Goal: Task Accomplishment & Management: Manage account settings

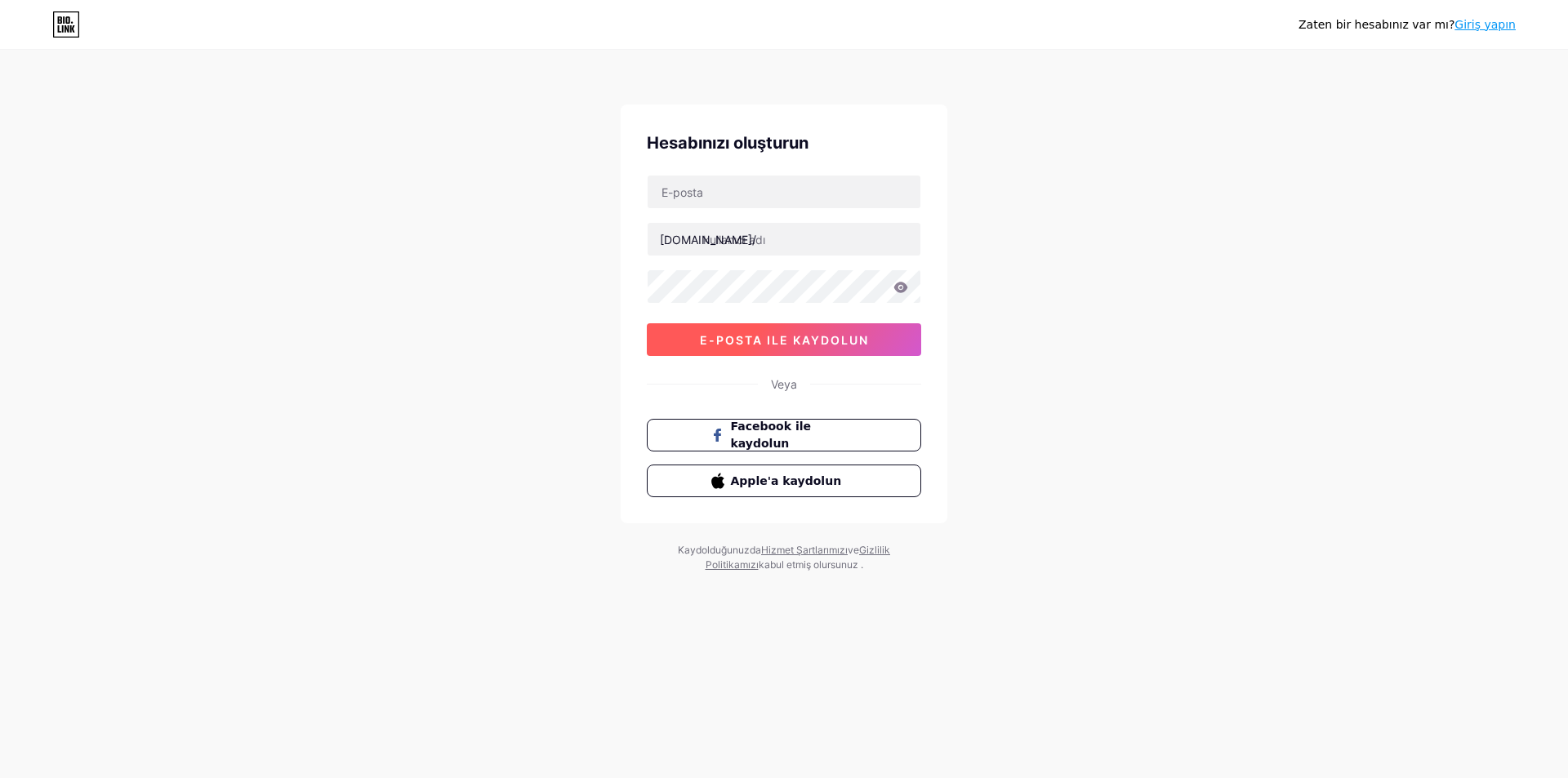
click at [812, 335] on font "e-posta ile kaydolun" at bounding box center [784, 340] width 169 height 14
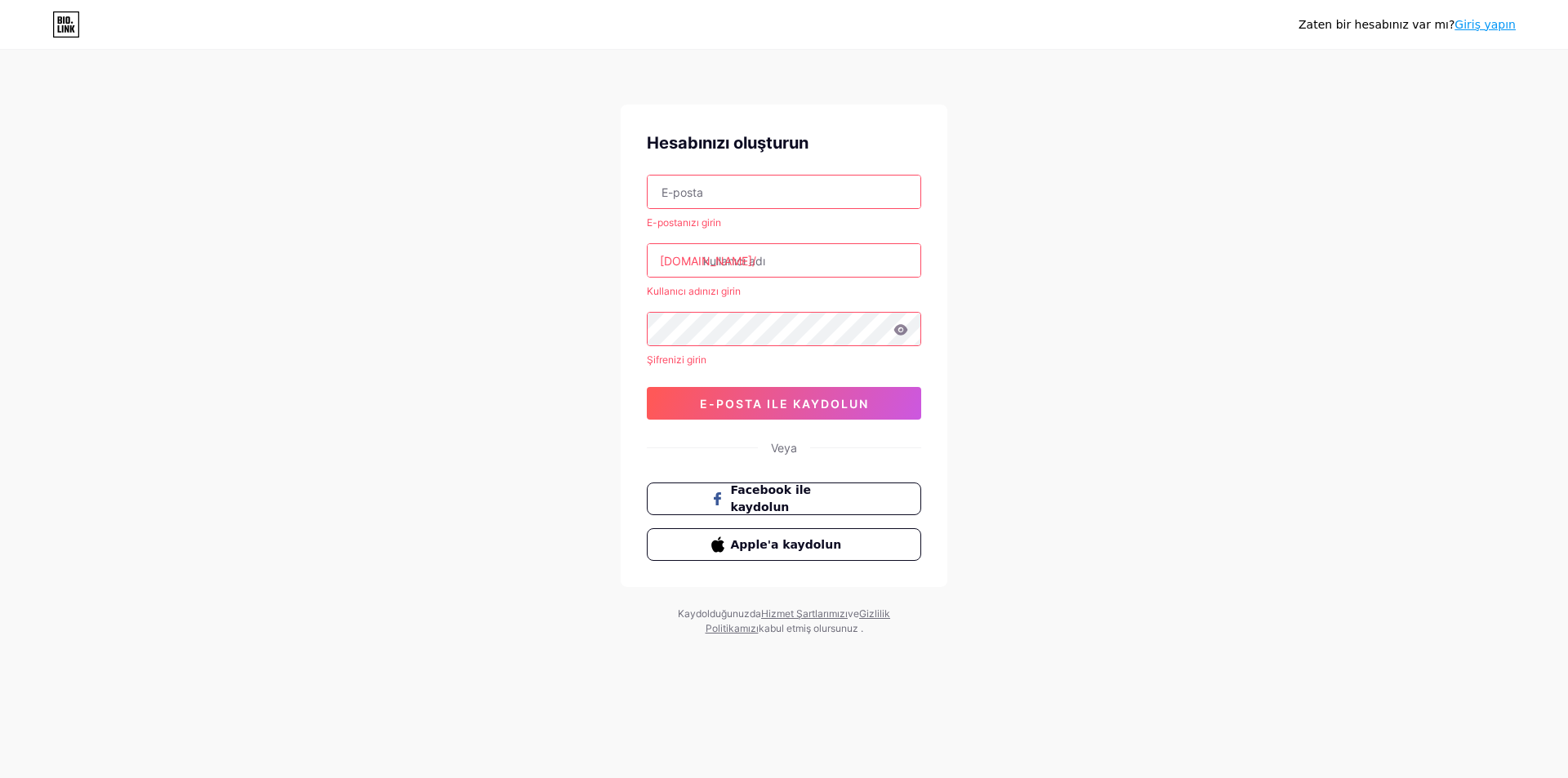
click at [703, 191] on input "text" at bounding box center [784, 191] width 272 height 32
type input "[EMAIL_ADDRESS][DOMAIN_NAME]"
click at [690, 269] on div "[DOMAIN_NAME]/" at bounding box center [707, 261] width 96 height 17
click at [791, 190] on input "[EMAIL_ADDRESS][DOMAIN_NAME]" at bounding box center [784, 191] width 272 height 32
click at [760, 266] on input "text" at bounding box center [784, 260] width 272 height 32
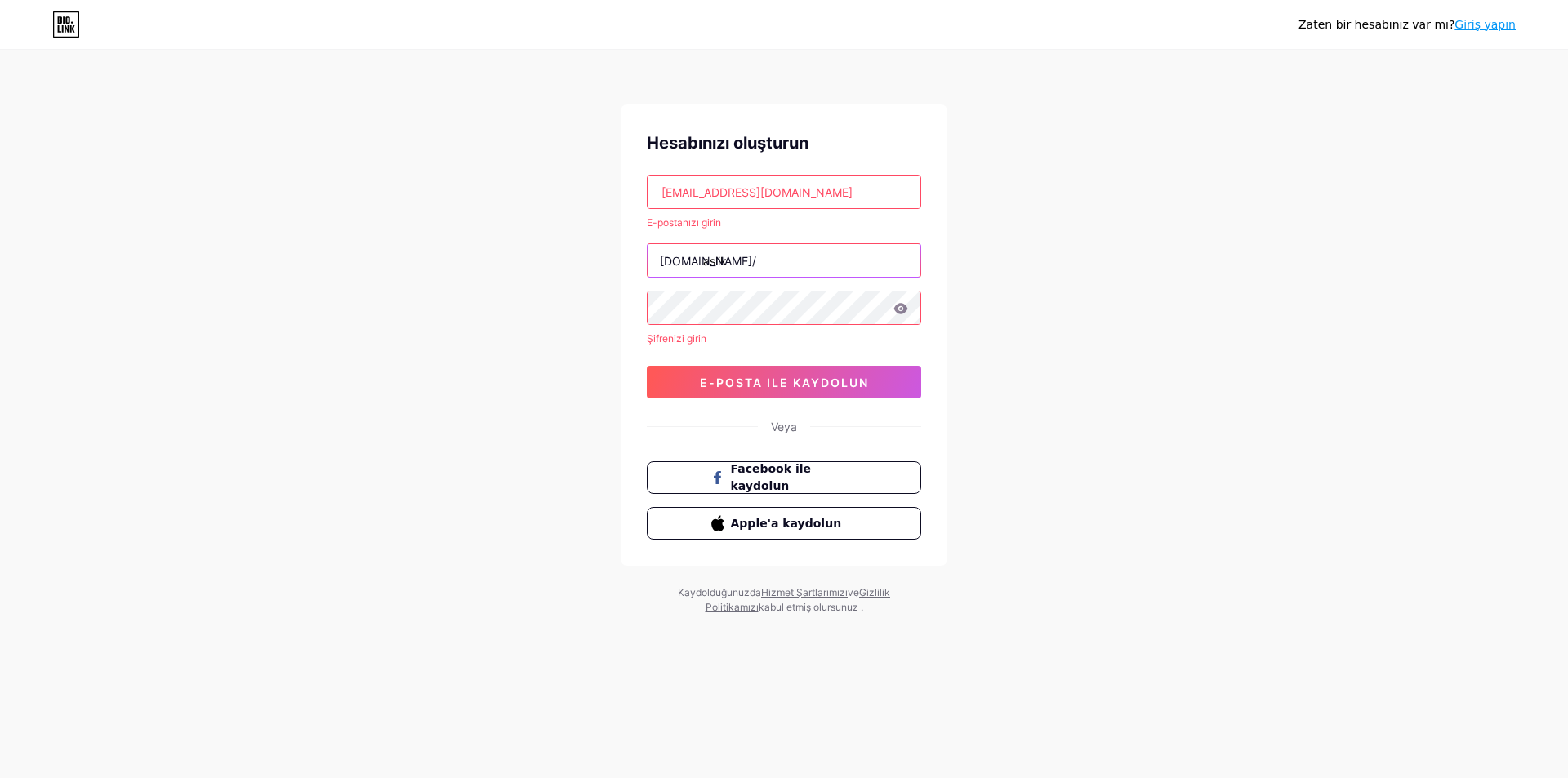
type input "aslik"
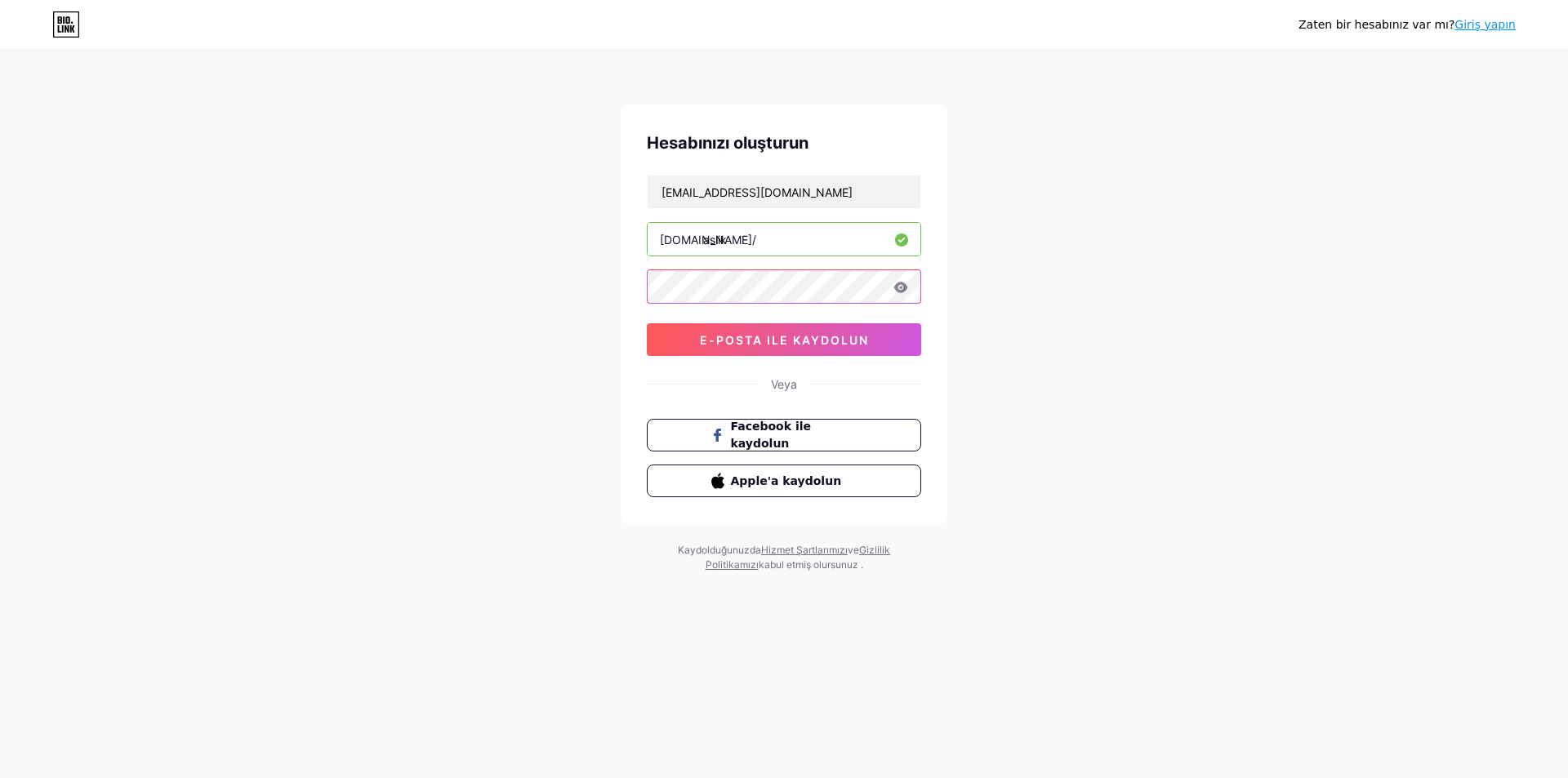
click at [596, 287] on div "Zaten bir hesabınız var mı? Giriş yapın Hesabınızı oluşturun [EMAIL_ADDRESS][DO…" at bounding box center [784, 312] width 1568 height 625
click at [902, 285] on icon at bounding box center [900, 288] width 14 height 11
click at [760, 336] on font "e-posta ile kaydolun" at bounding box center [784, 340] width 169 height 14
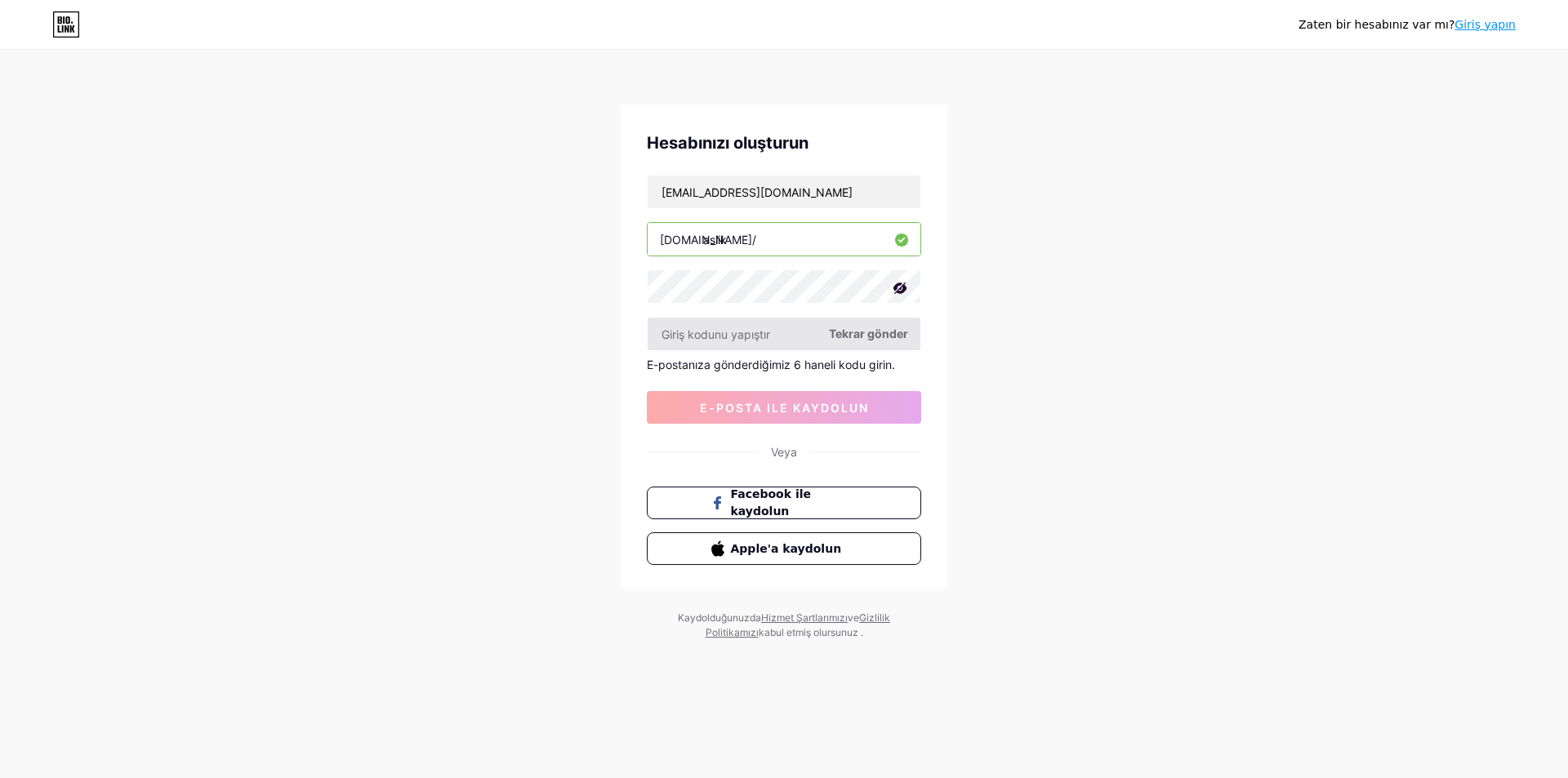
click at [720, 329] on input "text" at bounding box center [784, 334] width 272 height 32
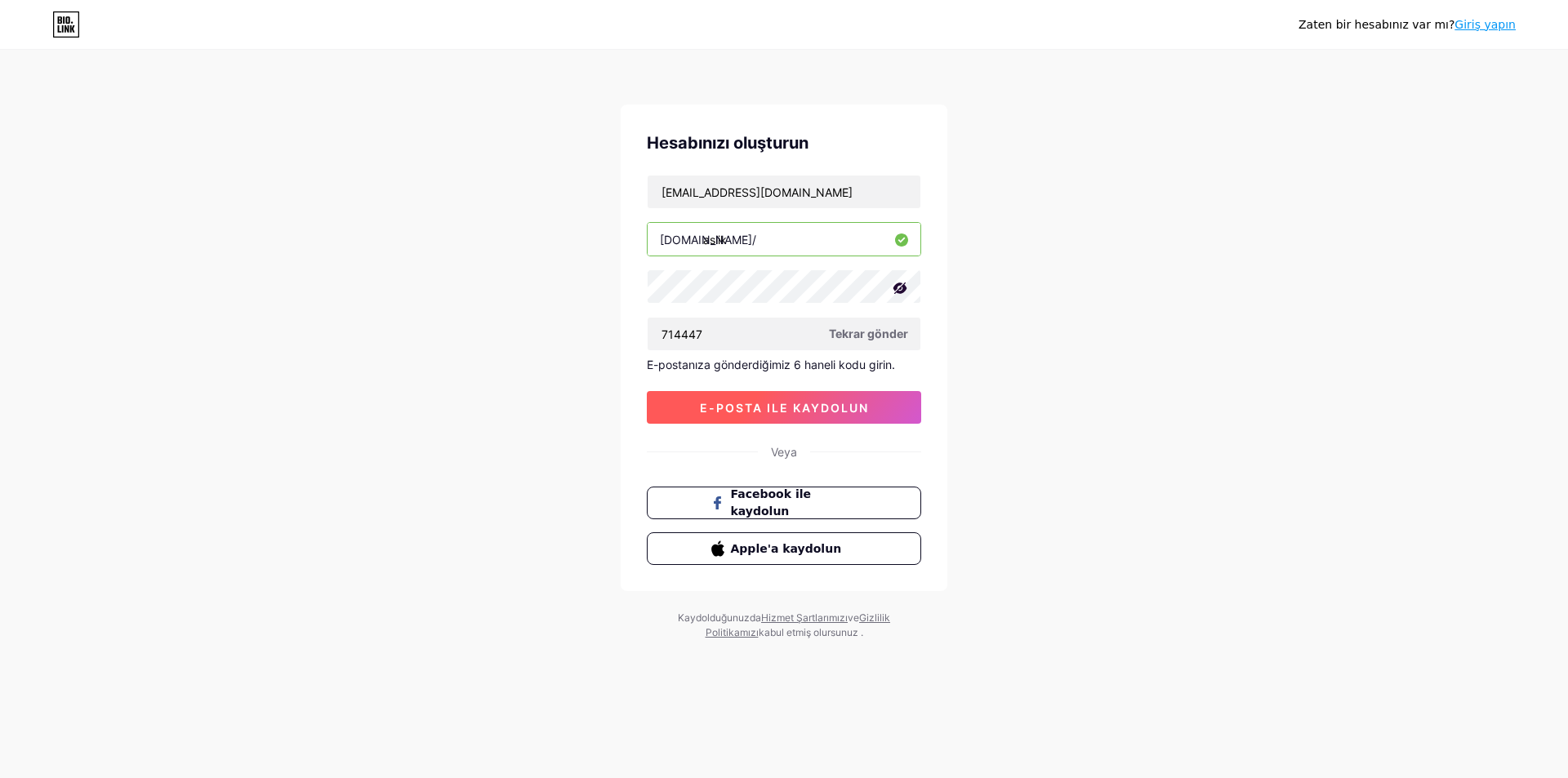
type input "714447"
click at [766, 406] on font "e-posta ile kaydolun" at bounding box center [784, 408] width 169 height 14
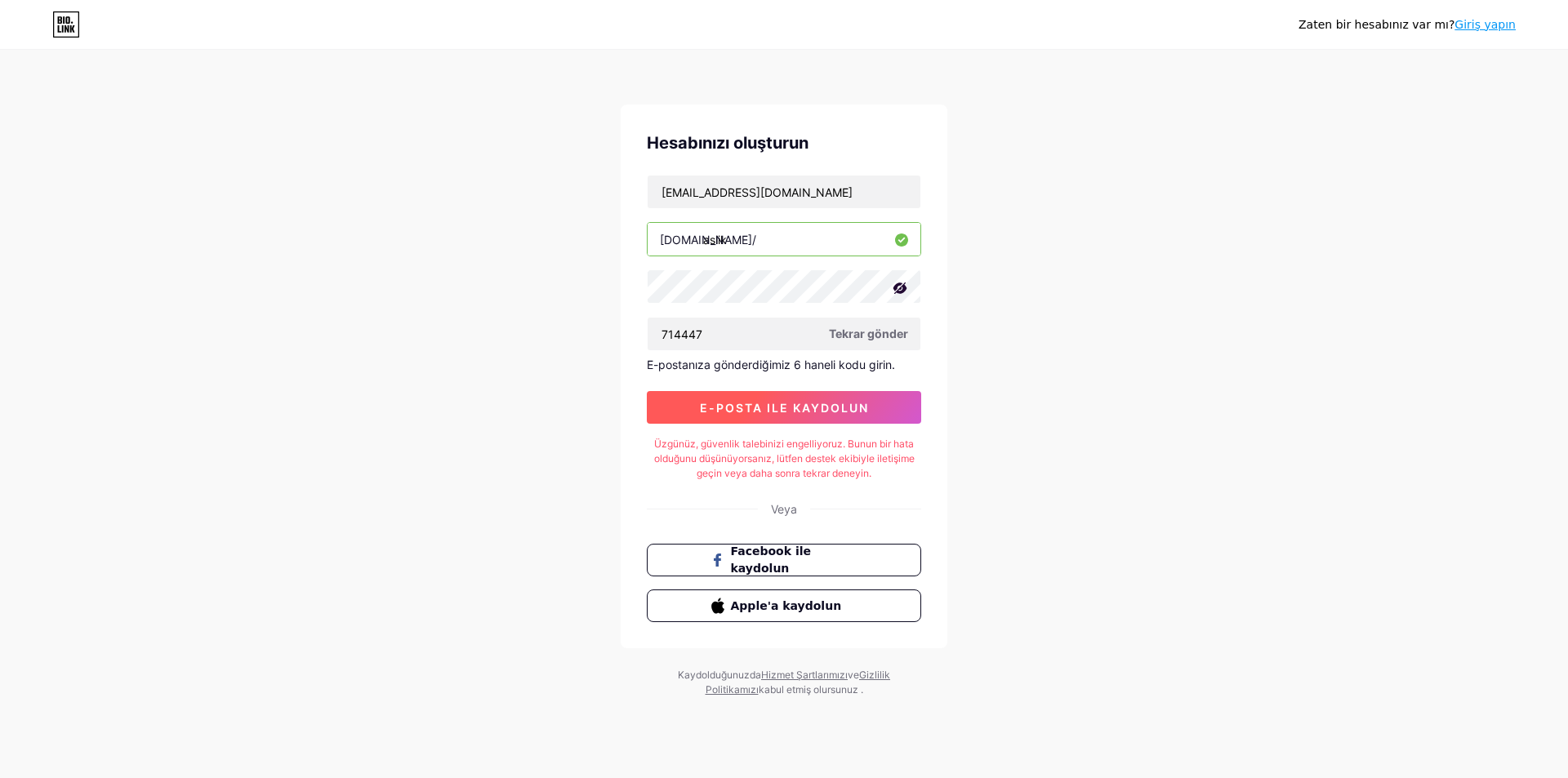
click at [766, 406] on font "e-posta ile kaydolun" at bounding box center [784, 408] width 169 height 14
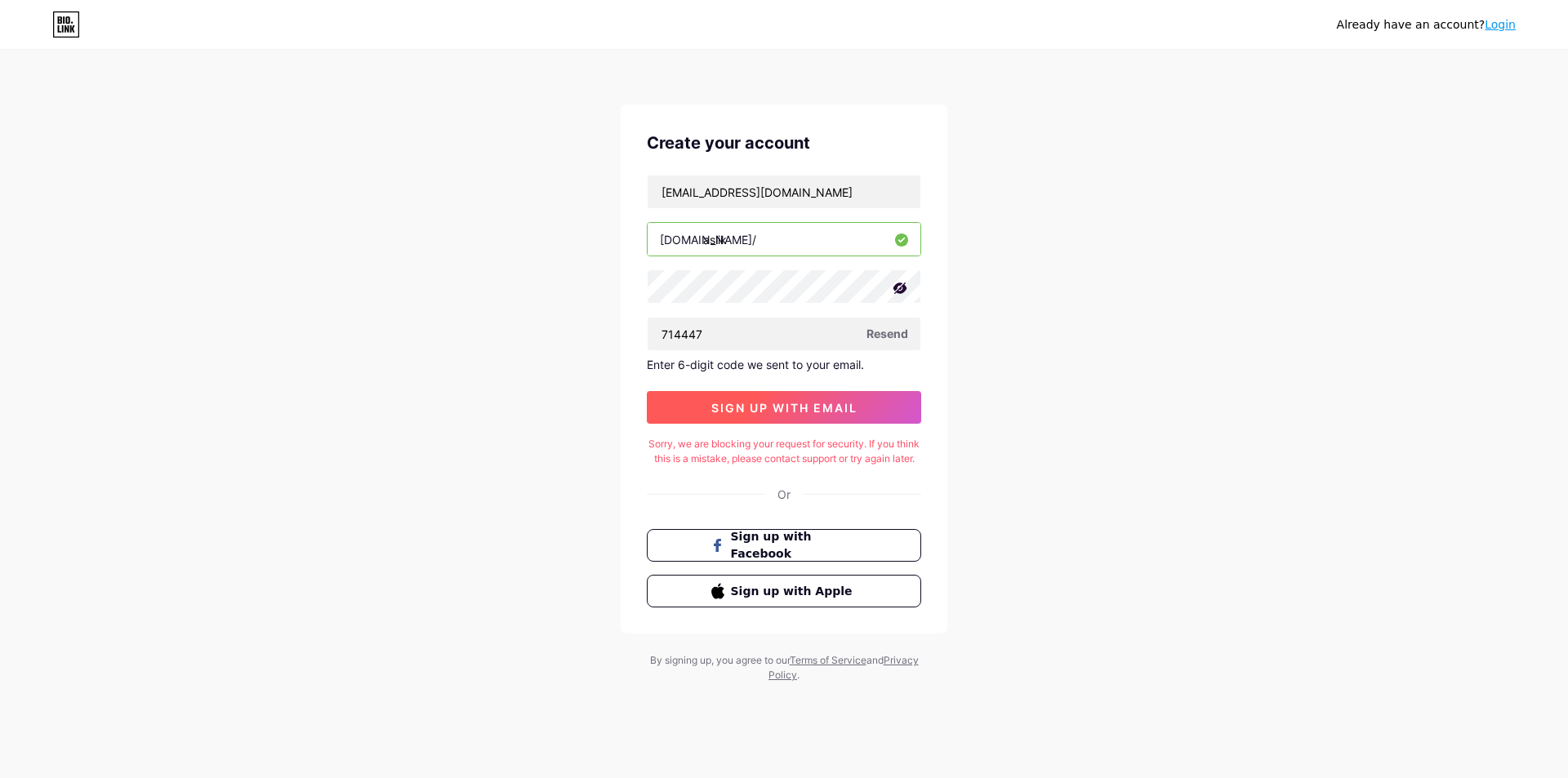
click at [1082, 450] on div "Already have an account? Login Create your account [EMAIL_ADDRESS][DOMAIN_NAME]…" at bounding box center [784, 368] width 1568 height 735
click at [743, 339] on input "714447" at bounding box center [784, 334] width 272 height 32
click at [743, 338] on input "714447" at bounding box center [784, 334] width 272 height 32
click at [1042, 350] on div "Already have an account? Login Create your account [EMAIL_ADDRESS][DOMAIN_NAME]…" at bounding box center [784, 368] width 1568 height 735
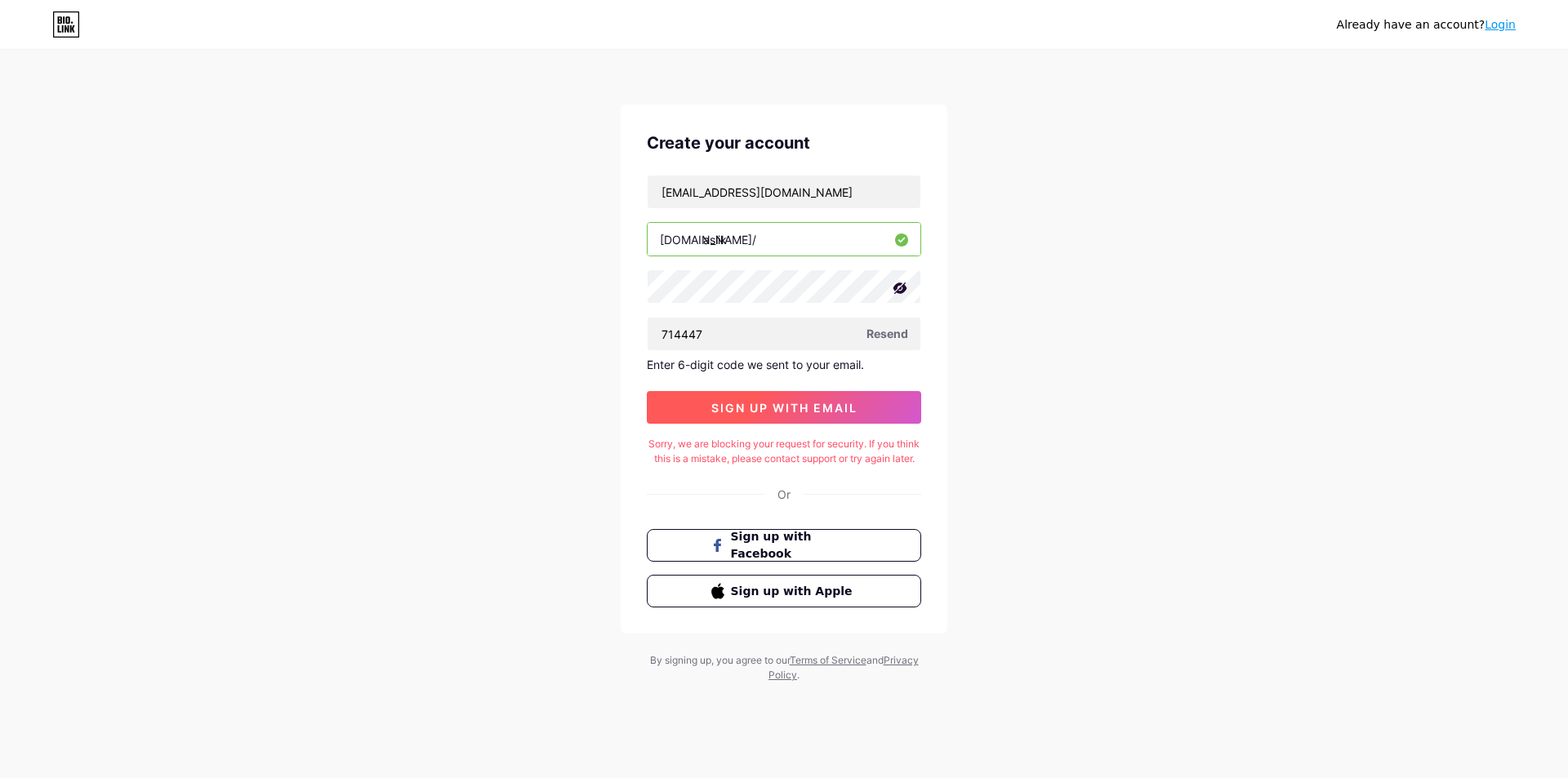
click at [777, 407] on span "sign up with email" at bounding box center [784, 408] width 147 height 14
click at [875, 334] on span "Resend" at bounding box center [887, 333] width 42 height 17
drag, startPoint x: 719, startPoint y: 330, endPoint x: 554, endPoint y: 317, distance: 165.5
click at [536, 317] on div "Already have an account? Login Create your account [EMAIL_ADDRESS][DOMAIN_NAME]…" at bounding box center [784, 368] width 1568 height 735
click at [992, 330] on div "Already have an account? Login Create your account [EMAIL_ADDRESS][DOMAIN_NAME]…" at bounding box center [784, 368] width 1568 height 735
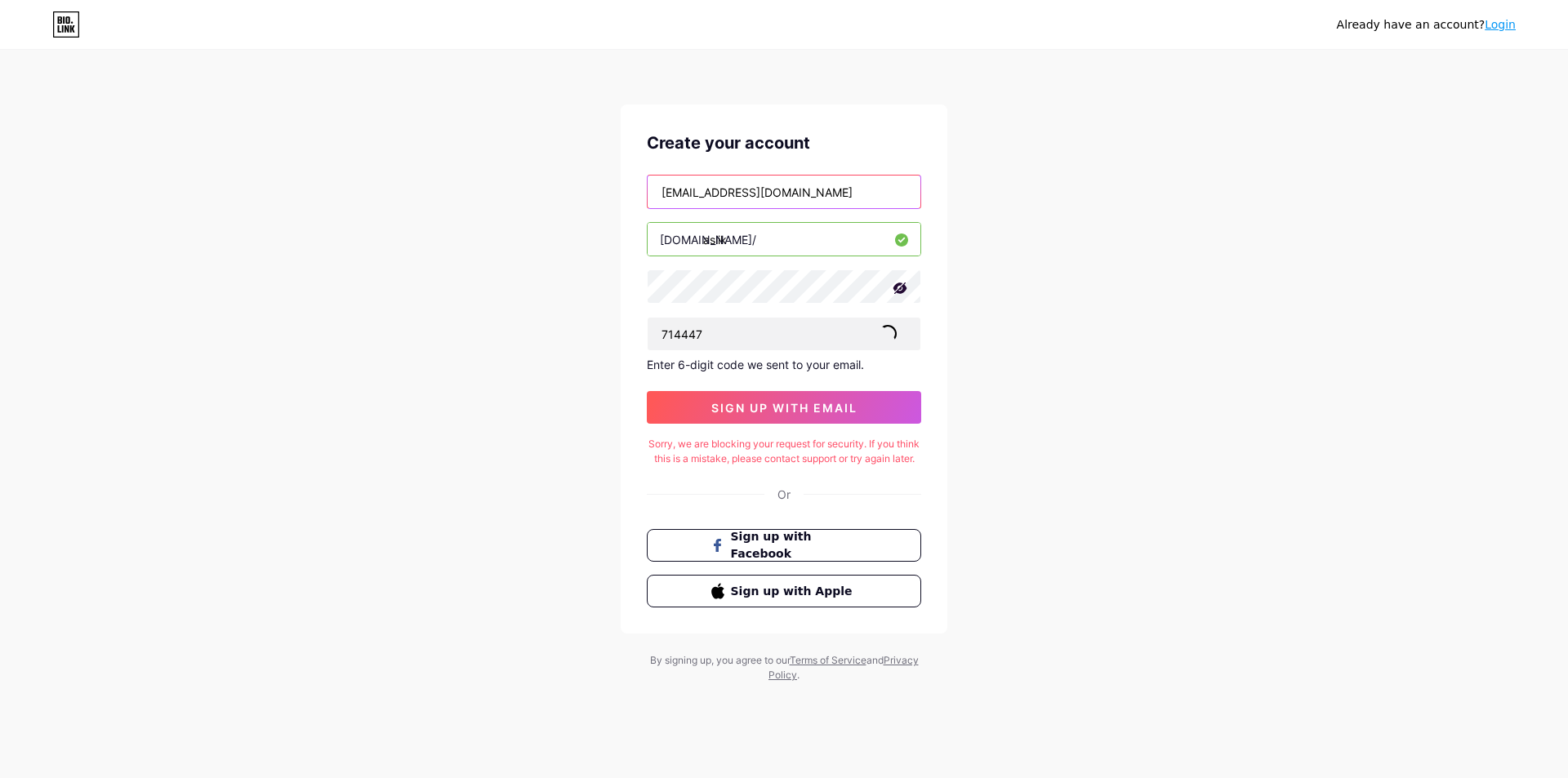
click at [782, 193] on input "[EMAIL_ADDRESS][DOMAIN_NAME]" at bounding box center [784, 191] width 272 height 32
click at [1150, 417] on div "Already have an account? Login Create your account [EMAIL_ADDRESS][DOMAIN_NAME]…" at bounding box center [784, 368] width 1568 height 735
drag, startPoint x: 8, startPoint y: 708, endPoint x: 261, endPoint y: 465, distance: 350.8
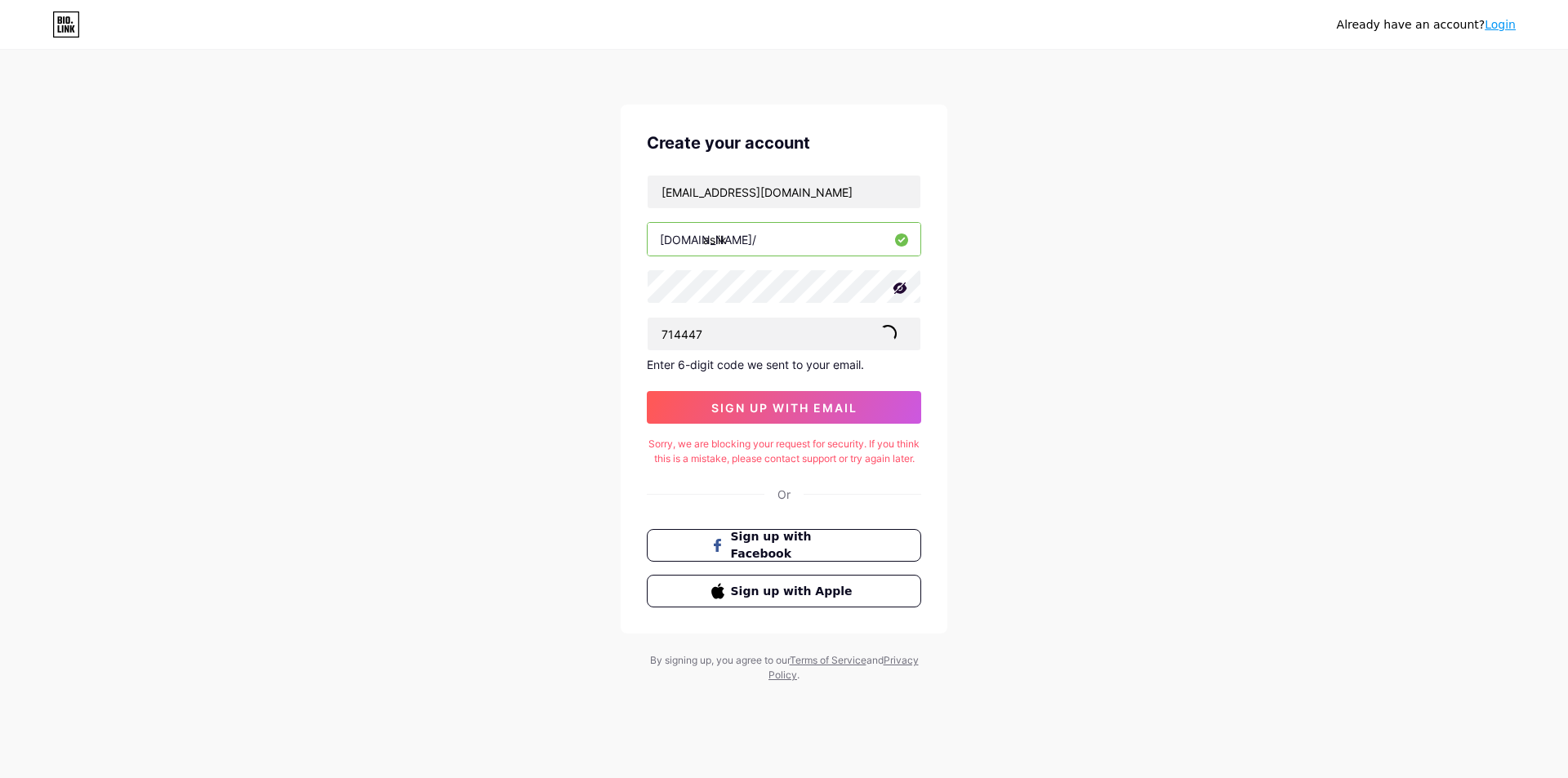
click at [19, 708] on div "Already have an account? Login Create your account [EMAIL_ADDRESS][DOMAIN_NAME]…" at bounding box center [784, 368] width 1568 height 735
click at [787, 403] on span "sign up with email" at bounding box center [784, 408] width 147 height 14
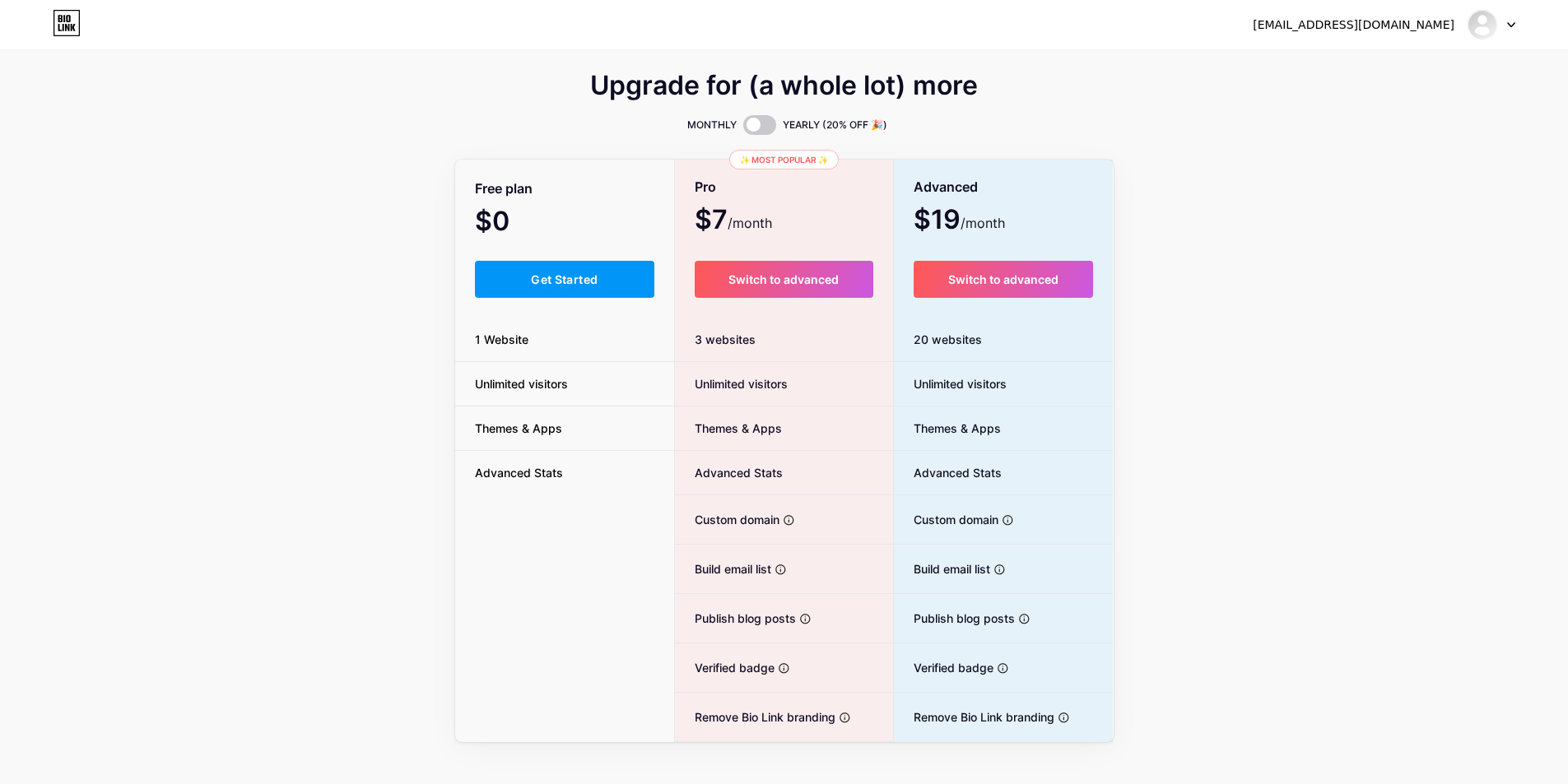
click at [1342, 116] on div "Upgrade for (a whole lot) more MONTHLY YEARLY (20% OFF 🎉) Free plan $0 /month G…" at bounding box center [784, 409] width 1568 height 667
click at [542, 280] on span "Get Started" at bounding box center [563, 279] width 66 height 14
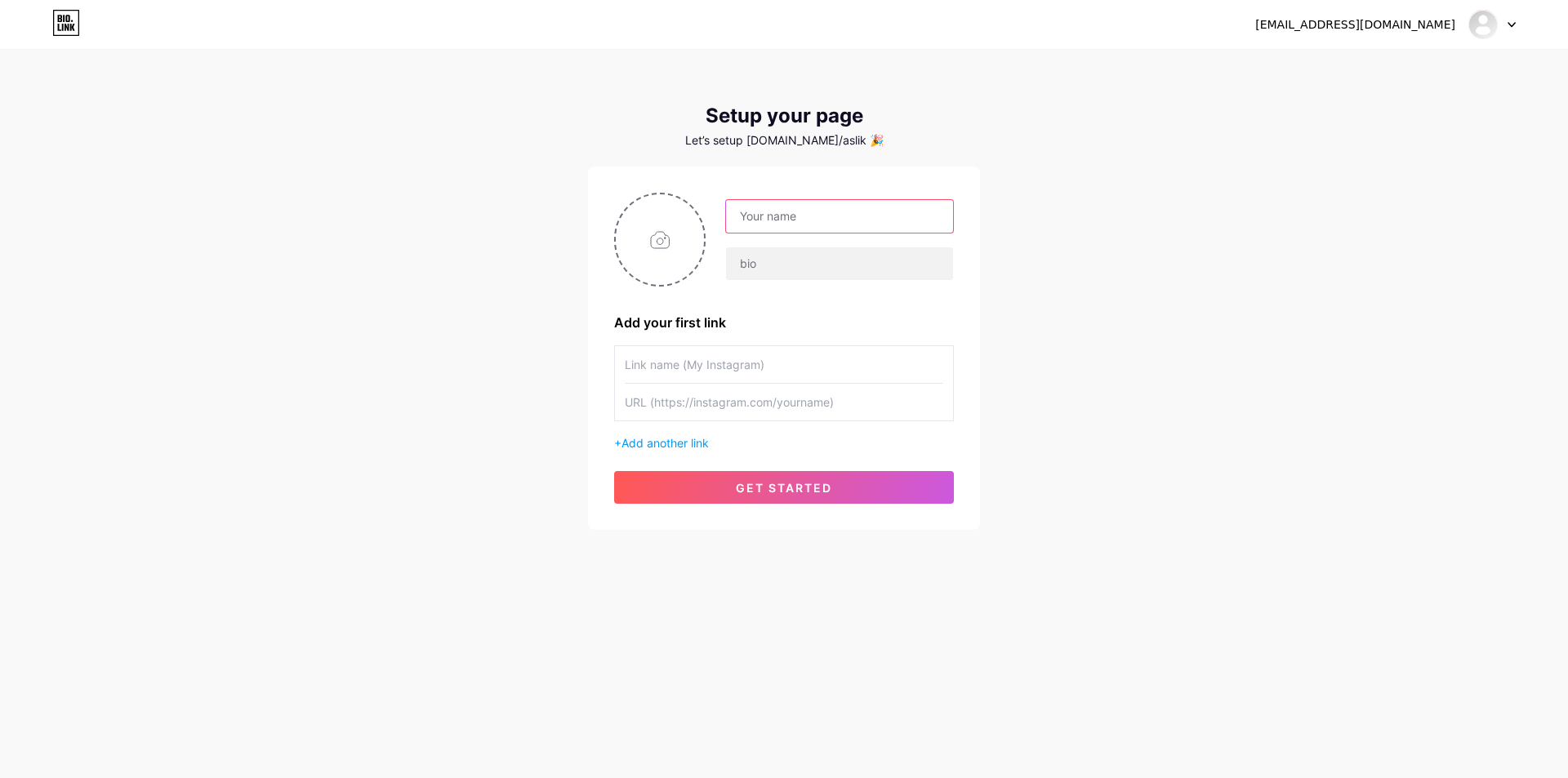
click at [788, 206] on input "text" at bounding box center [839, 216] width 227 height 32
type input "Aşlık Sandviç-Tost-Meze"
click at [720, 366] on input "text" at bounding box center [784, 365] width 318 height 37
click at [674, 440] on span "Add another link" at bounding box center [665, 443] width 88 height 14
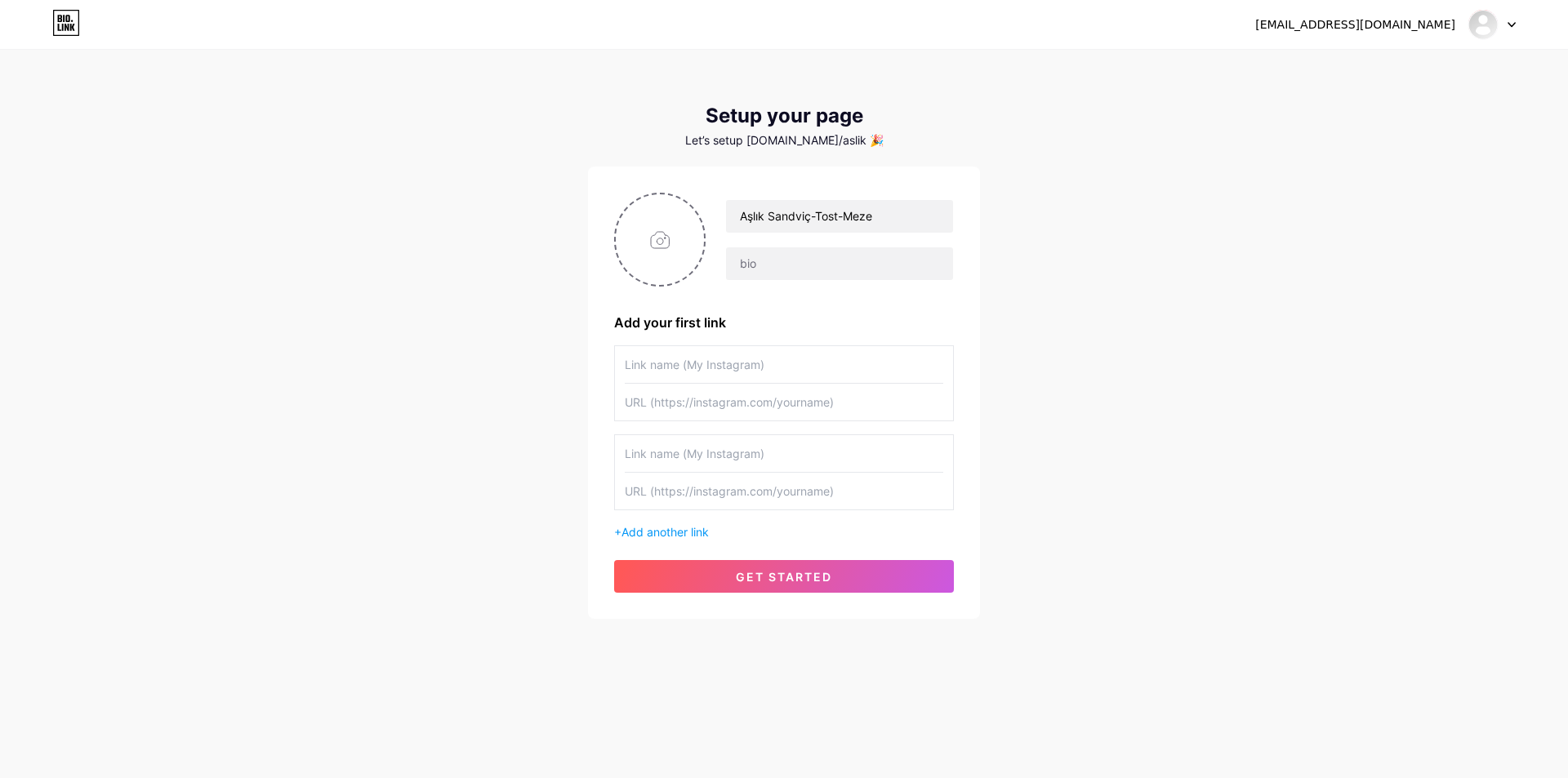
click at [690, 366] on input "text" at bounding box center [784, 365] width 318 height 37
type input "Whatsapp Sipariş Hattı"
click at [708, 416] on input "text" at bounding box center [784, 402] width 318 height 37
drag, startPoint x: 711, startPoint y: 398, endPoint x: 648, endPoint y: 392, distance: 63.3
click at [648, 393] on input "https:77" at bounding box center [784, 402] width 318 height 37
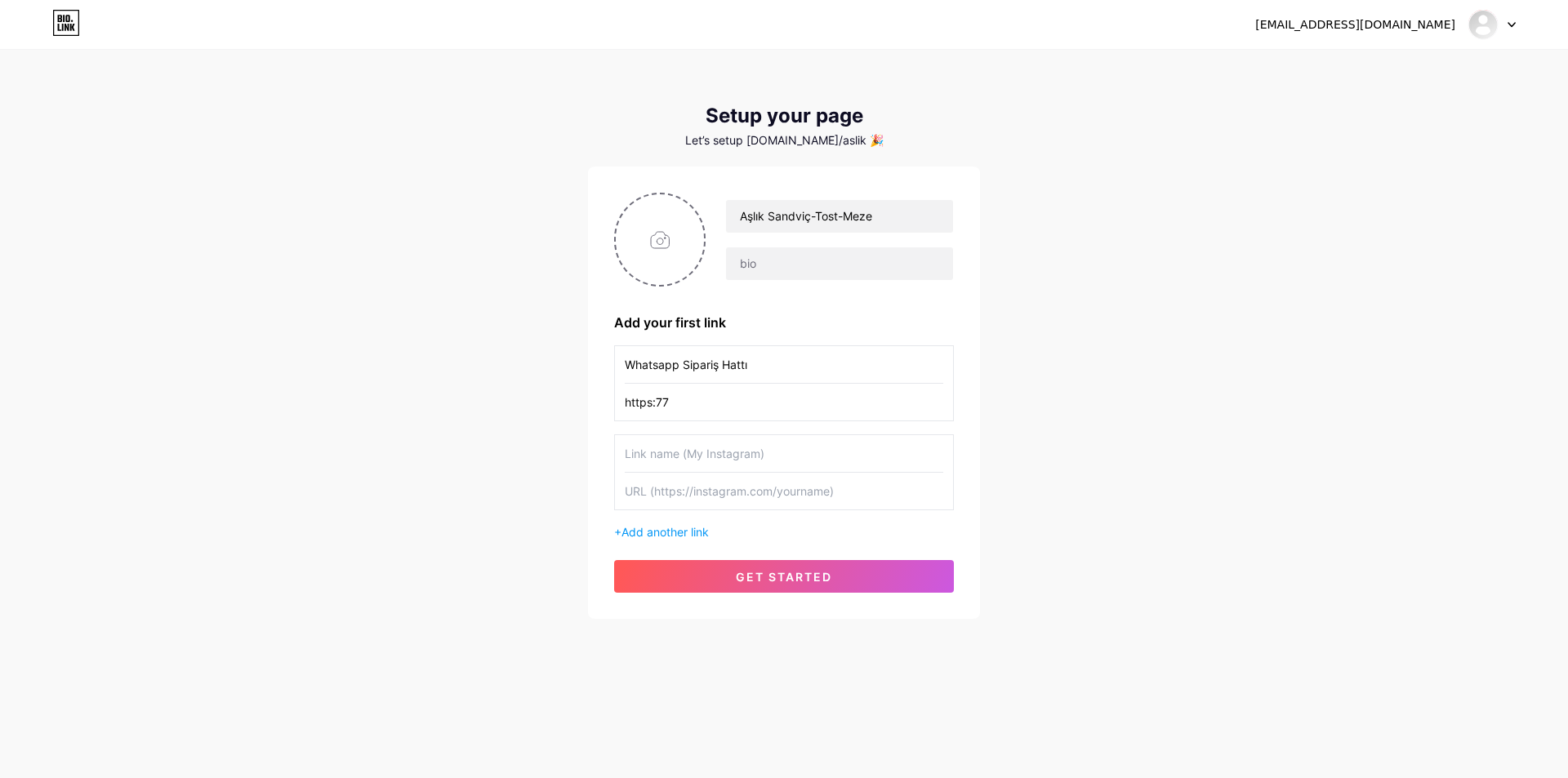
click at [688, 396] on input "https:77" at bounding box center [784, 402] width 318 height 37
type input "[URL][DOMAIN_NAME]"
click at [742, 457] on input "text" at bounding box center [784, 453] width 318 height 37
type input "Yemek Sepeti"
click at [689, 508] on input "text" at bounding box center [784, 491] width 318 height 37
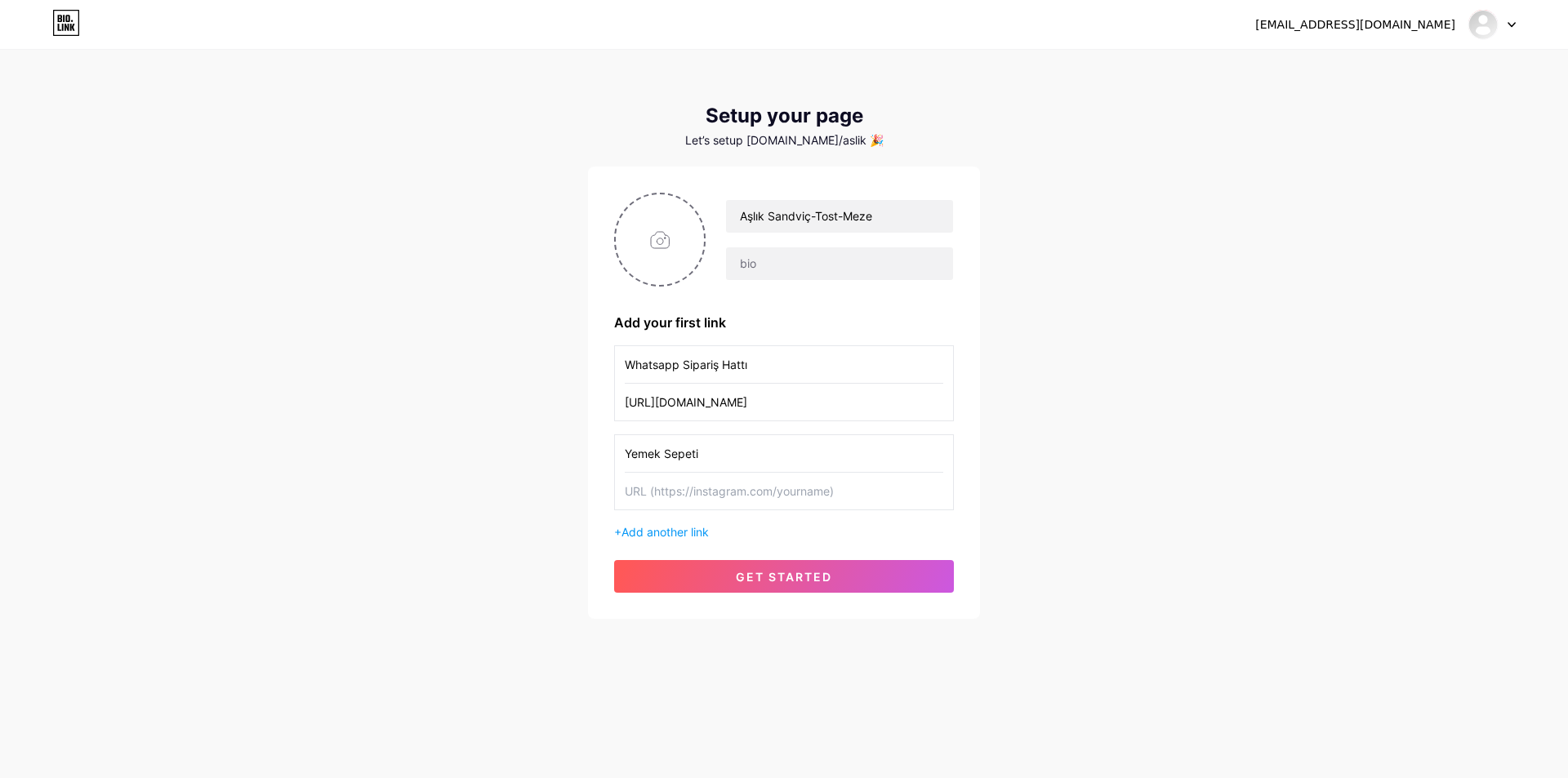
paste input "[URL][DOMAIN_NAME]"
type input "[URL][DOMAIN_NAME]"
drag, startPoint x: 855, startPoint y: 638, endPoint x: 854, endPoint y: 647, distance: 9.1
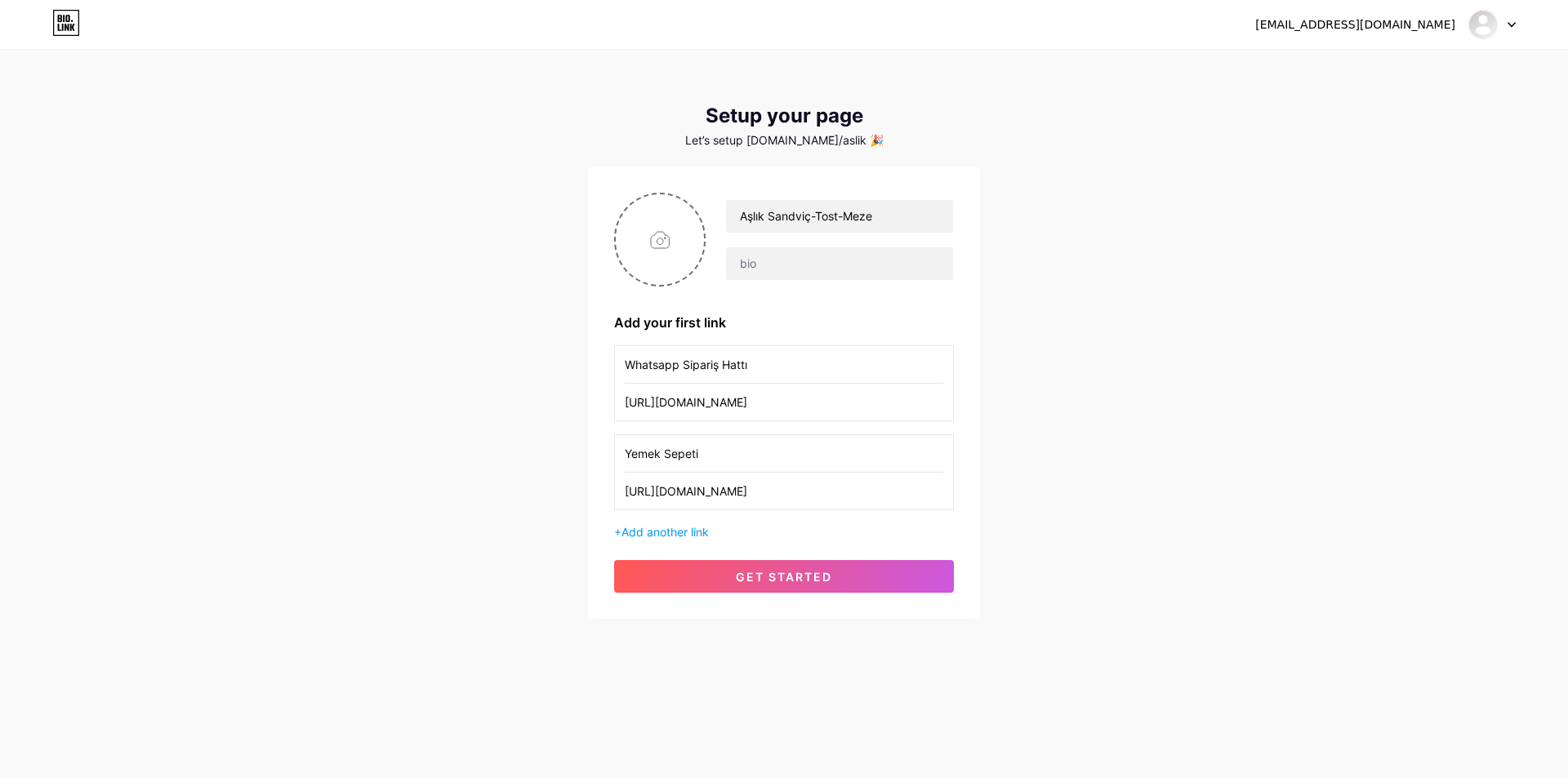
click at [857, 638] on div "[EMAIL_ADDRESS][DOMAIN_NAME] Dashboard Logout Setup your page Let’s setup [DOMA…" at bounding box center [784, 335] width 1568 height 671
click at [827, 573] on span "get started" at bounding box center [784, 577] width 96 height 14
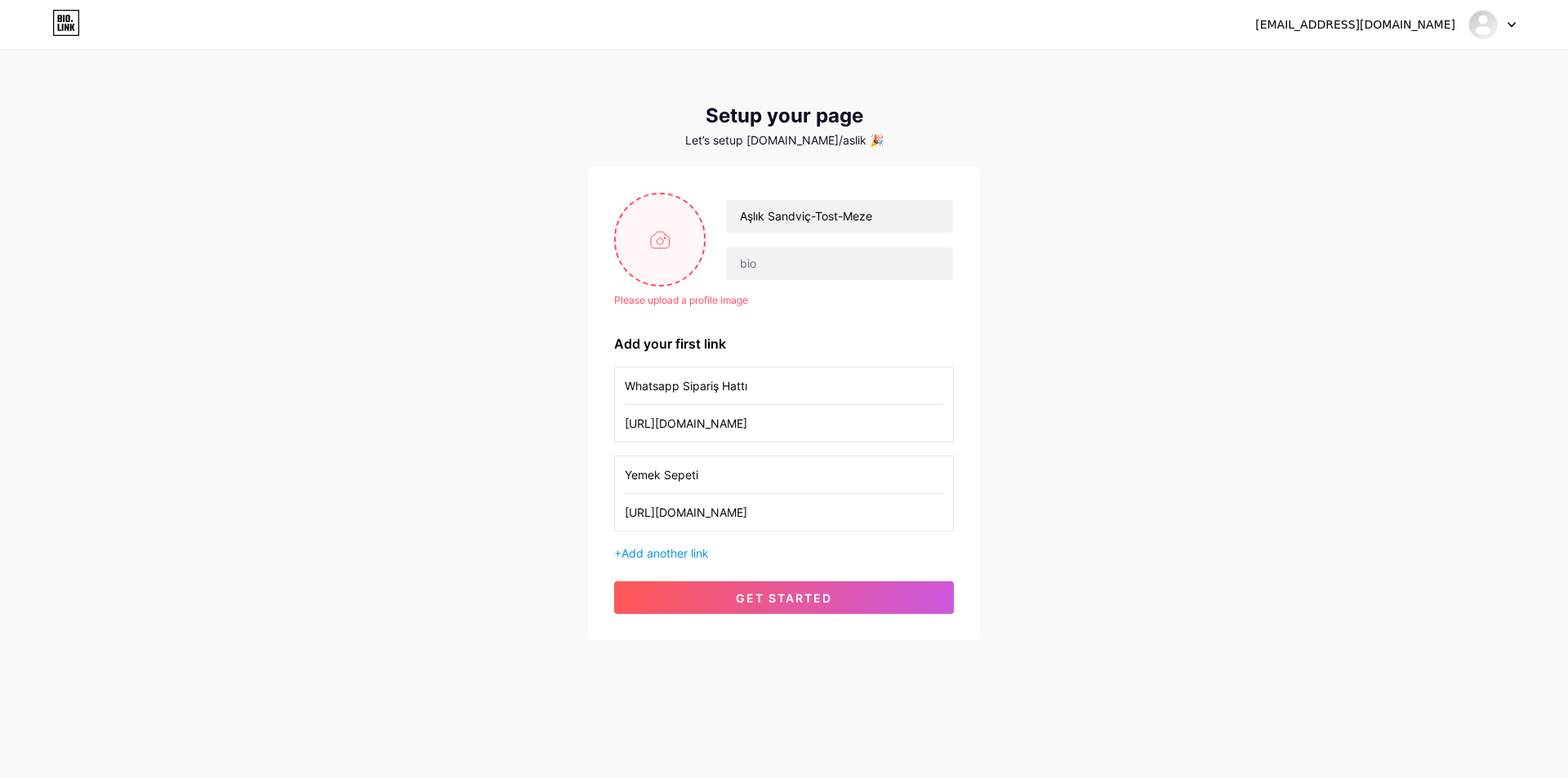
click at [636, 258] on input "file" at bounding box center [660, 239] width 89 height 90
click at [688, 266] on input "file" at bounding box center [660, 239] width 89 height 90
type input "C:\fakepath\gafv-listing.webp"
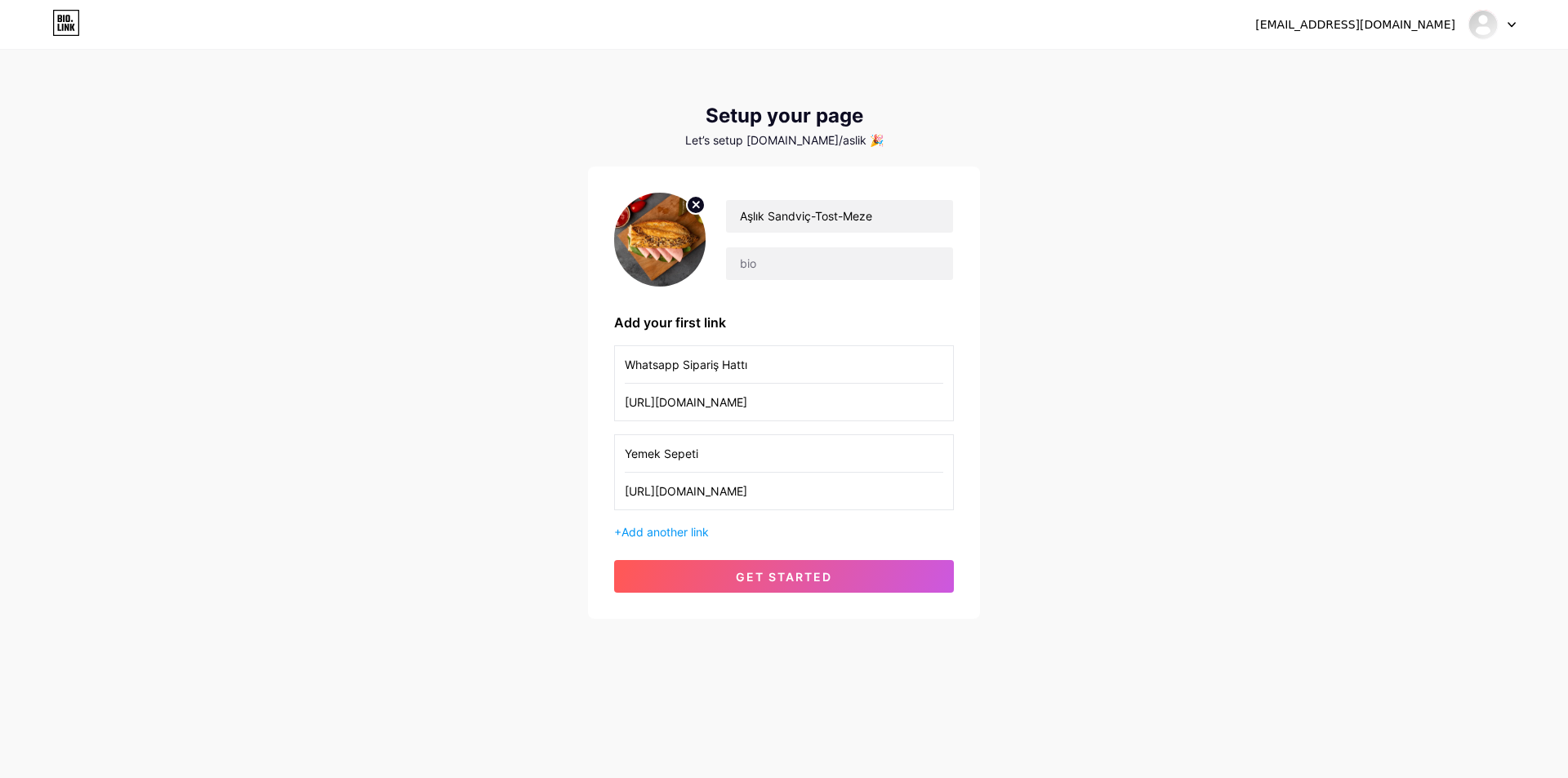
click at [835, 597] on div "Aşlık Sandviç-Tost-Meze Add your first link Whatsapp Sipariş Hattı [URL][DOMAIN…" at bounding box center [784, 392] width 392 height 452
click at [834, 587] on button "get started" at bounding box center [784, 576] width 340 height 32
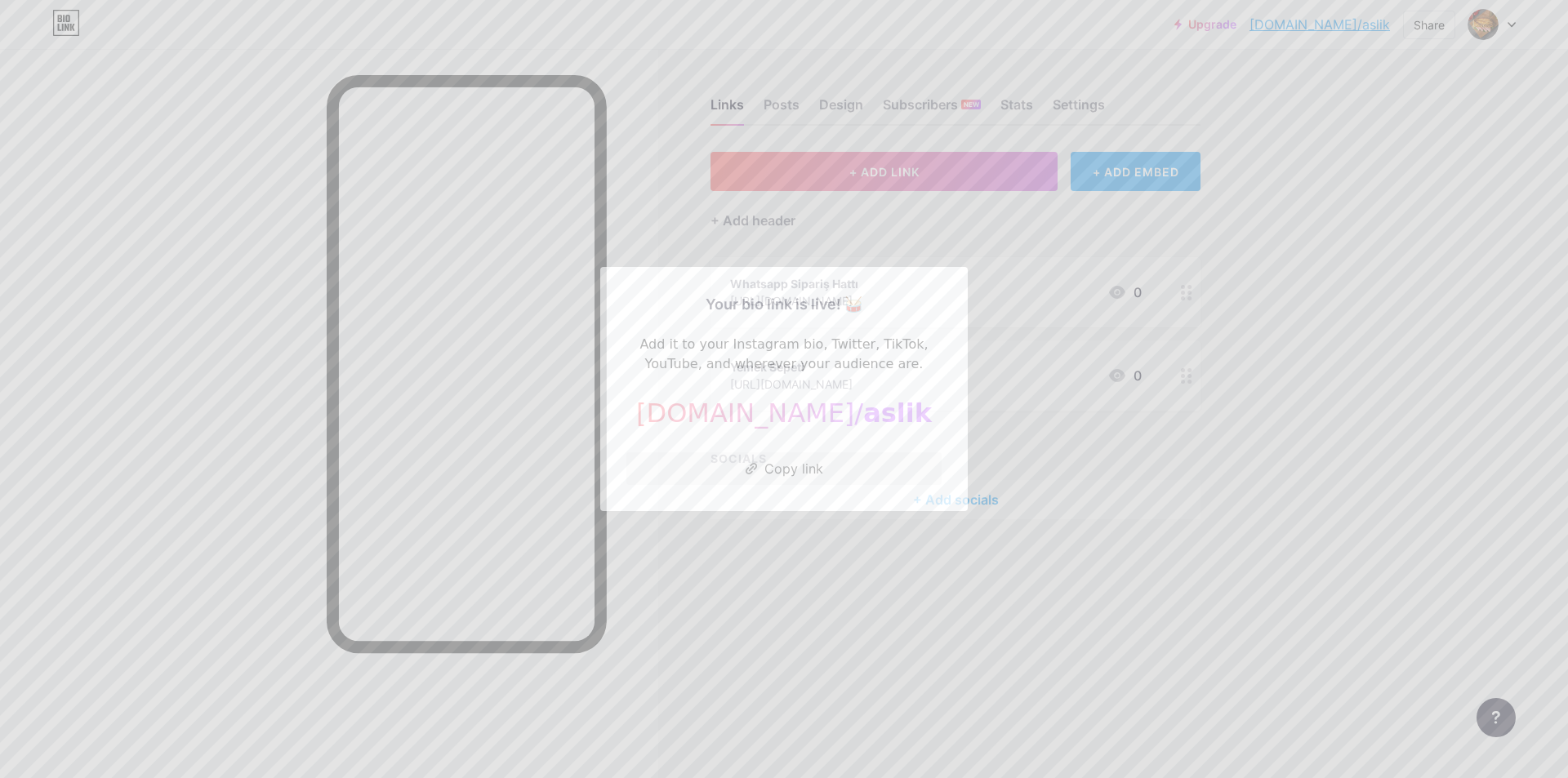
click at [1292, 598] on div at bounding box center [784, 389] width 1568 height 778
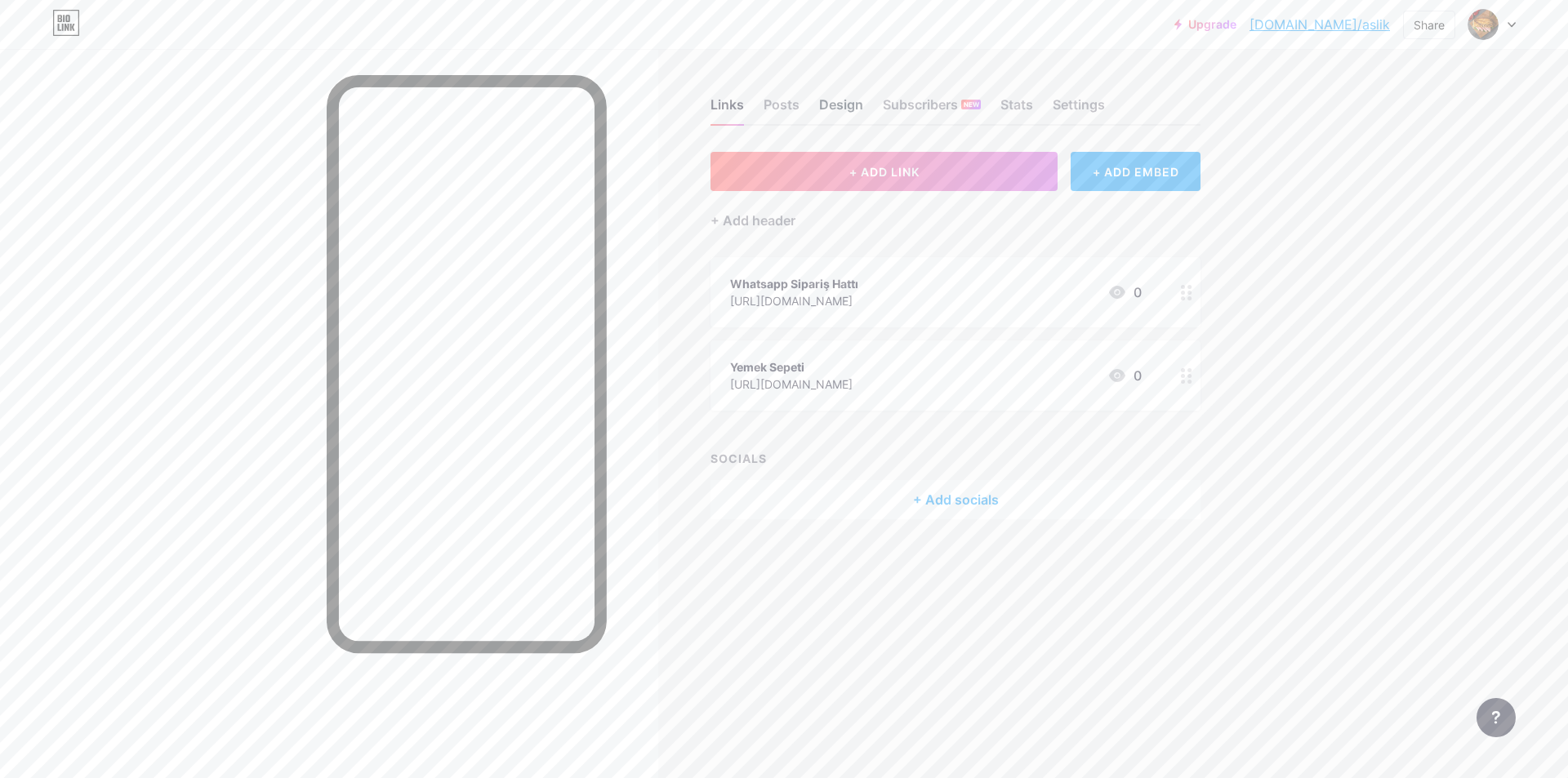
click at [852, 94] on div "Design" at bounding box center [841, 109] width 44 height 30
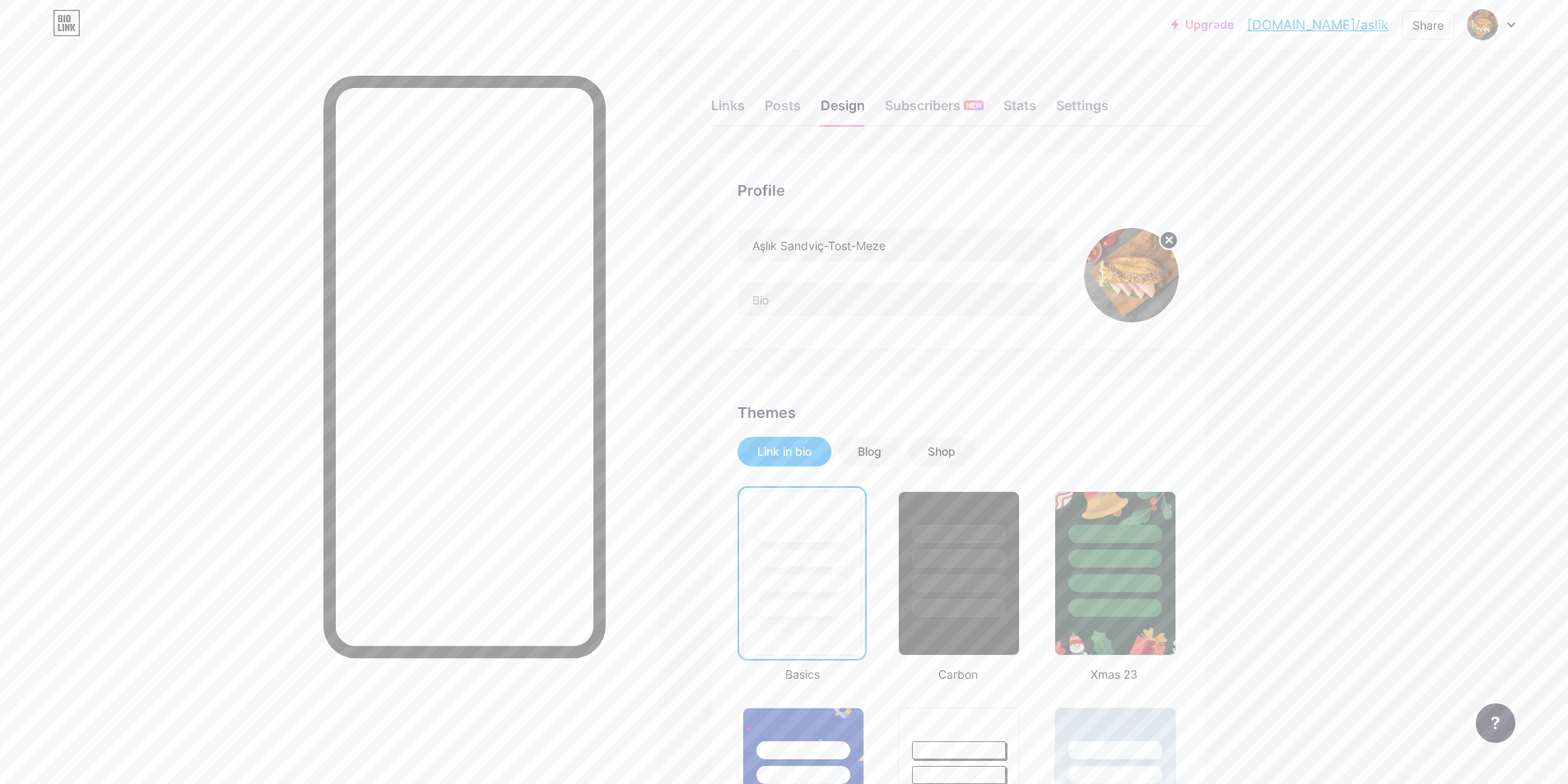
scroll to position [165, 0]
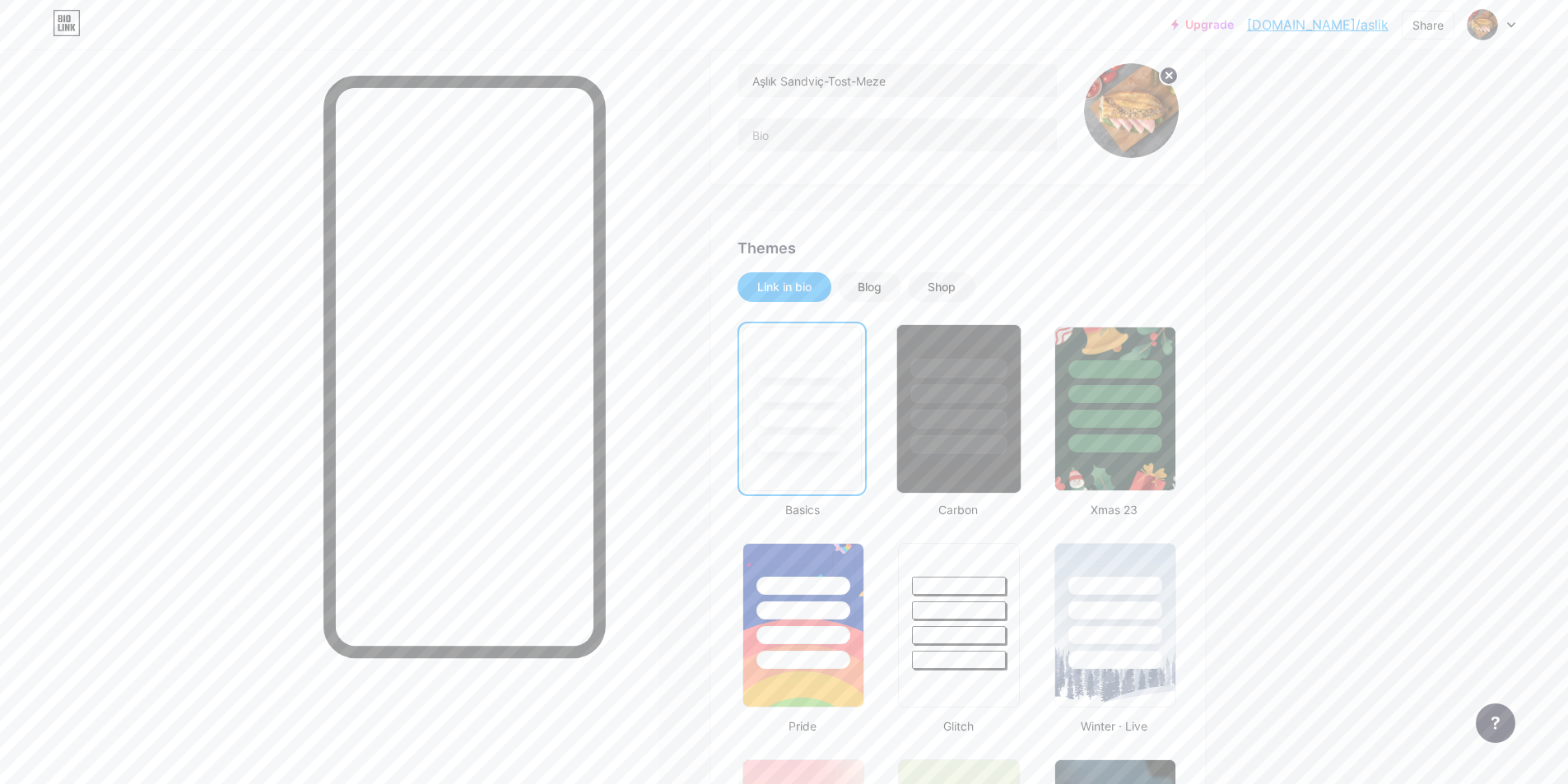
click at [996, 438] on div at bounding box center [959, 445] width 96 height 19
click at [836, 372] on div at bounding box center [802, 368] width 96 height 19
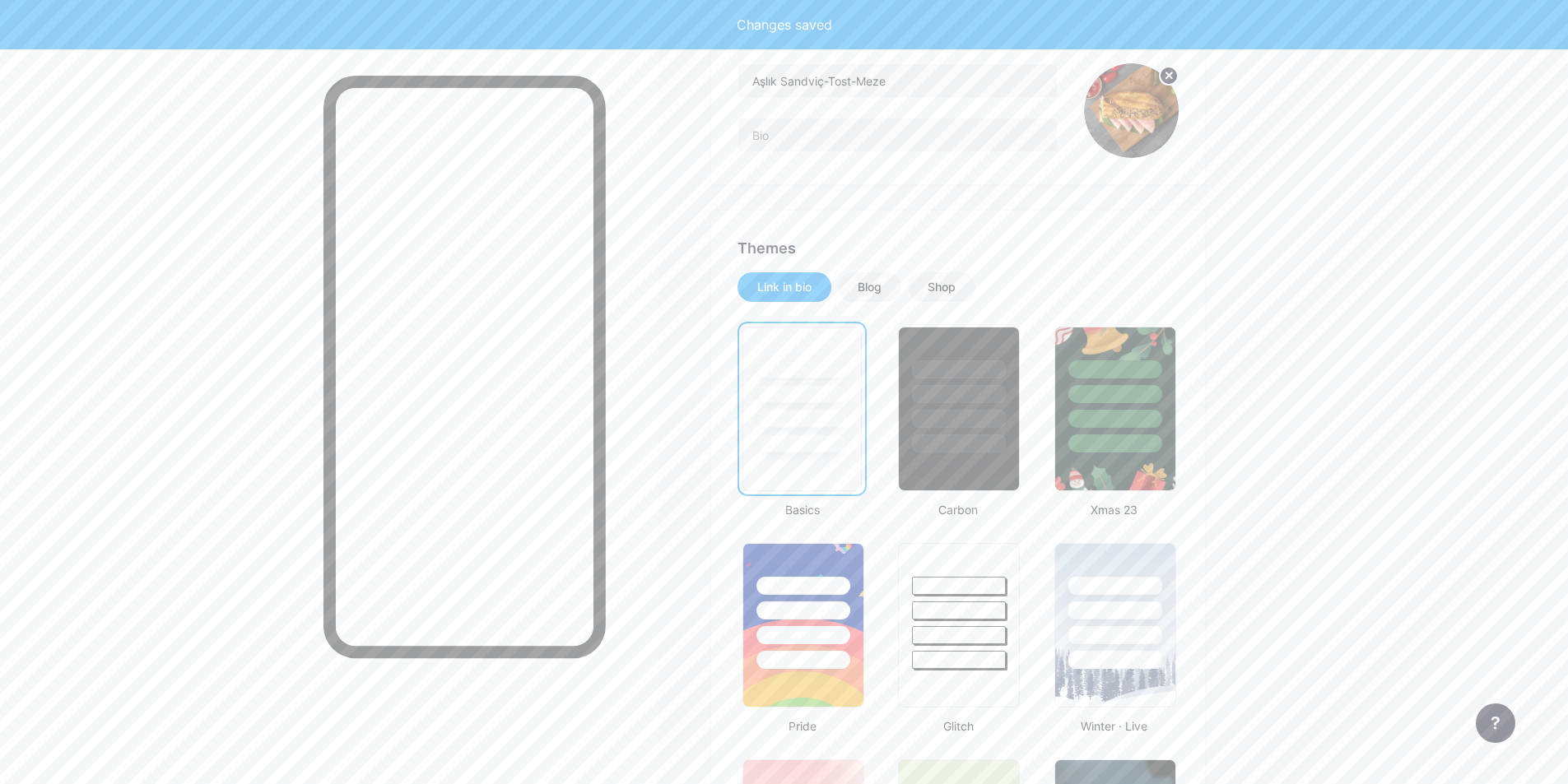
click at [766, 392] on div at bounding box center [801, 393] width 91 height 18
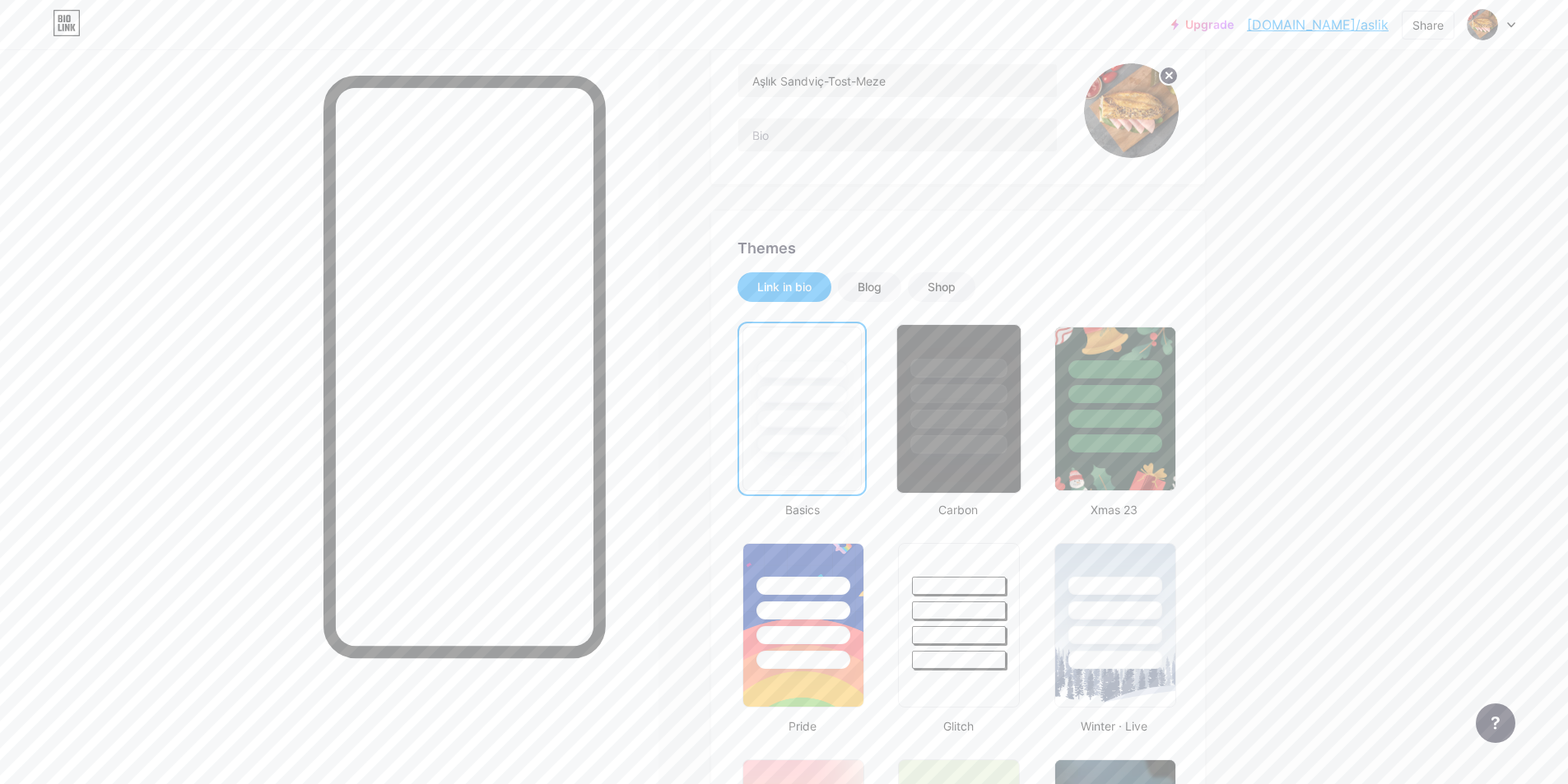
click at [984, 375] on div at bounding box center [959, 368] width 96 height 19
click at [956, 285] on div "Shop" at bounding box center [941, 287] width 28 height 16
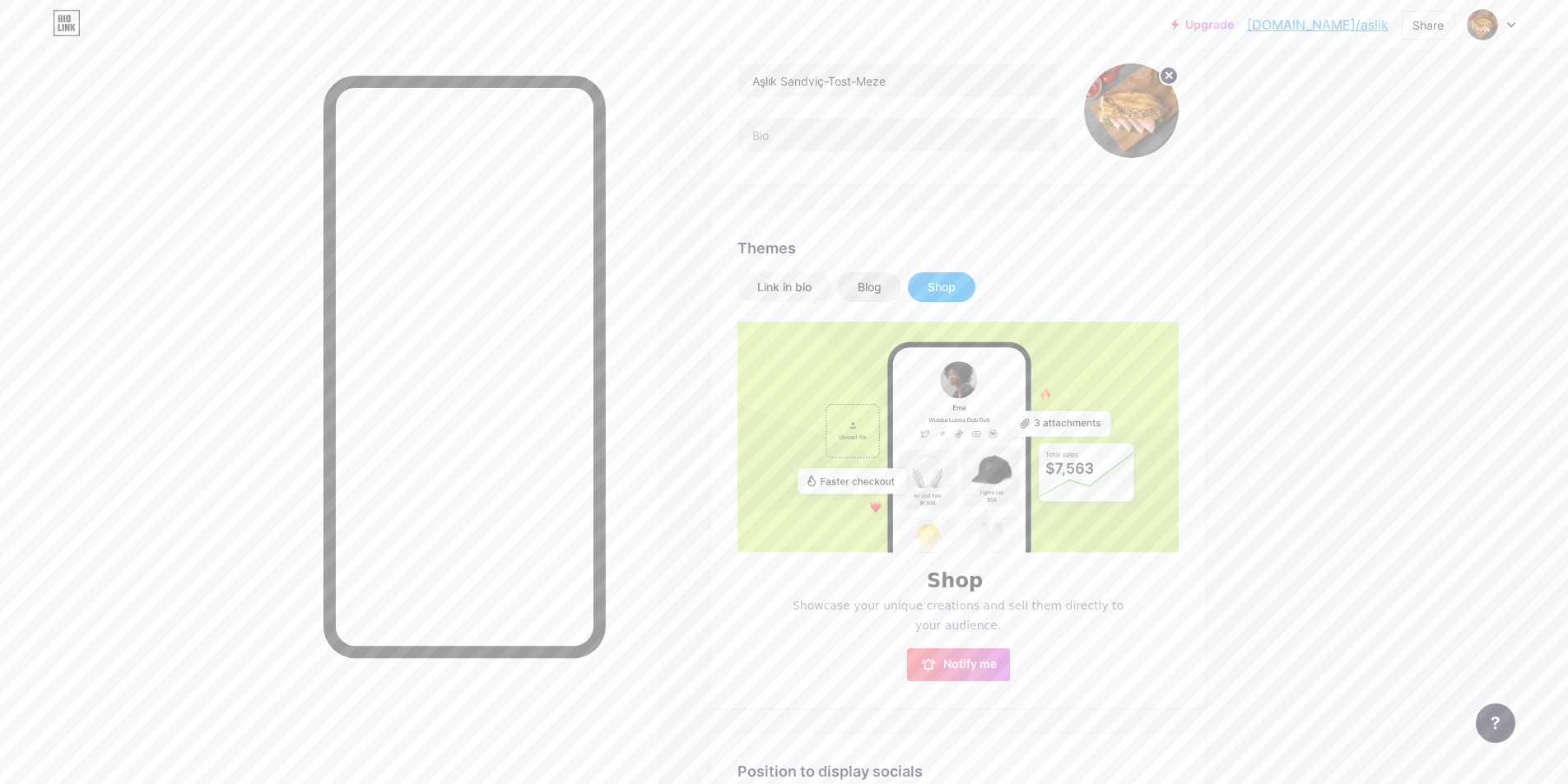
click at [870, 286] on div "Blog" at bounding box center [869, 287] width 24 height 16
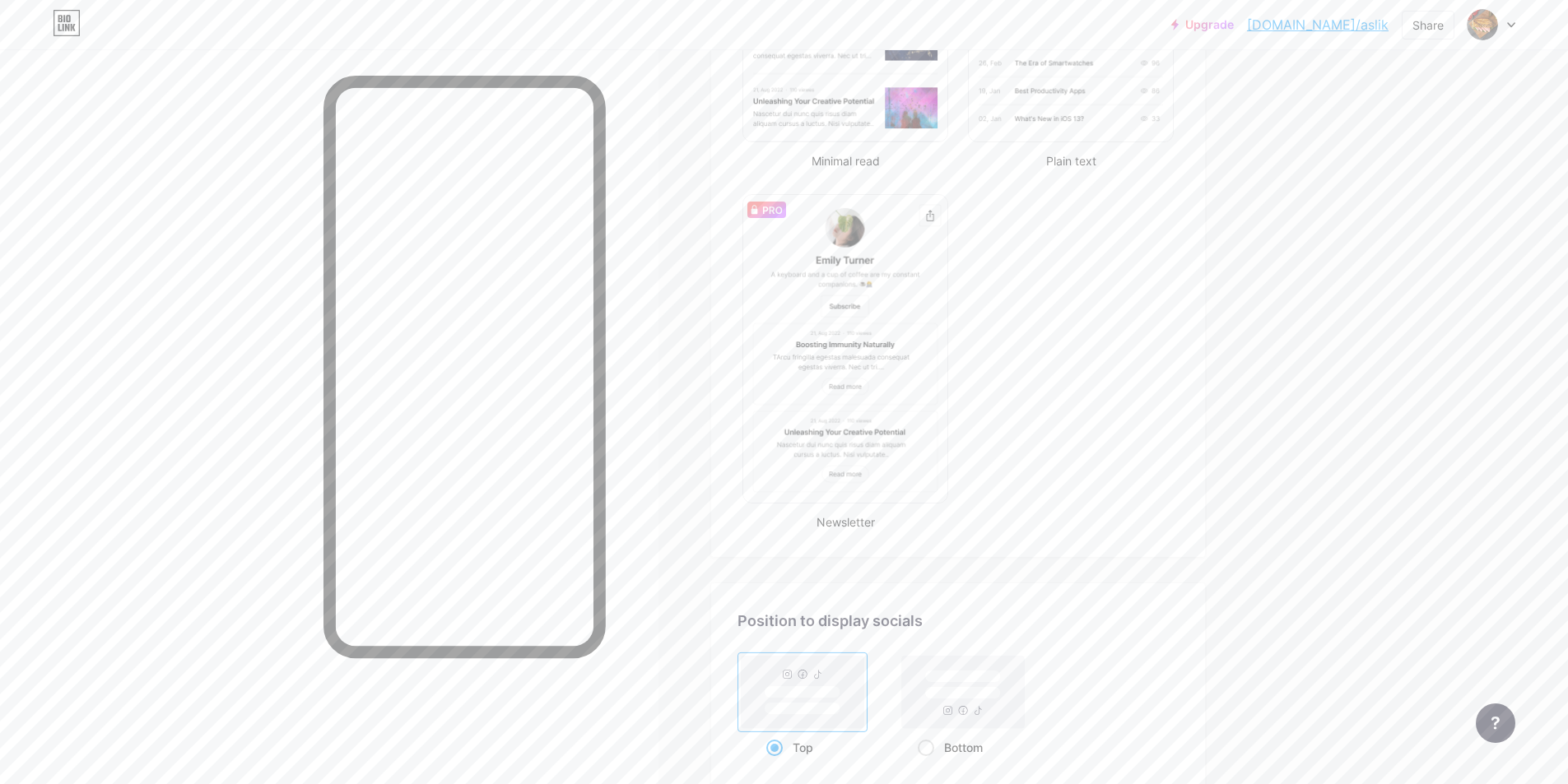
scroll to position [0, 0]
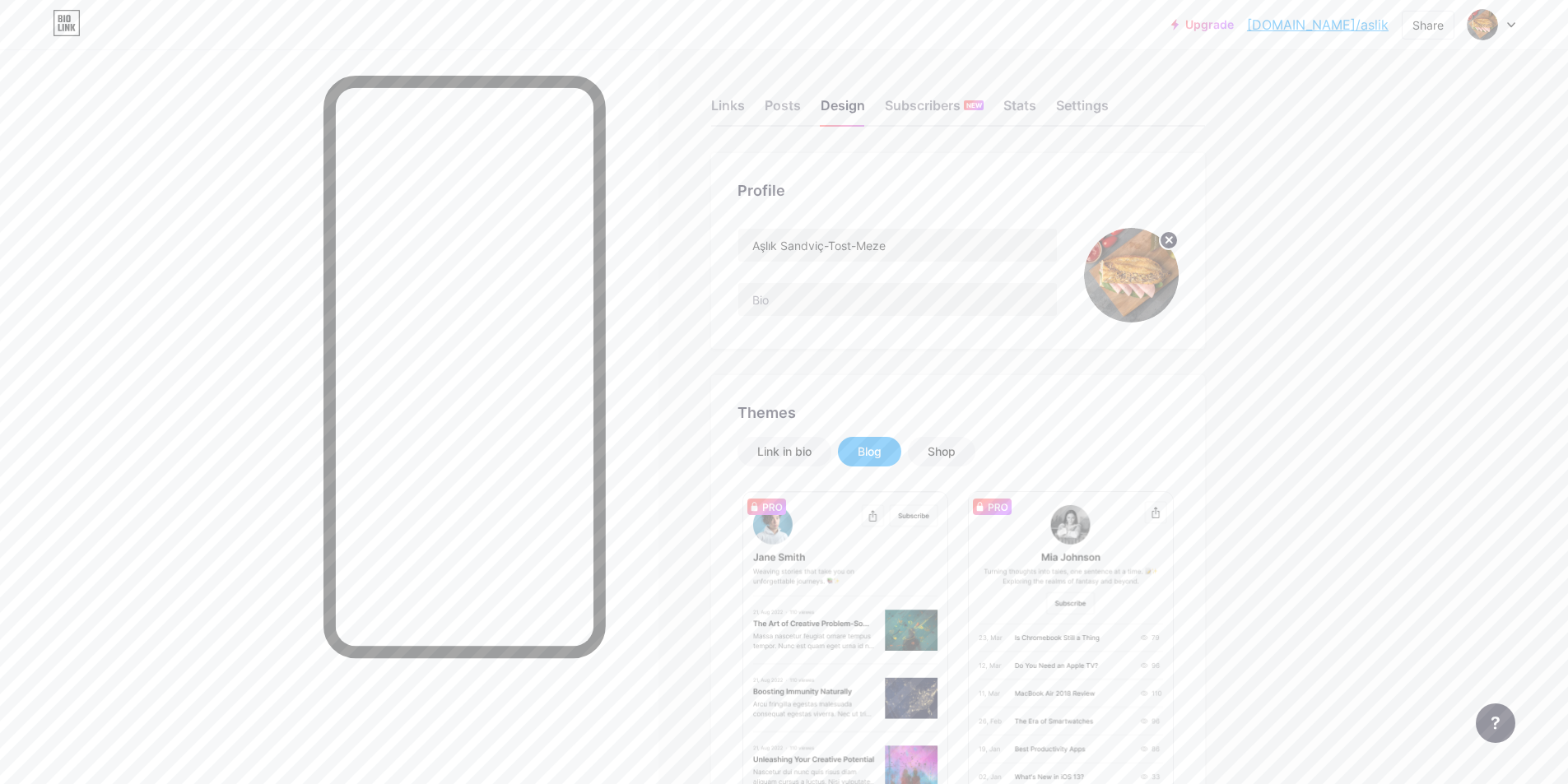
click at [788, 435] on div "Themes Link in bio Blog Shop Minimal read Plain text Newsletter Changes saved" at bounding box center [958, 796] width 494 height 841
click at [792, 447] on div "Link in bio" at bounding box center [784, 451] width 55 height 16
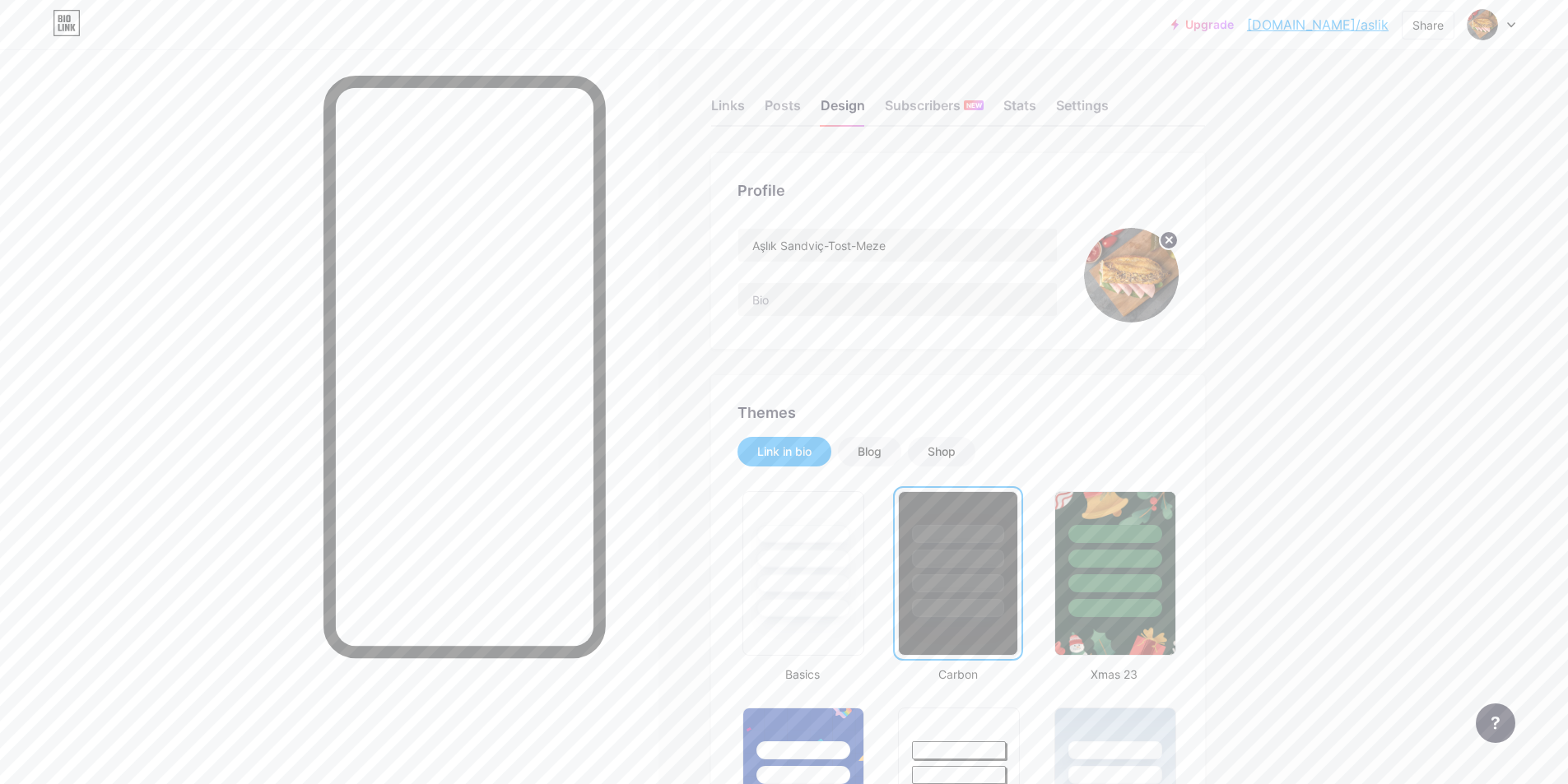
scroll to position [741, 0]
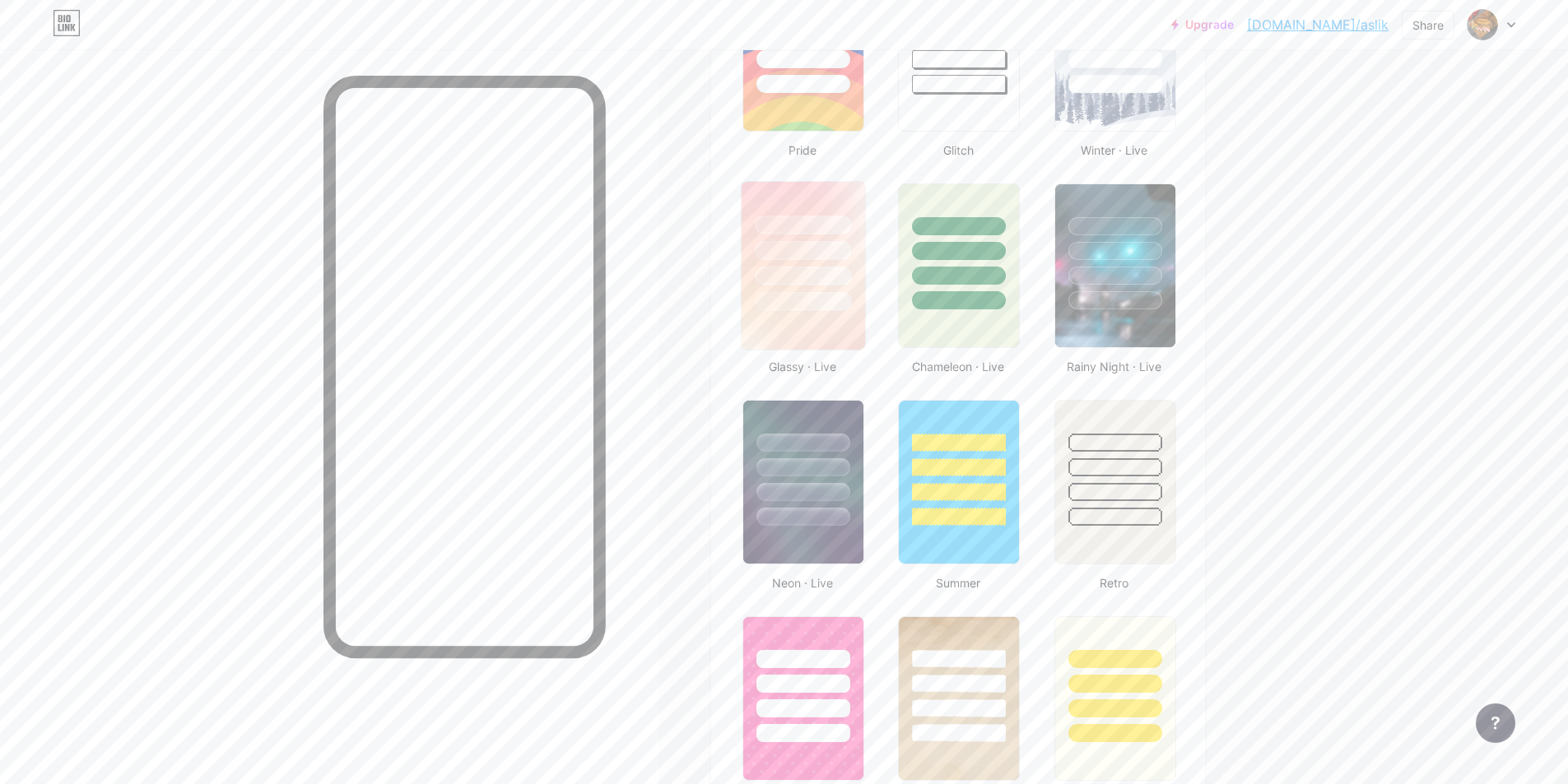
click at [762, 293] on div at bounding box center [803, 247] width 124 height 130
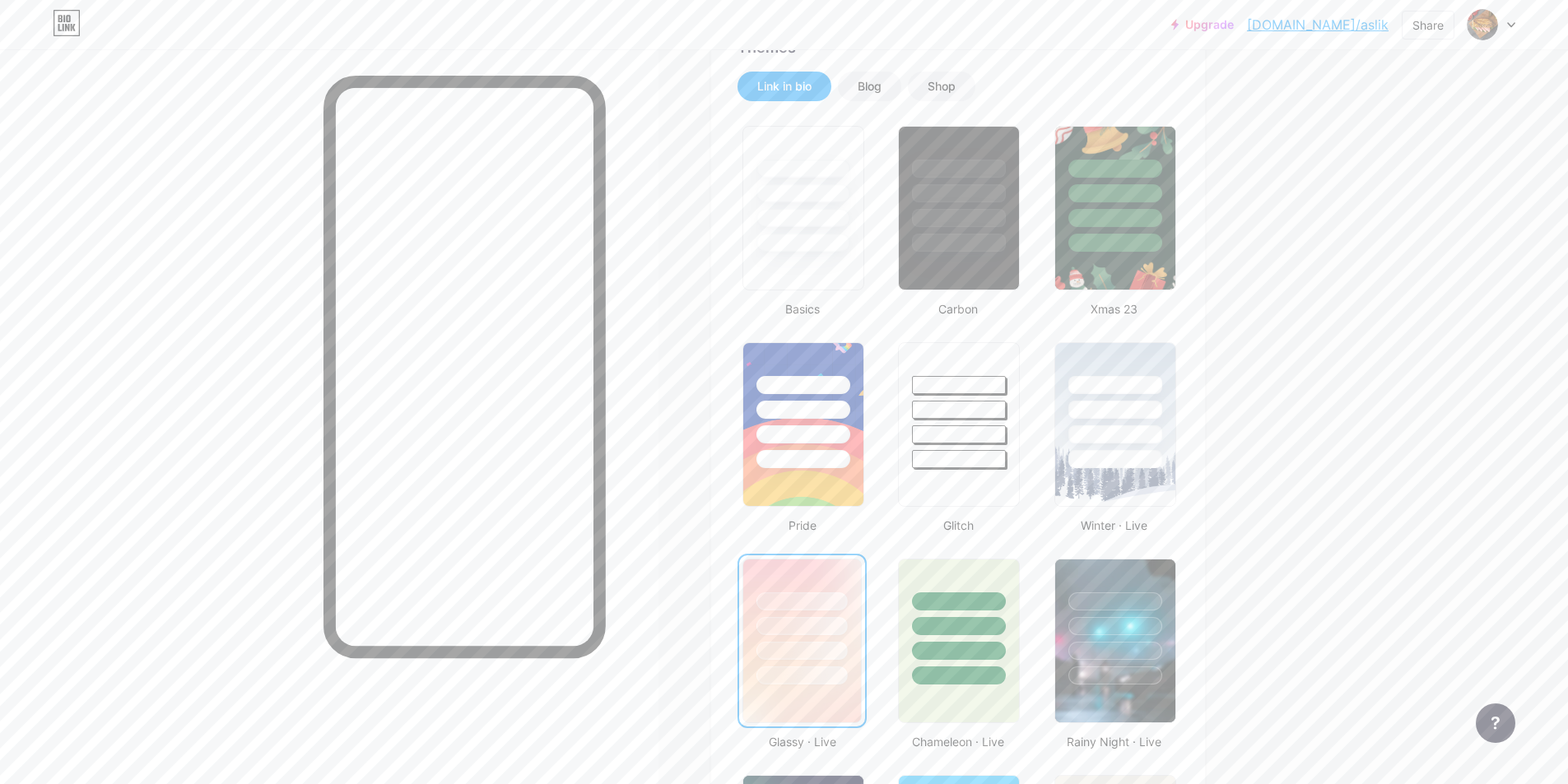
scroll to position [0, 0]
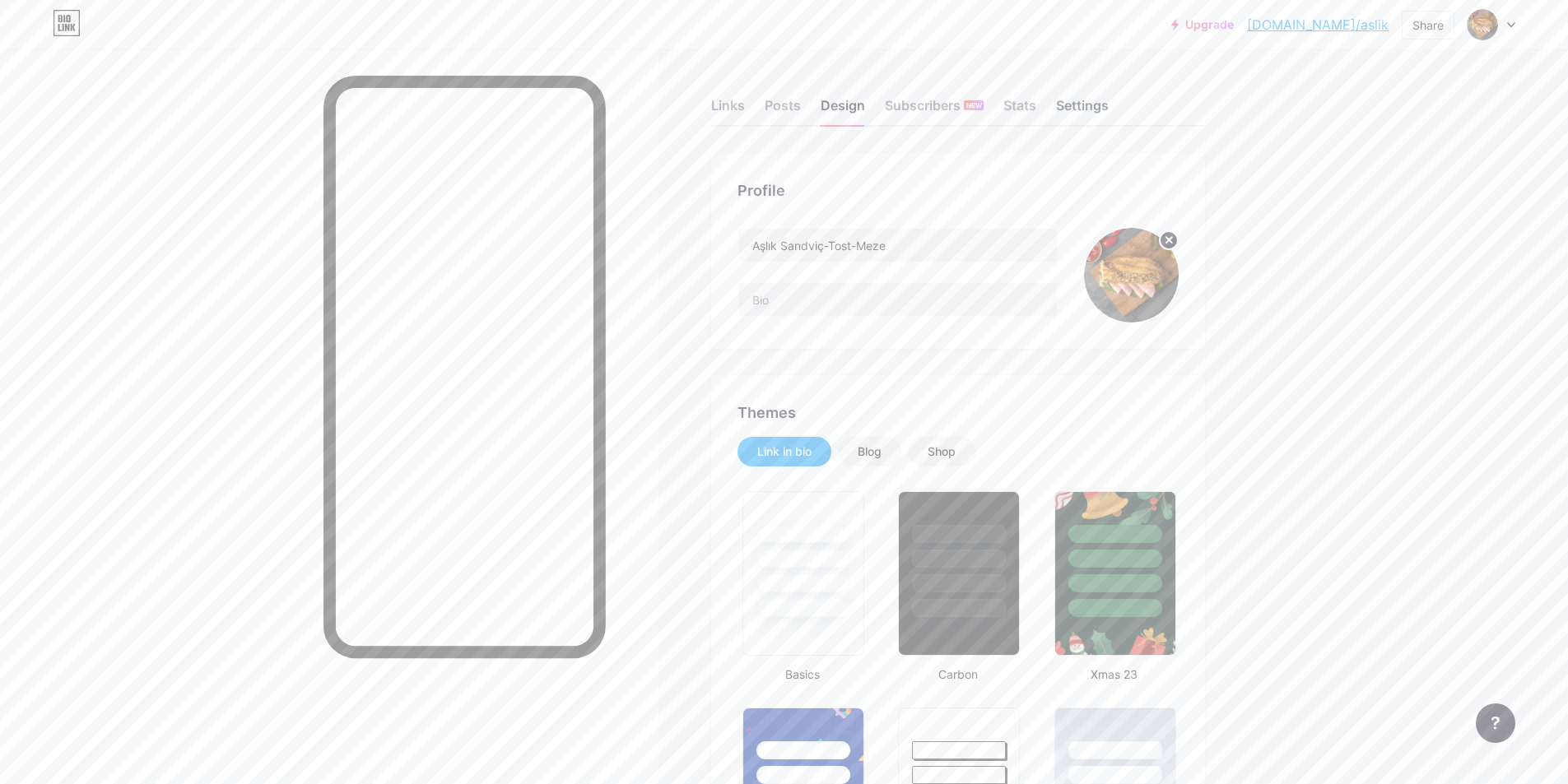
click at [1100, 99] on div "Settings" at bounding box center [1081, 109] width 53 height 30
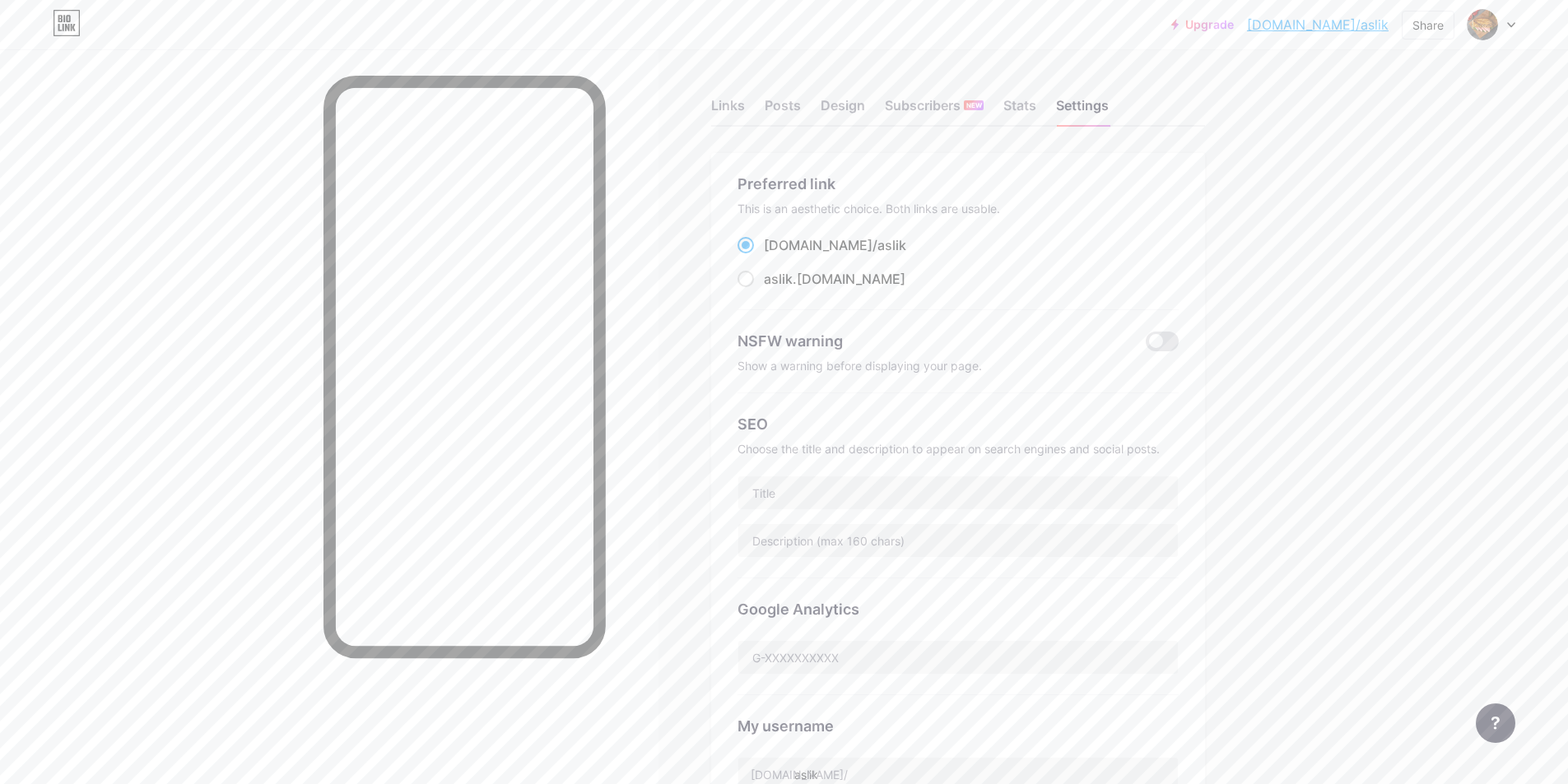
scroll to position [83, 0]
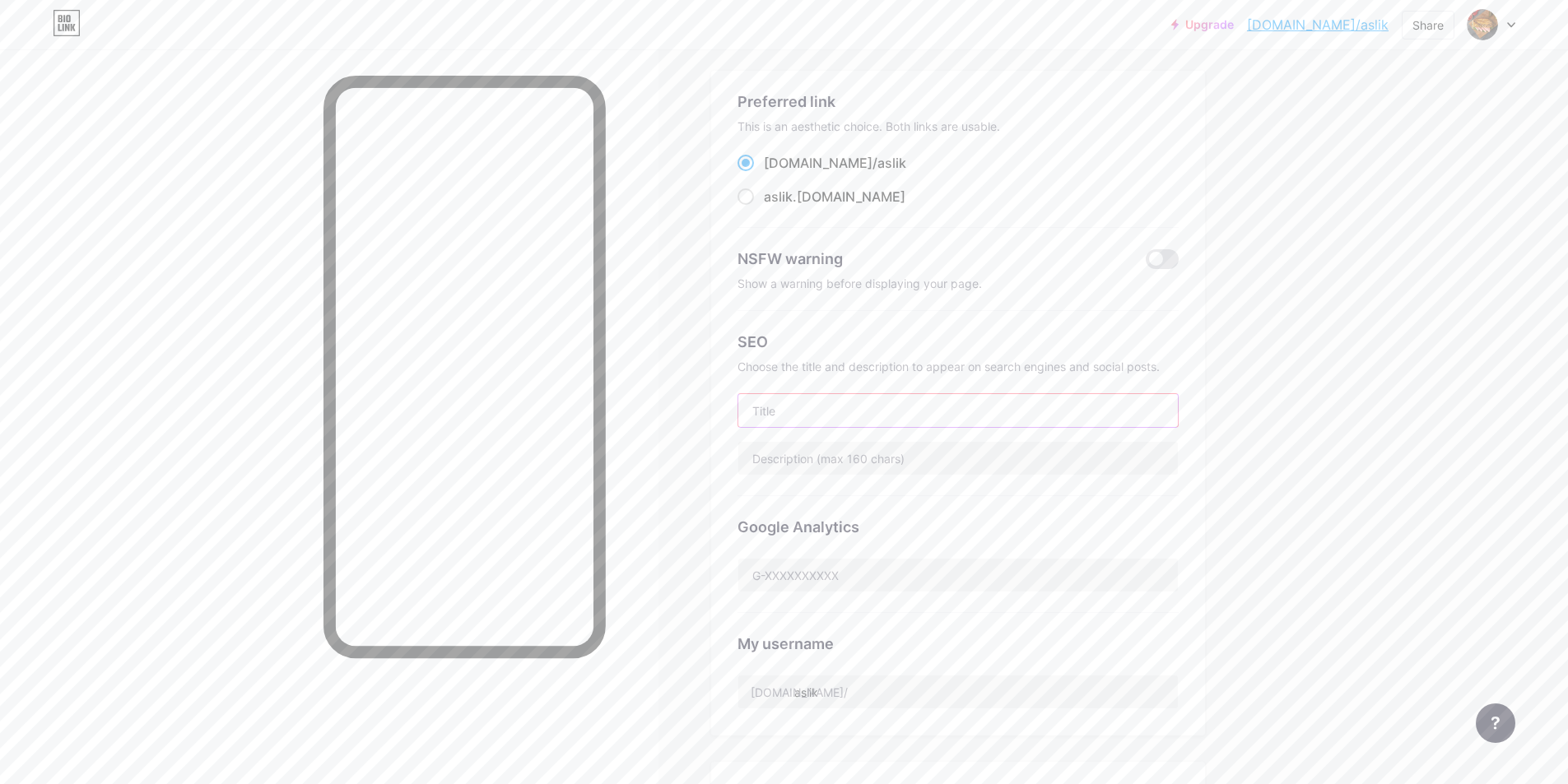
click at [819, 421] on input "text" at bounding box center [958, 411] width 440 height 33
click at [795, 416] on input "text" at bounding box center [958, 411] width 440 height 33
paste input "Aşlık Sandviç-Tost-Meze"
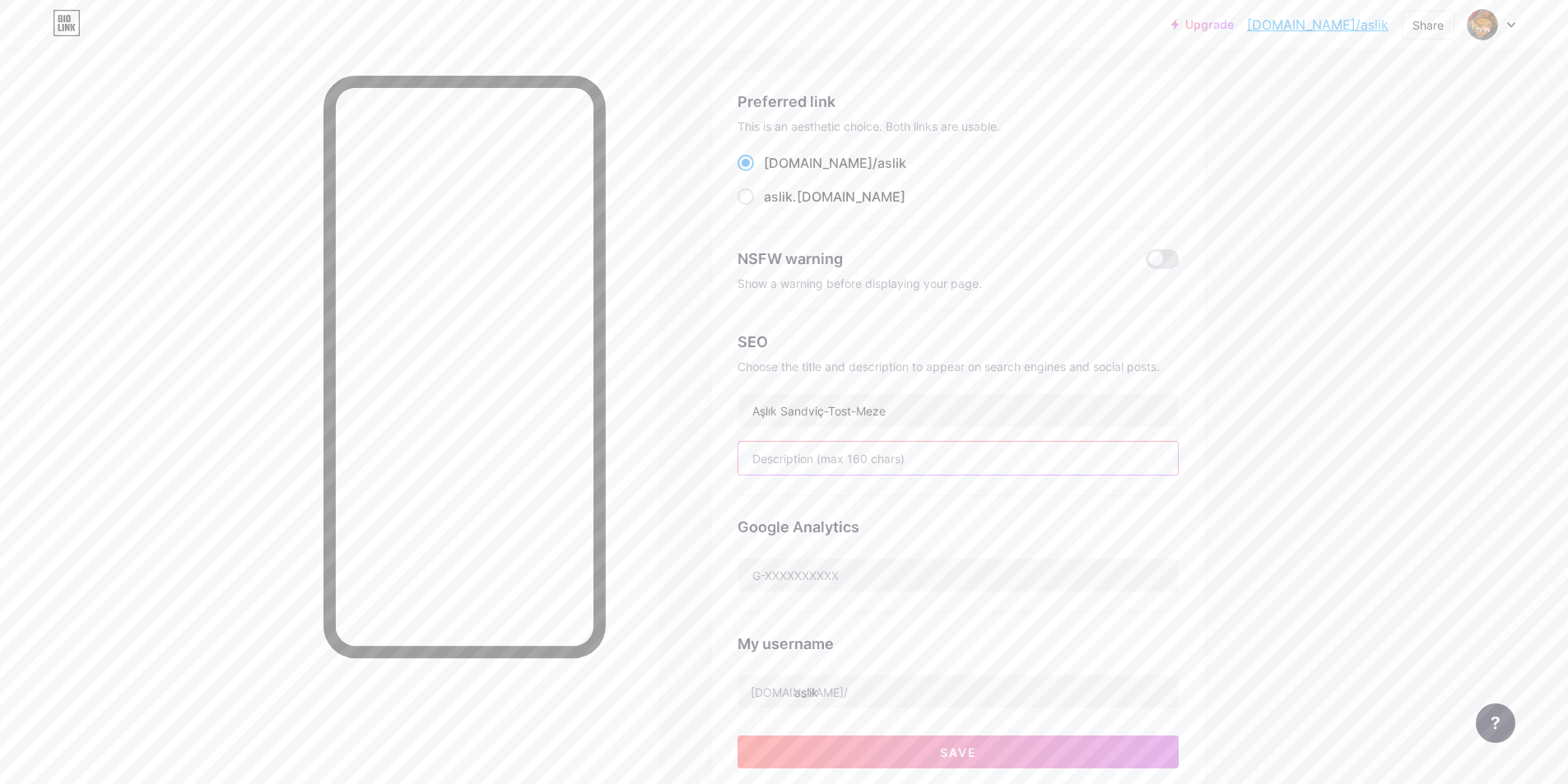
click at [827, 452] on input "text" at bounding box center [958, 459] width 440 height 33
click at [977, 416] on input "Aşlık Sandviç-Tost-Meze" at bounding box center [958, 411] width 440 height 33
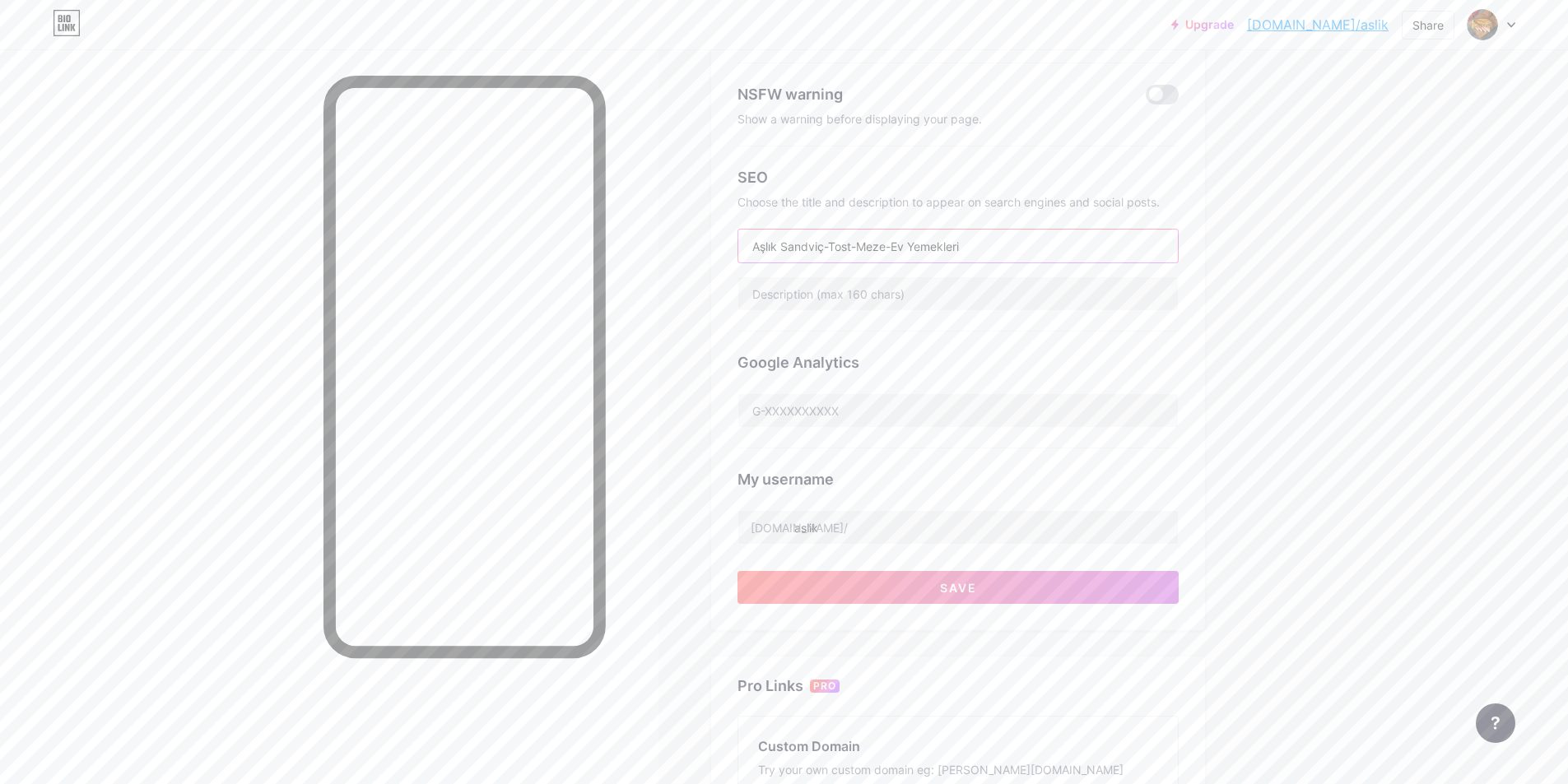
scroll to position [329, 0]
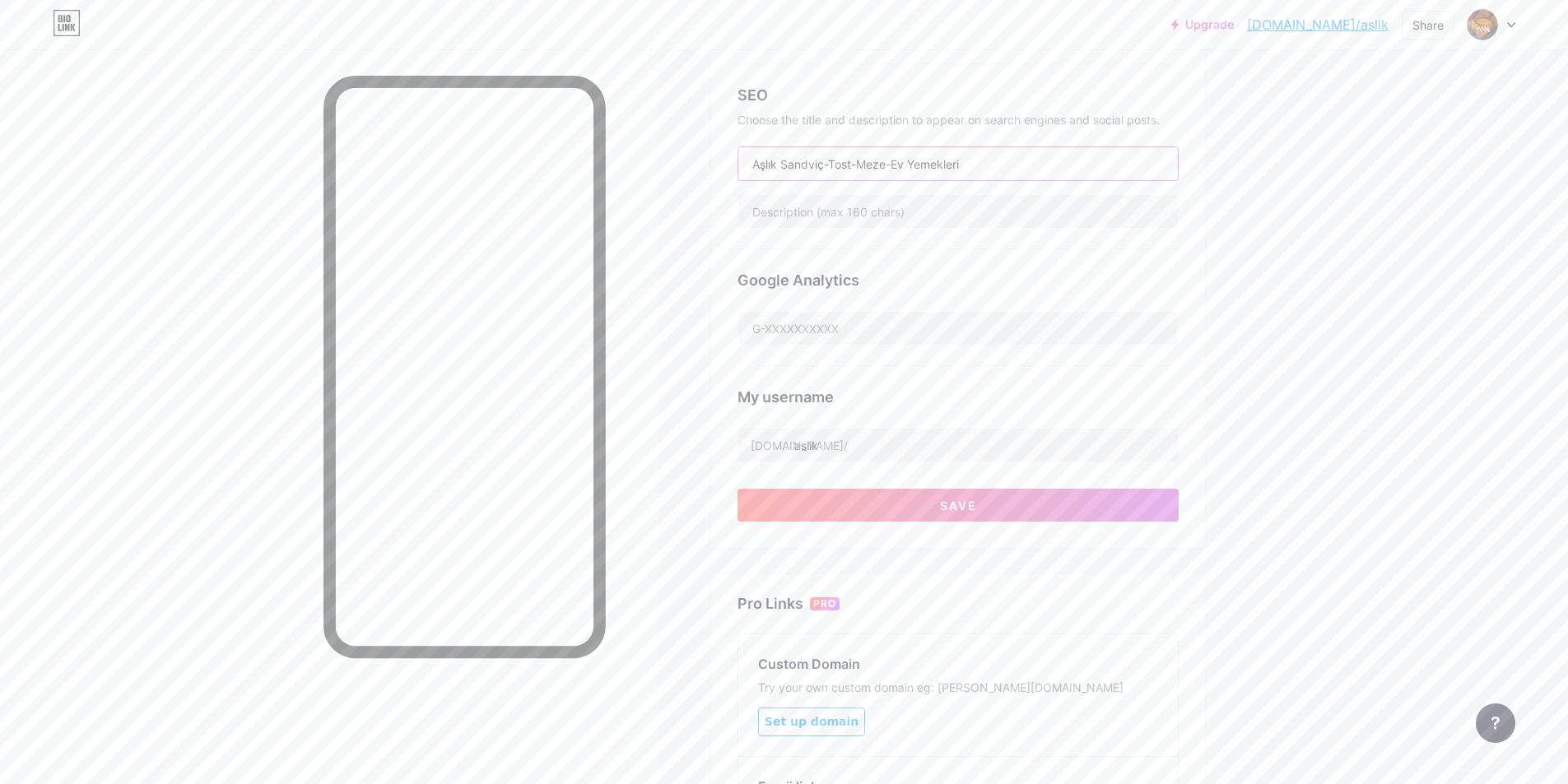
type input "Aşlık Sandviç-Tost-Meze-Ev Yemekleri"
click at [941, 527] on div "Preferred link This is an aesthetic choice. Both links are usable. [DOMAIN_NAME…" at bounding box center [958, 185] width 494 height 725
click at [944, 514] on button "Save" at bounding box center [958, 505] width 441 height 33
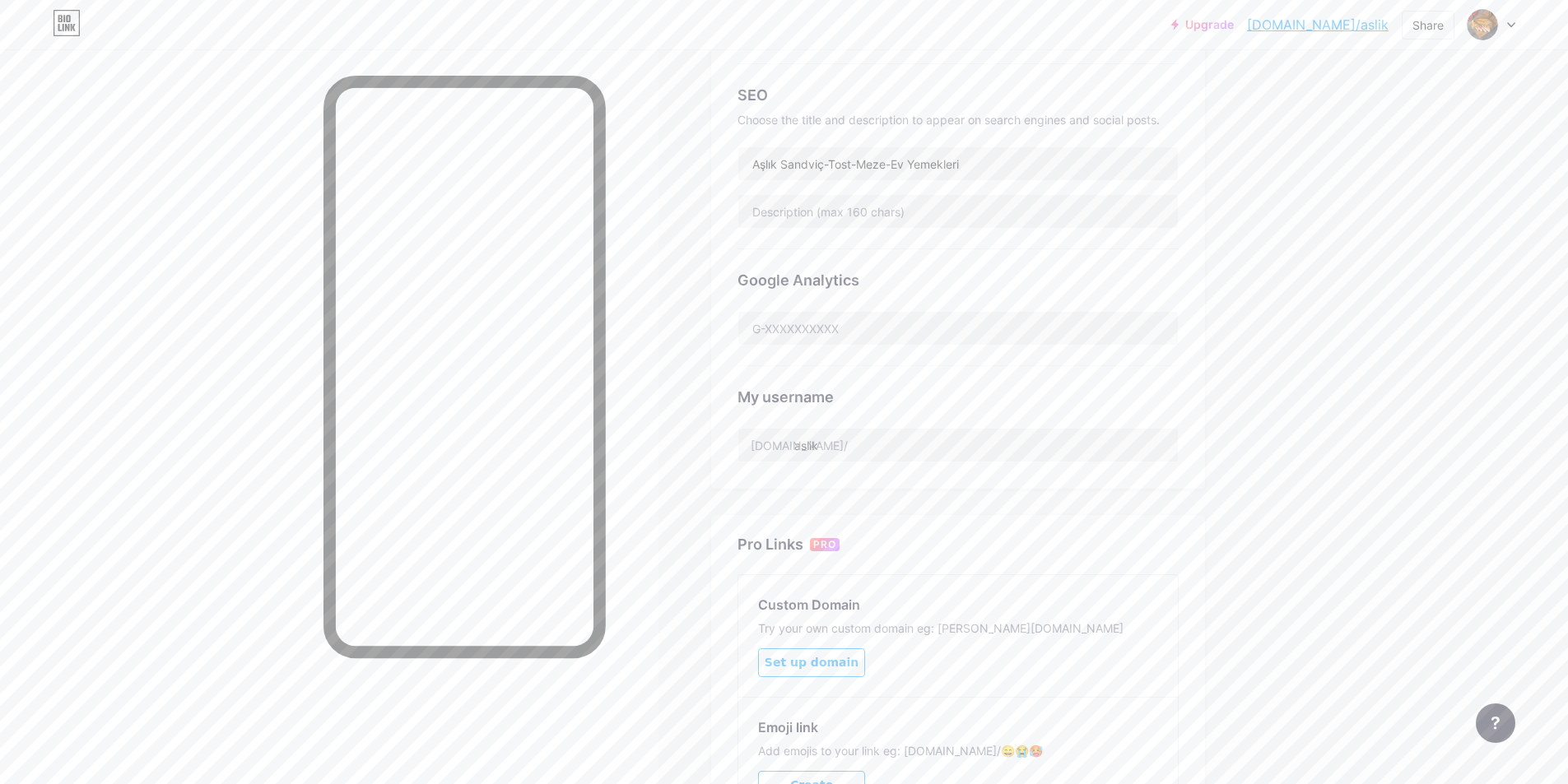
click at [676, 449] on div "Links Posts Design Subscribers NEW Stats Settings Preferred link This is an aes…" at bounding box center [637, 340] width 1274 height 1240
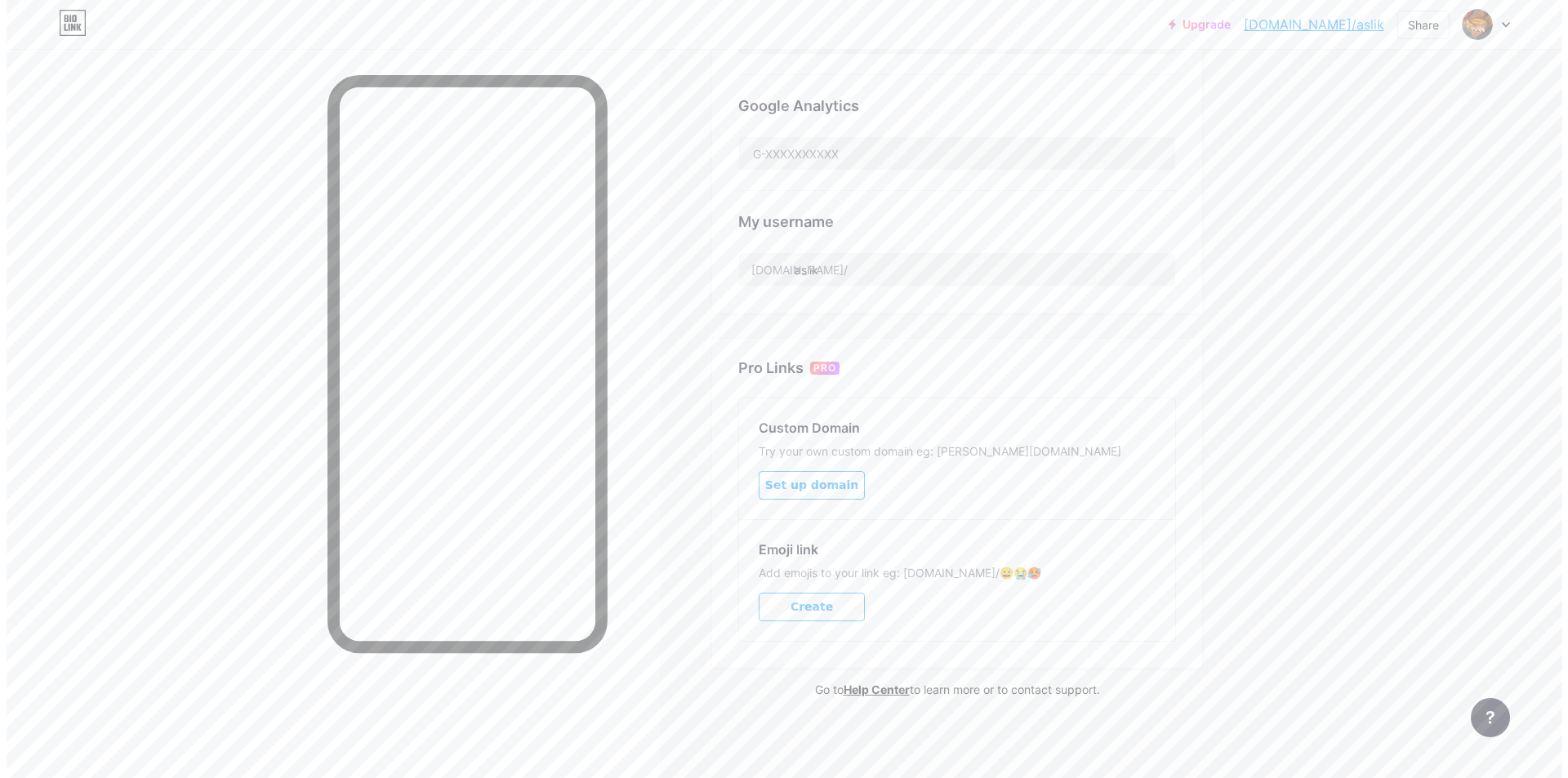
scroll to position [0, 0]
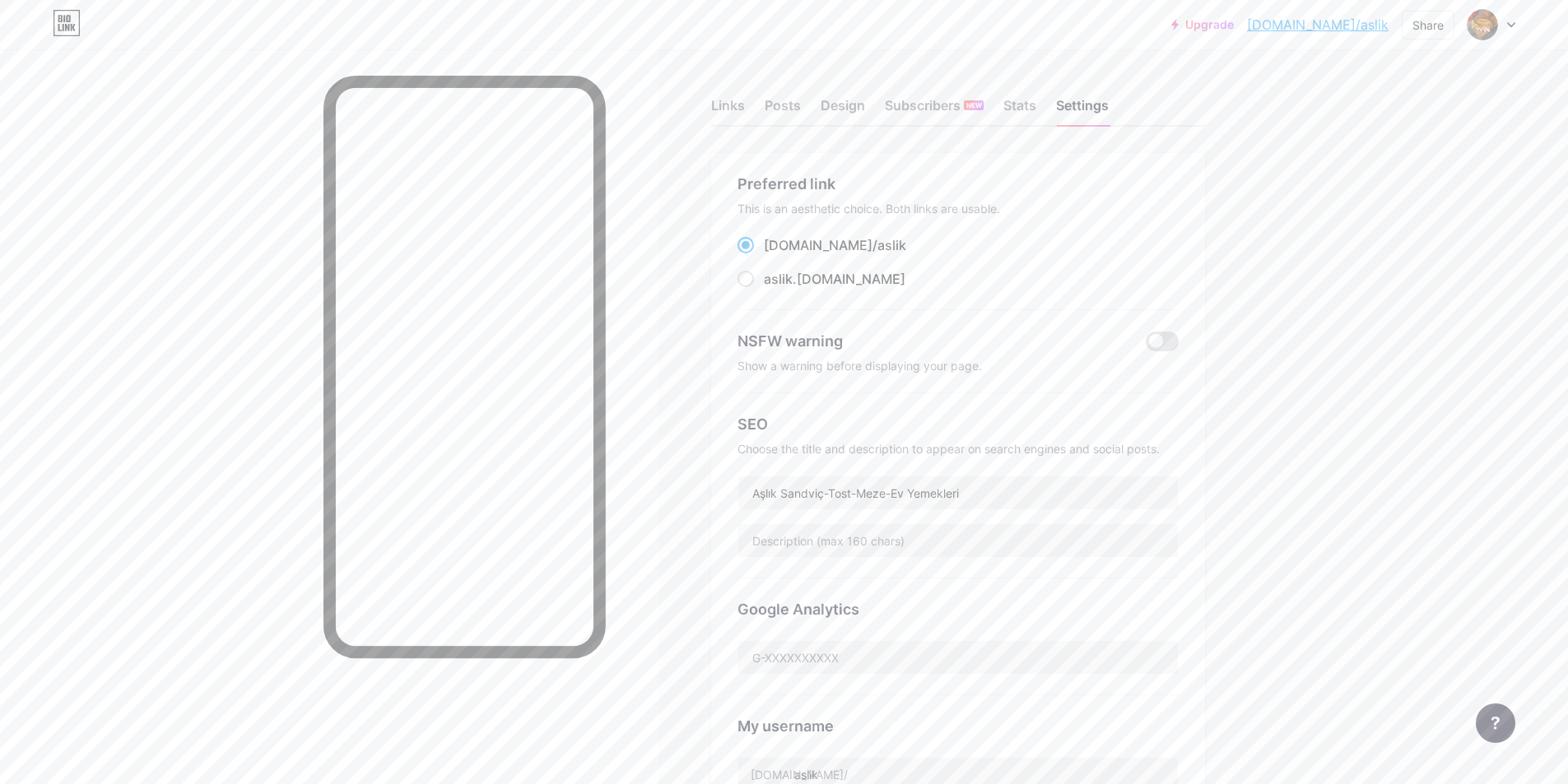
click at [756, 116] on div "Links Posts Design Subscribers NEW Stats Settings" at bounding box center [958, 98] width 494 height 58
click at [745, 116] on div "Links" at bounding box center [727, 109] width 34 height 30
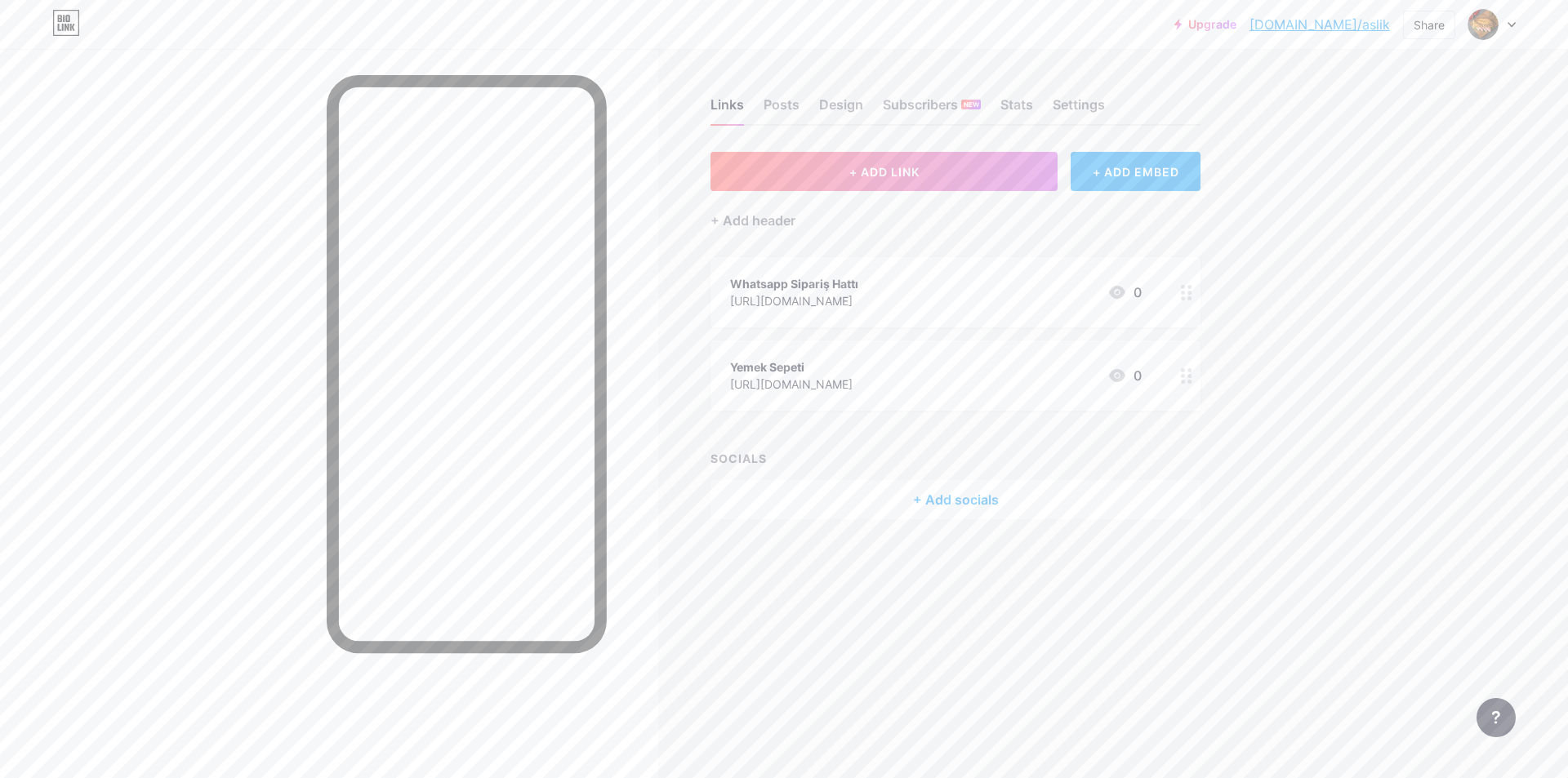
click at [961, 488] on div "+ Add socials" at bounding box center [955, 499] width 490 height 39
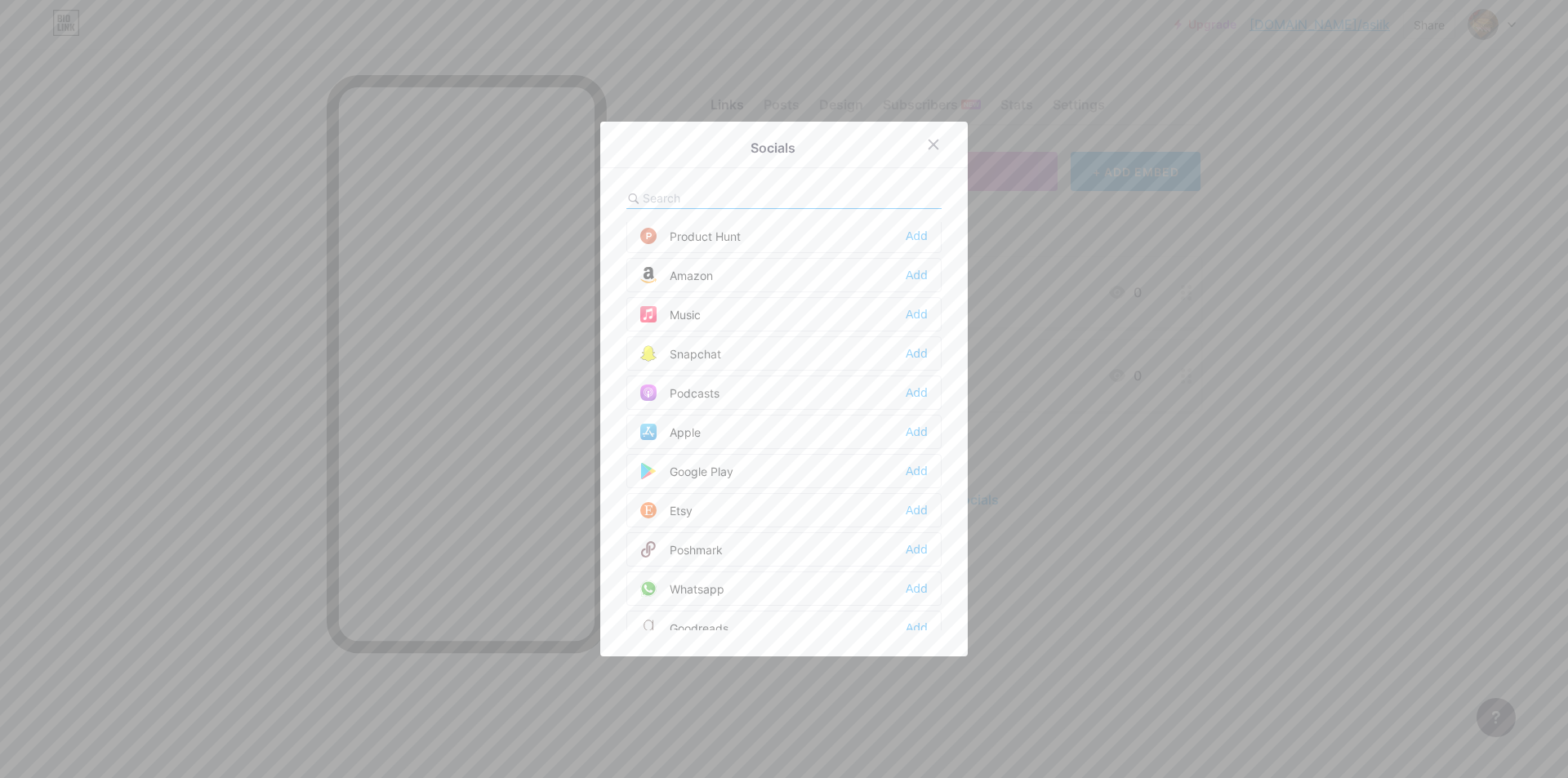
scroll to position [1473, 0]
click at [1263, 611] on div at bounding box center [784, 389] width 1568 height 778
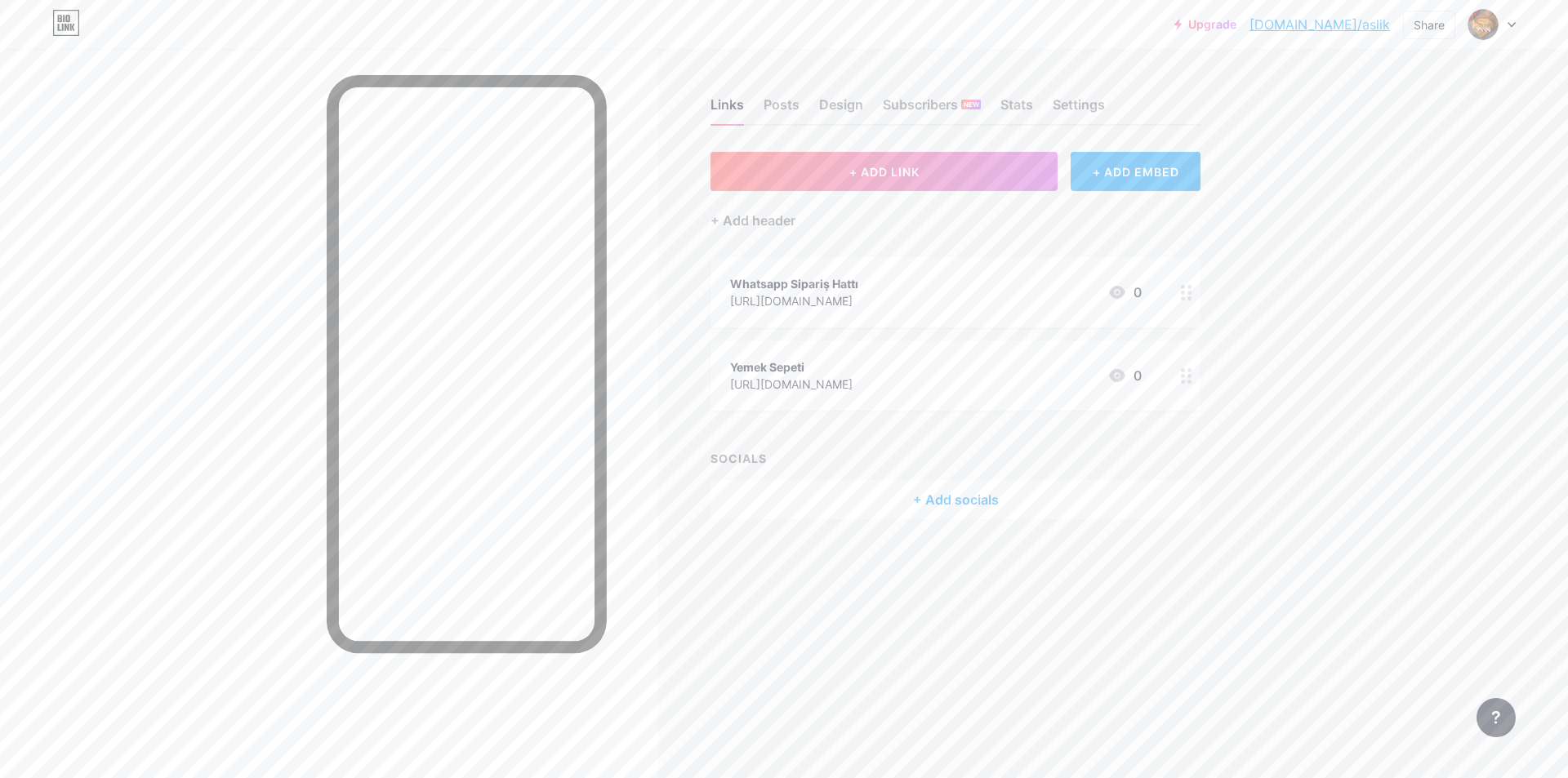
drag, startPoint x: 736, startPoint y: 227, endPoint x: 754, endPoint y: 420, distance: 193.8
click at [1340, 441] on div "Upgrade [DOMAIN_NAME]/aslik [DOMAIN_NAME]/aslik Share Switch accounts Aşlık San…" at bounding box center [784, 389] width 1568 height 778
click at [924, 186] on button "+ ADD LINK" at bounding box center [883, 171] width 347 height 39
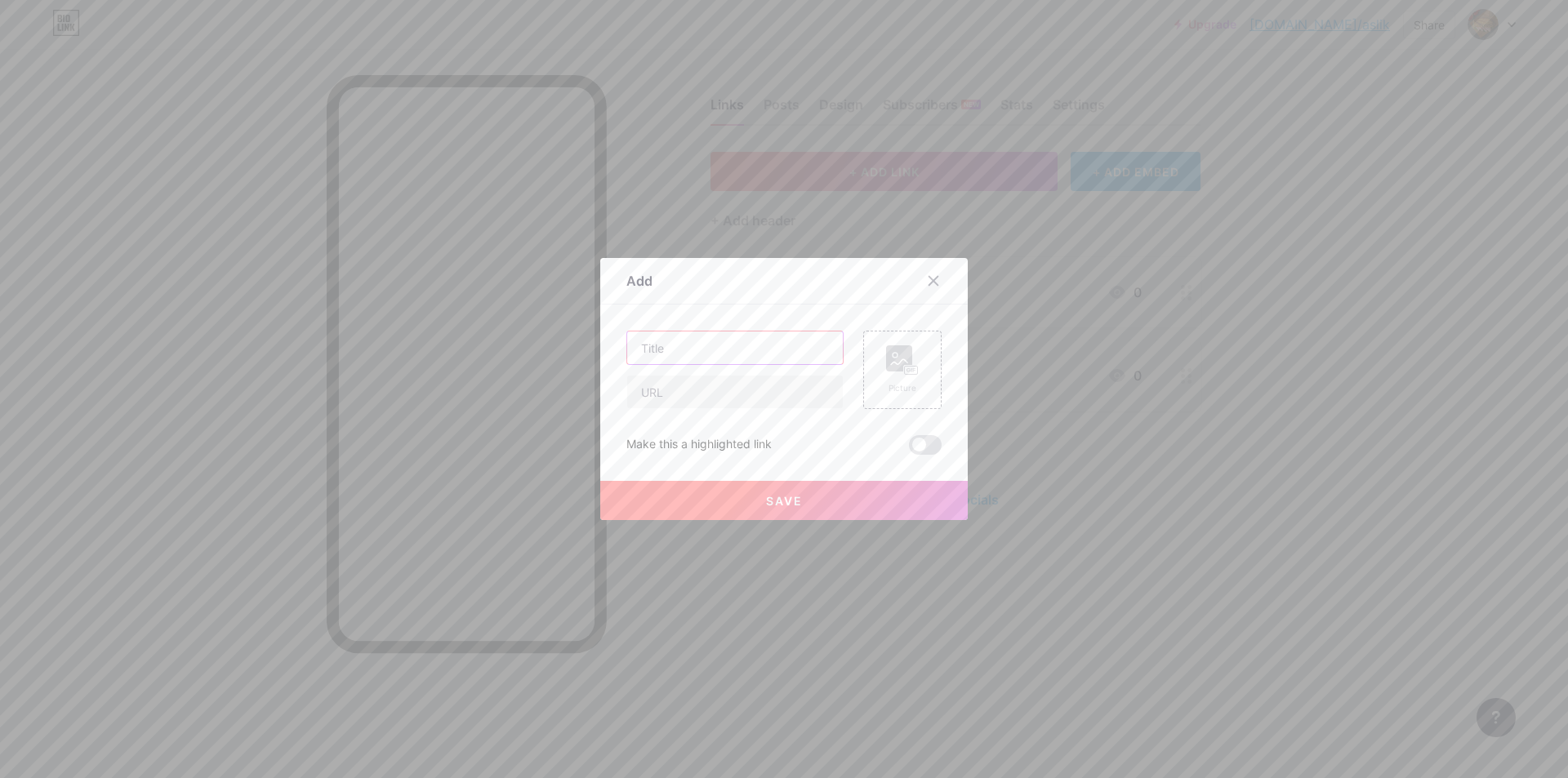
click at [677, 359] on input "text" at bounding box center [735, 348] width 215 height 32
type input "[PERSON_NAME]"
paste input "[URL][DOMAIN_NAME]"
type input "[URL][DOMAIN_NAME]"
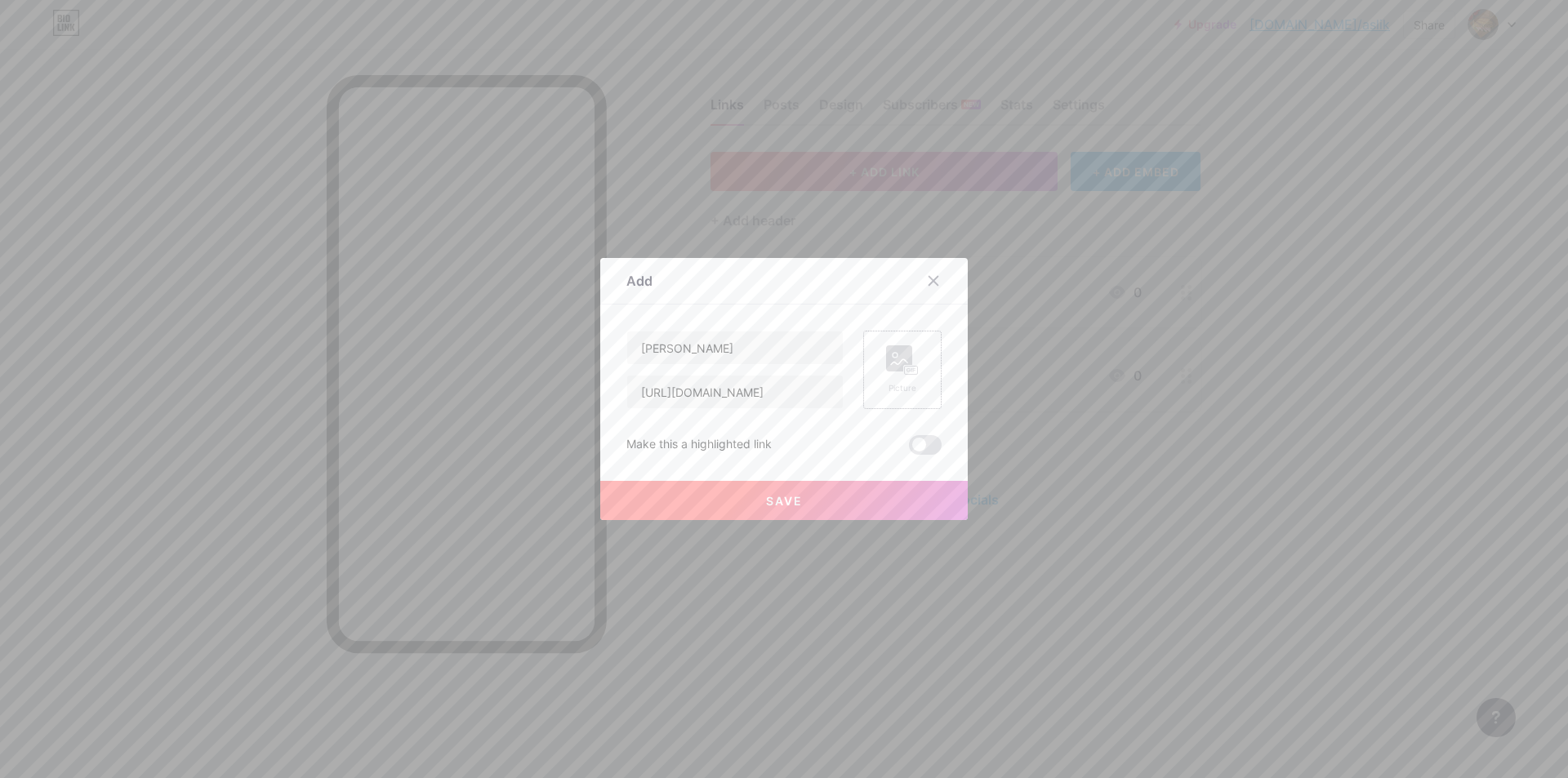
click at [905, 384] on div "Picture" at bounding box center [903, 388] width 32 height 12
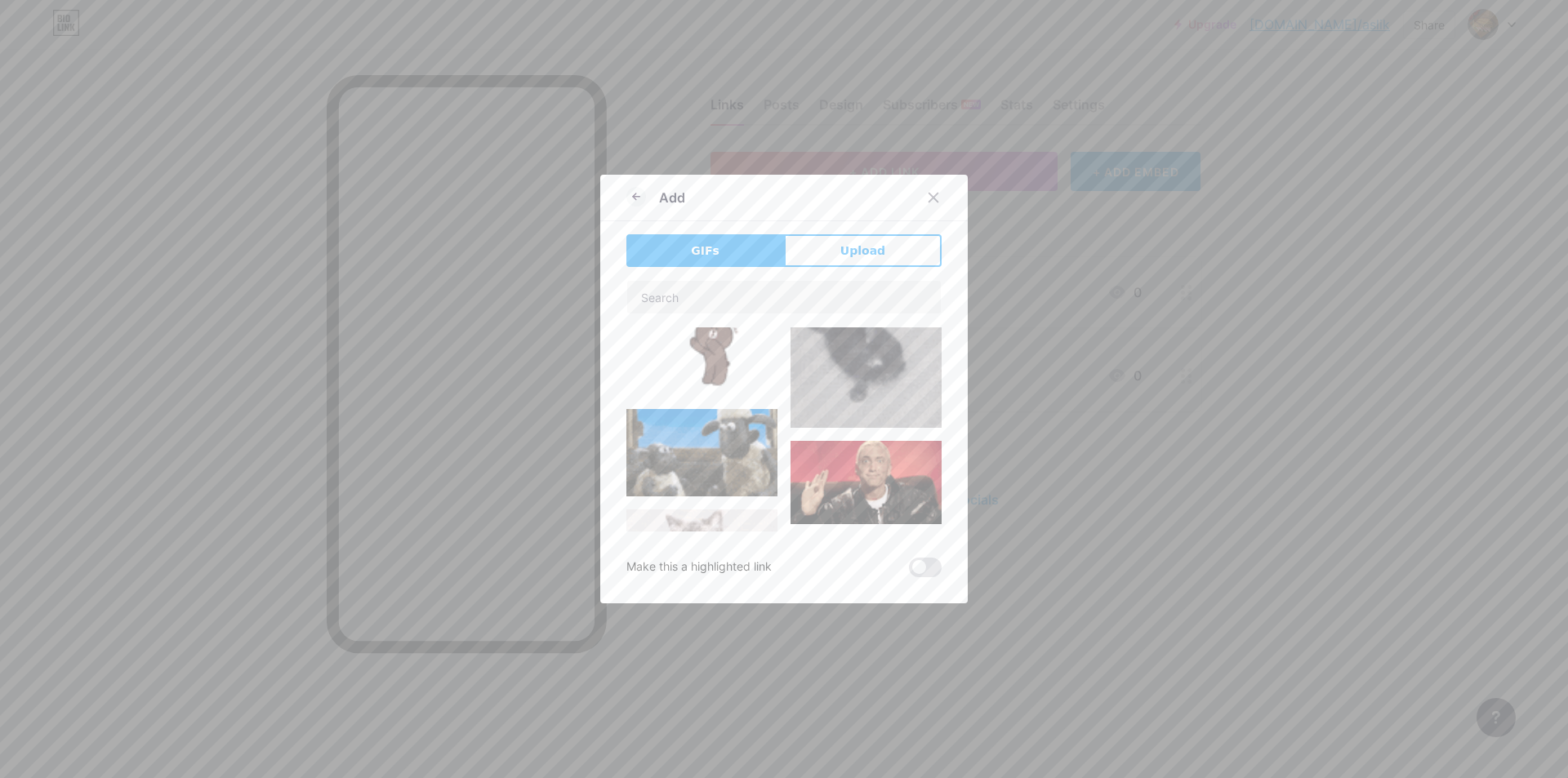
type input "[PERSON_NAME]"
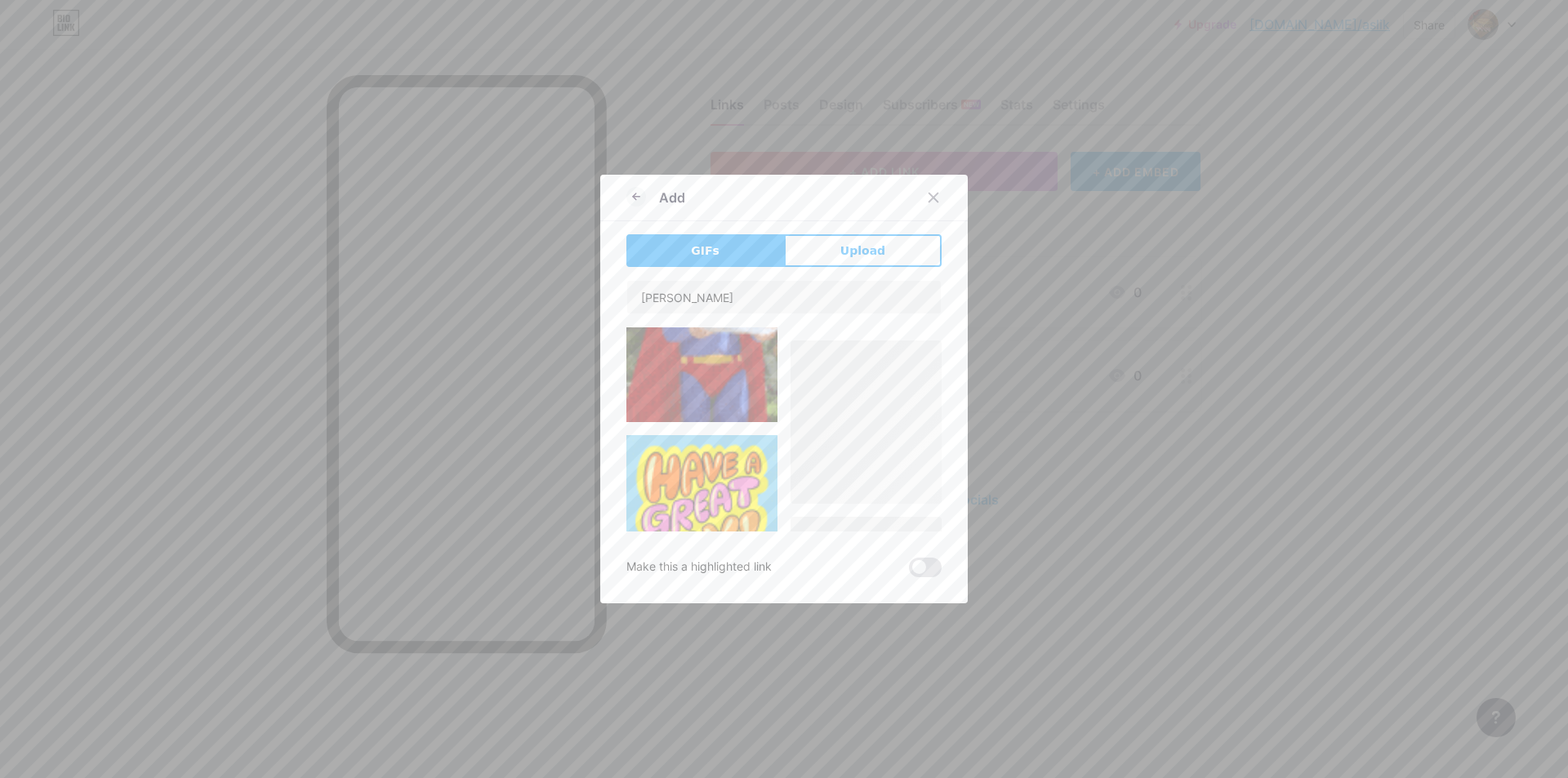
scroll to position [1360, 0]
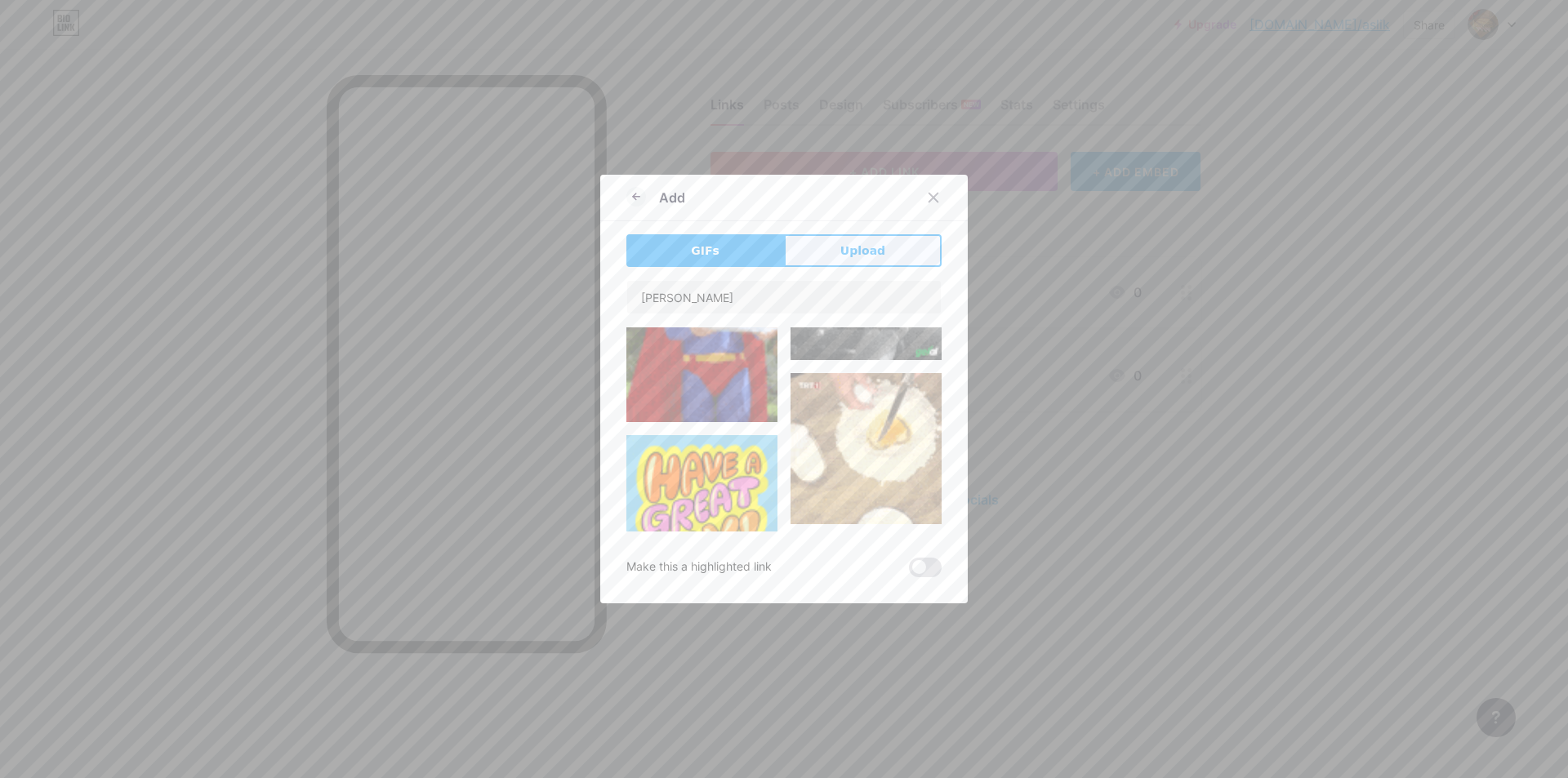
click at [883, 249] on button "Upload" at bounding box center [863, 250] width 158 height 32
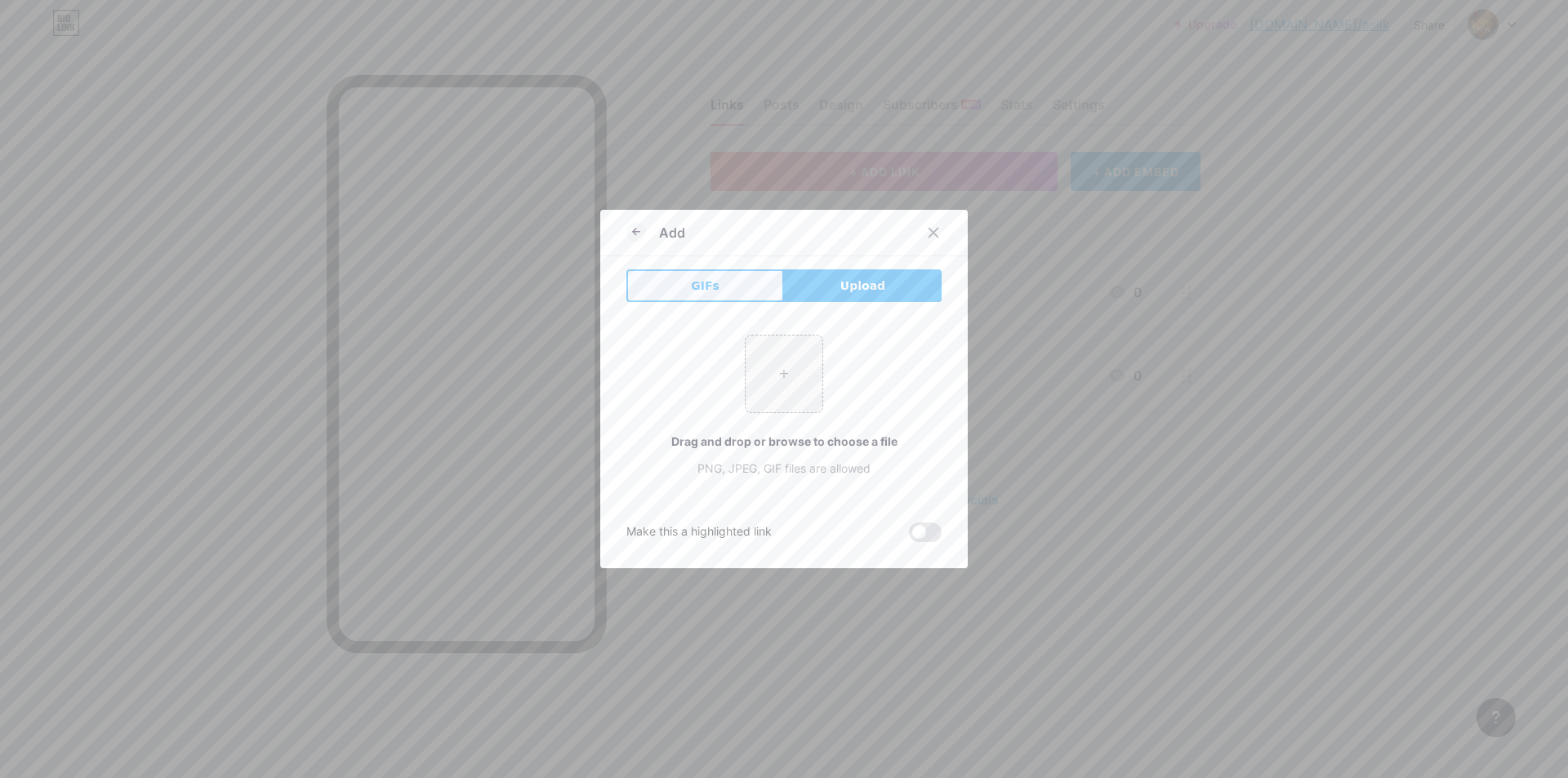
click at [659, 284] on button "GIFs" at bounding box center [705, 286] width 158 height 32
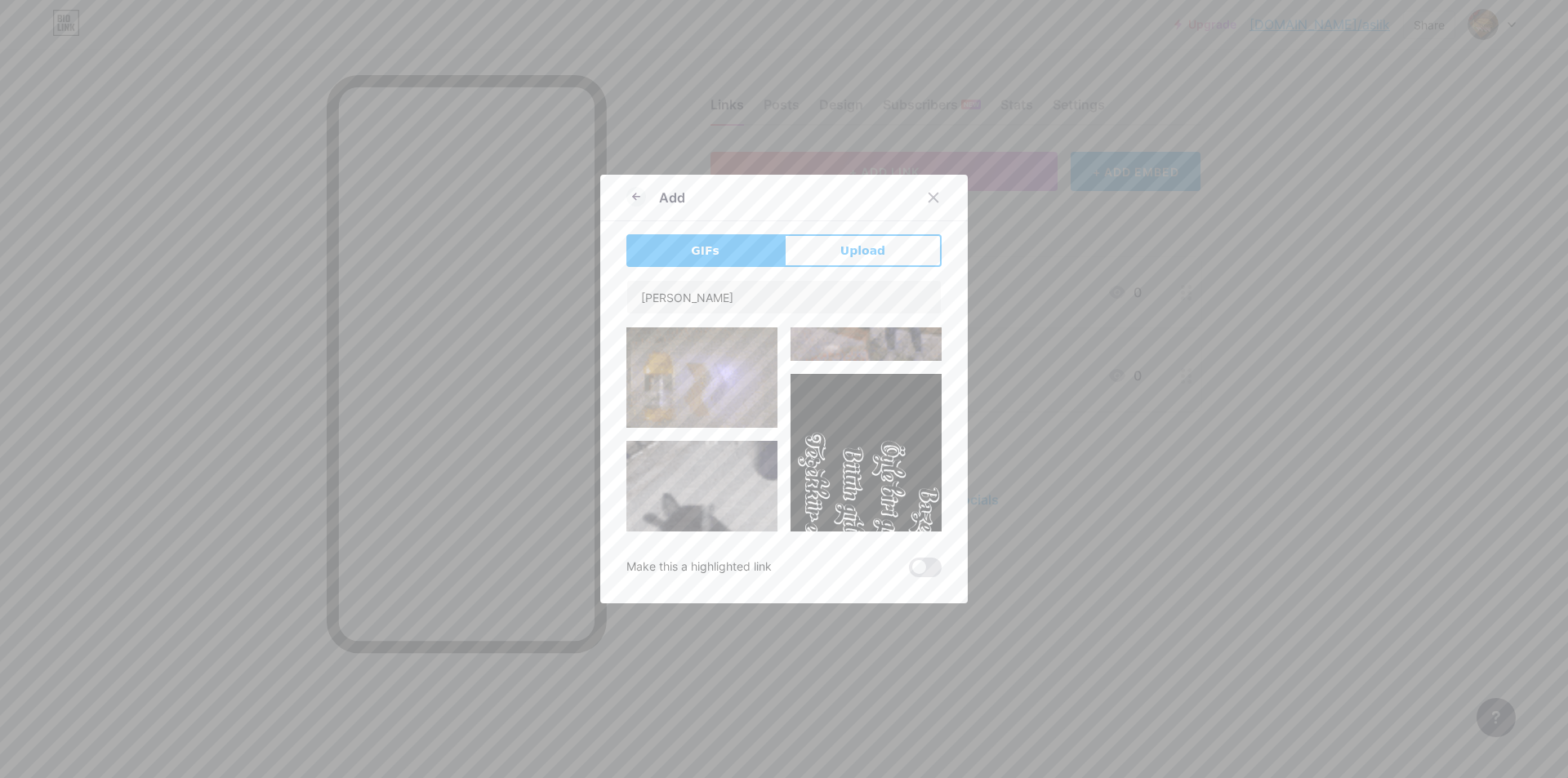
scroll to position [4883, 0]
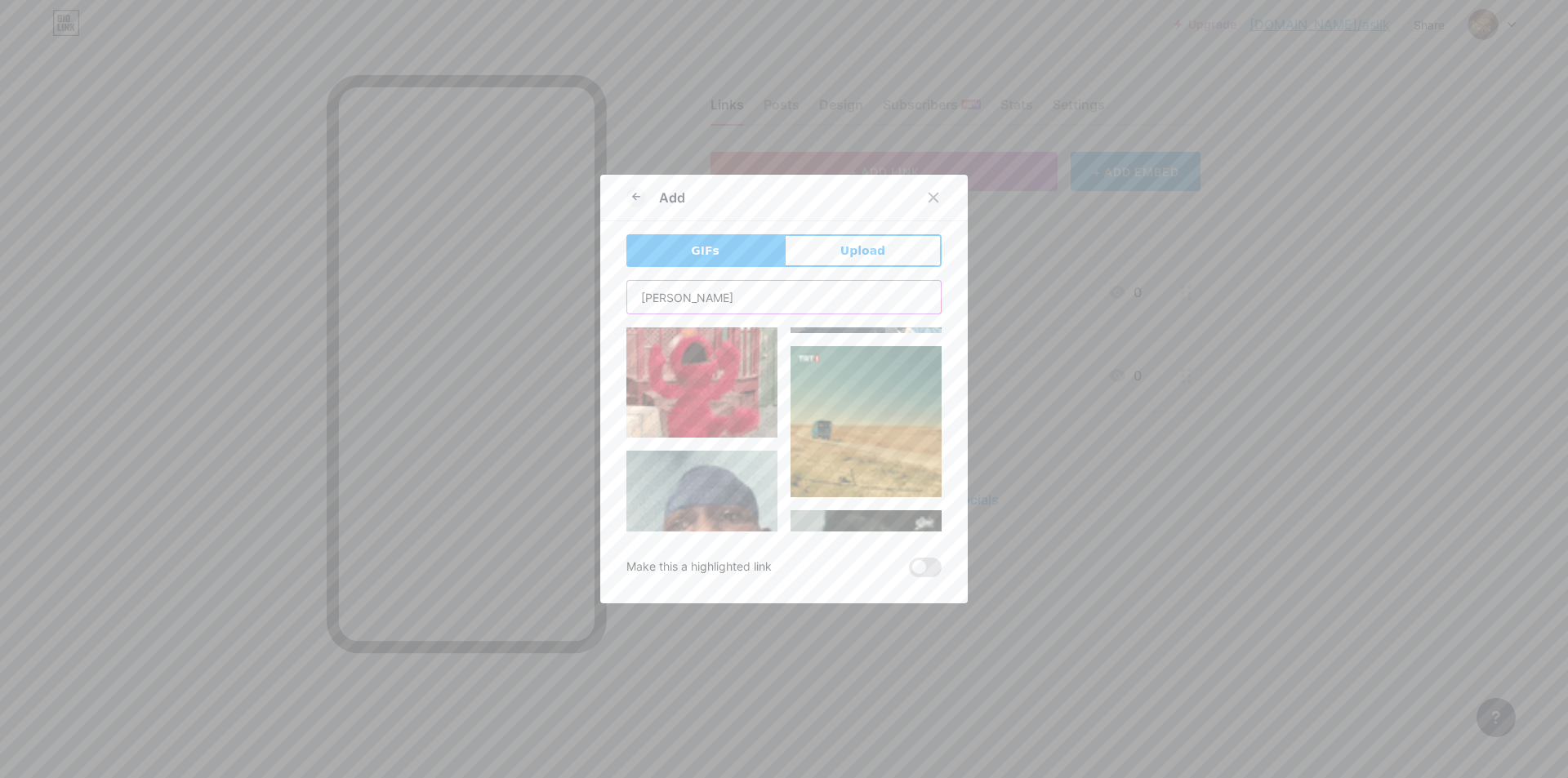
click at [725, 288] on input "[PERSON_NAME]" at bounding box center [784, 297] width 313 height 32
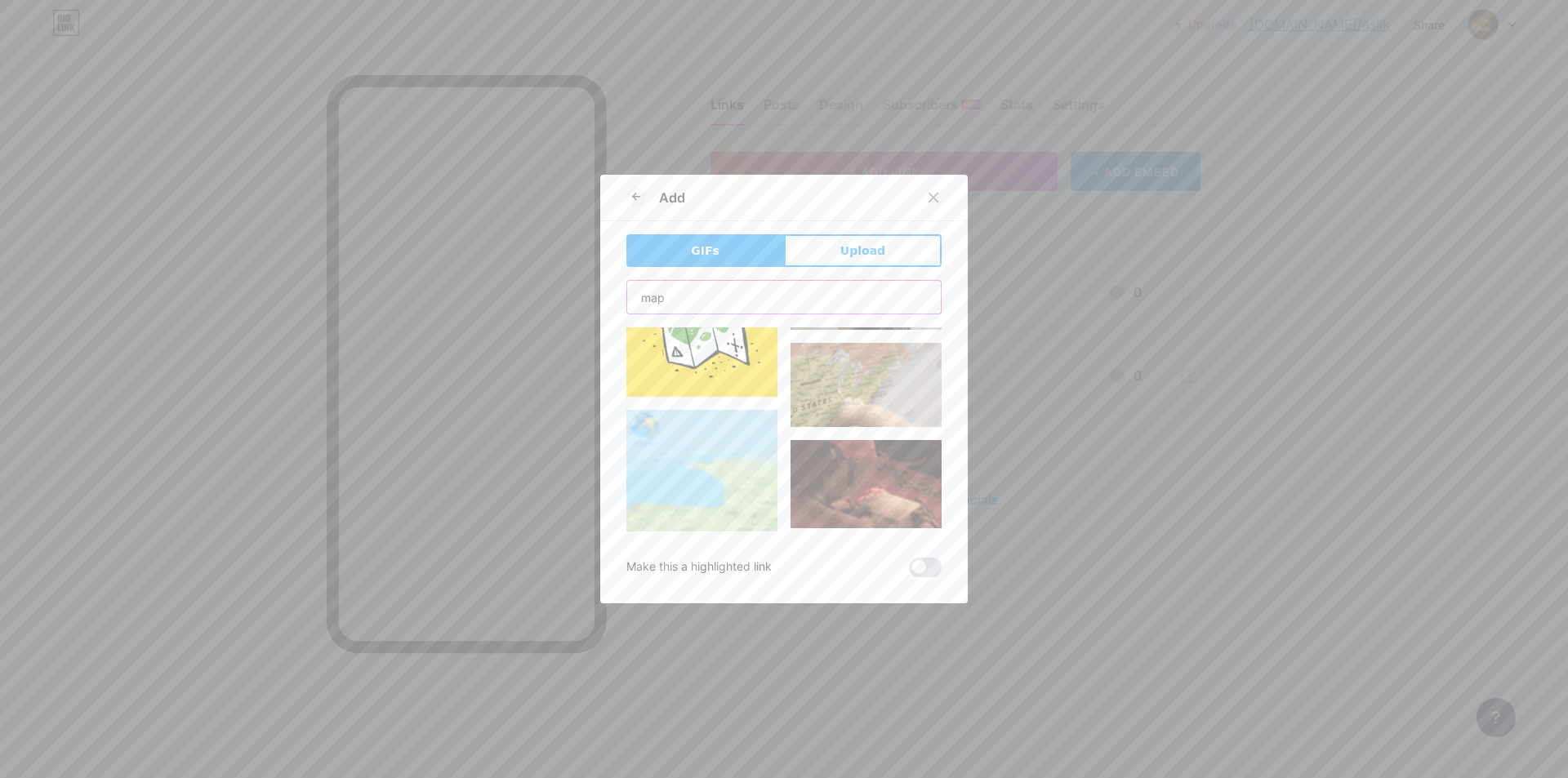
scroll to position [245, 0]
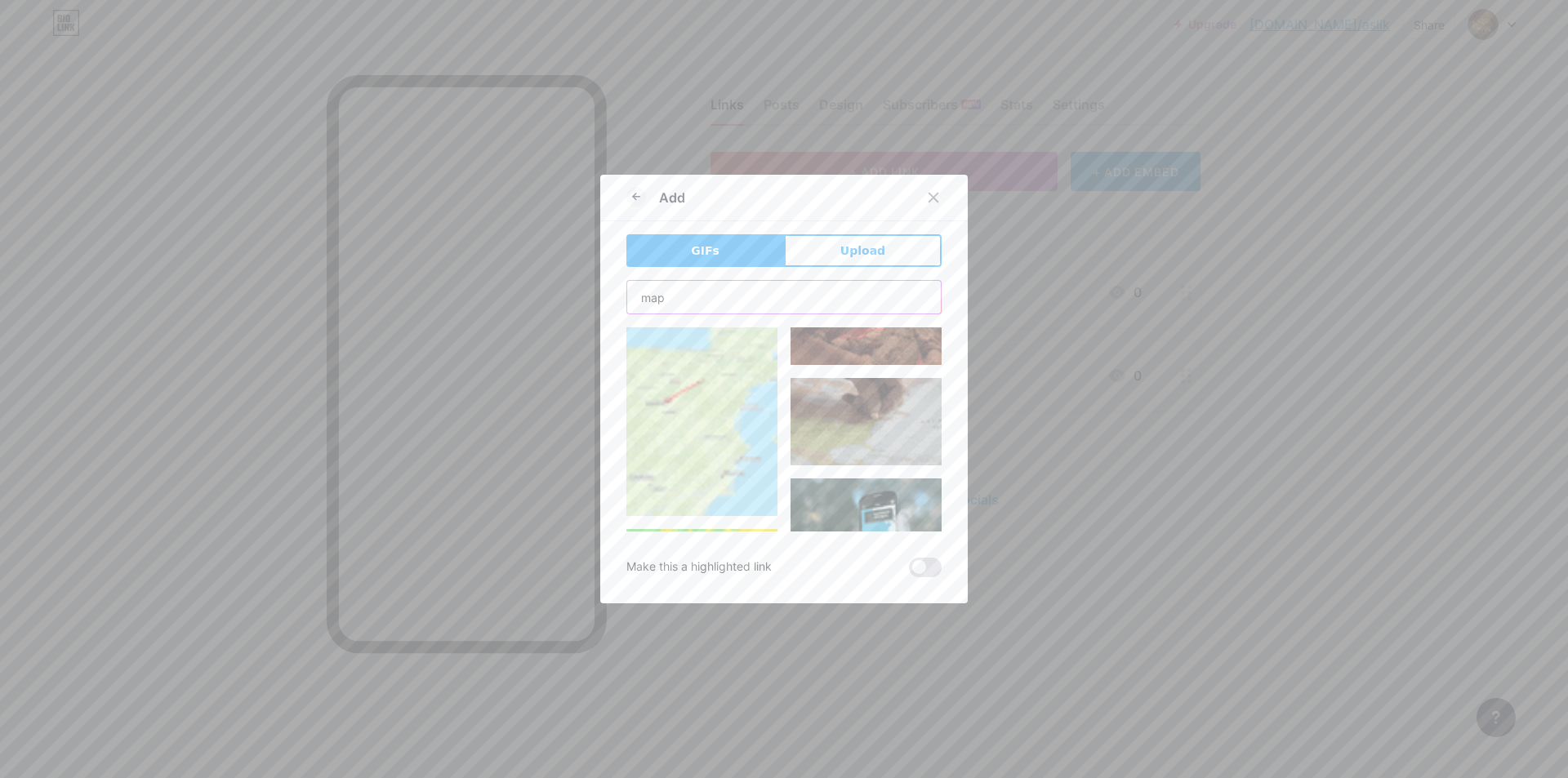
type input "map"
click at [720, 423] on img at bounding box center [702, 381] width 151 height 269
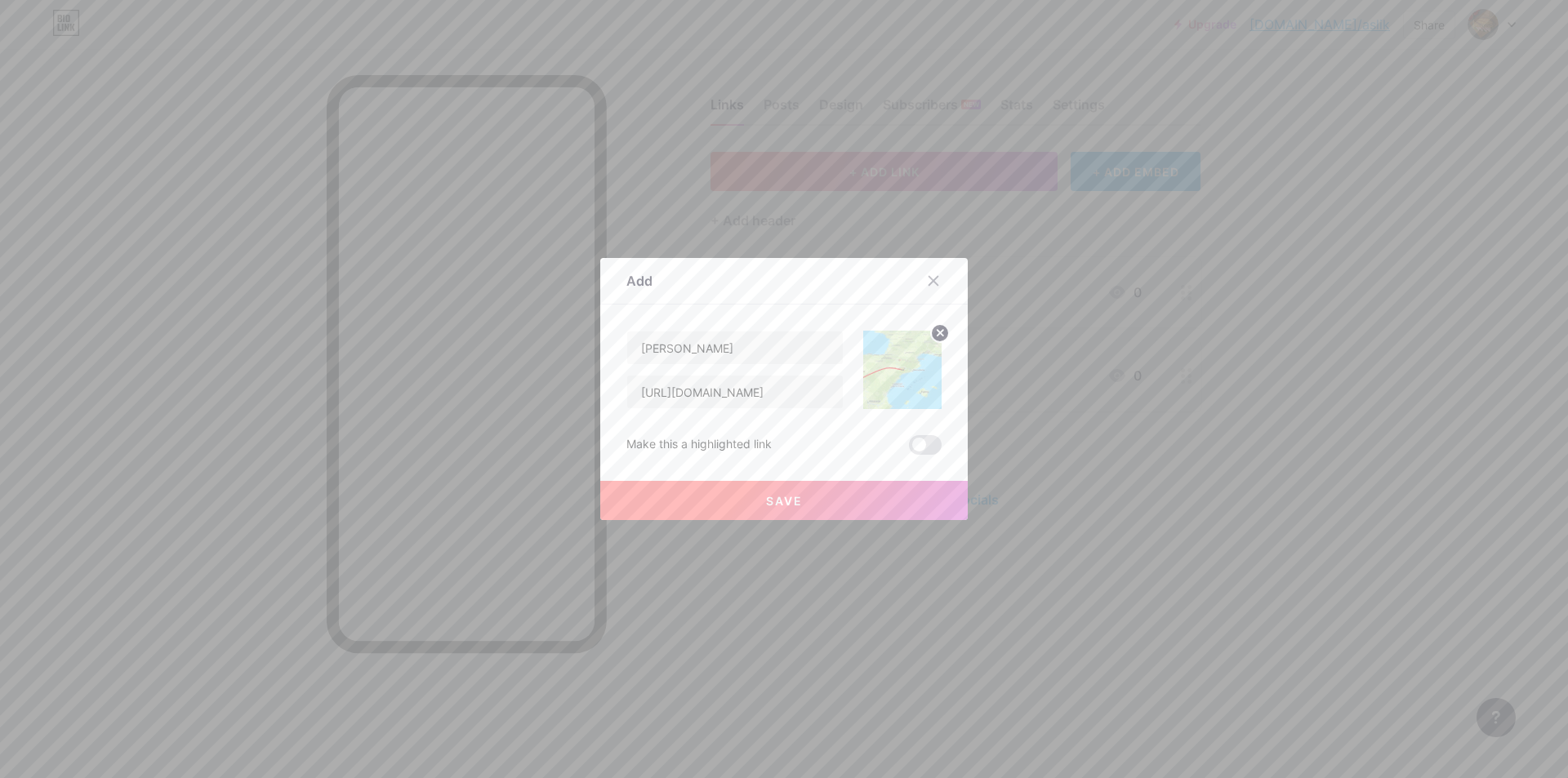
click at [802, 504] on button "Save" at bounding box center [784, 500] width 367 height 39
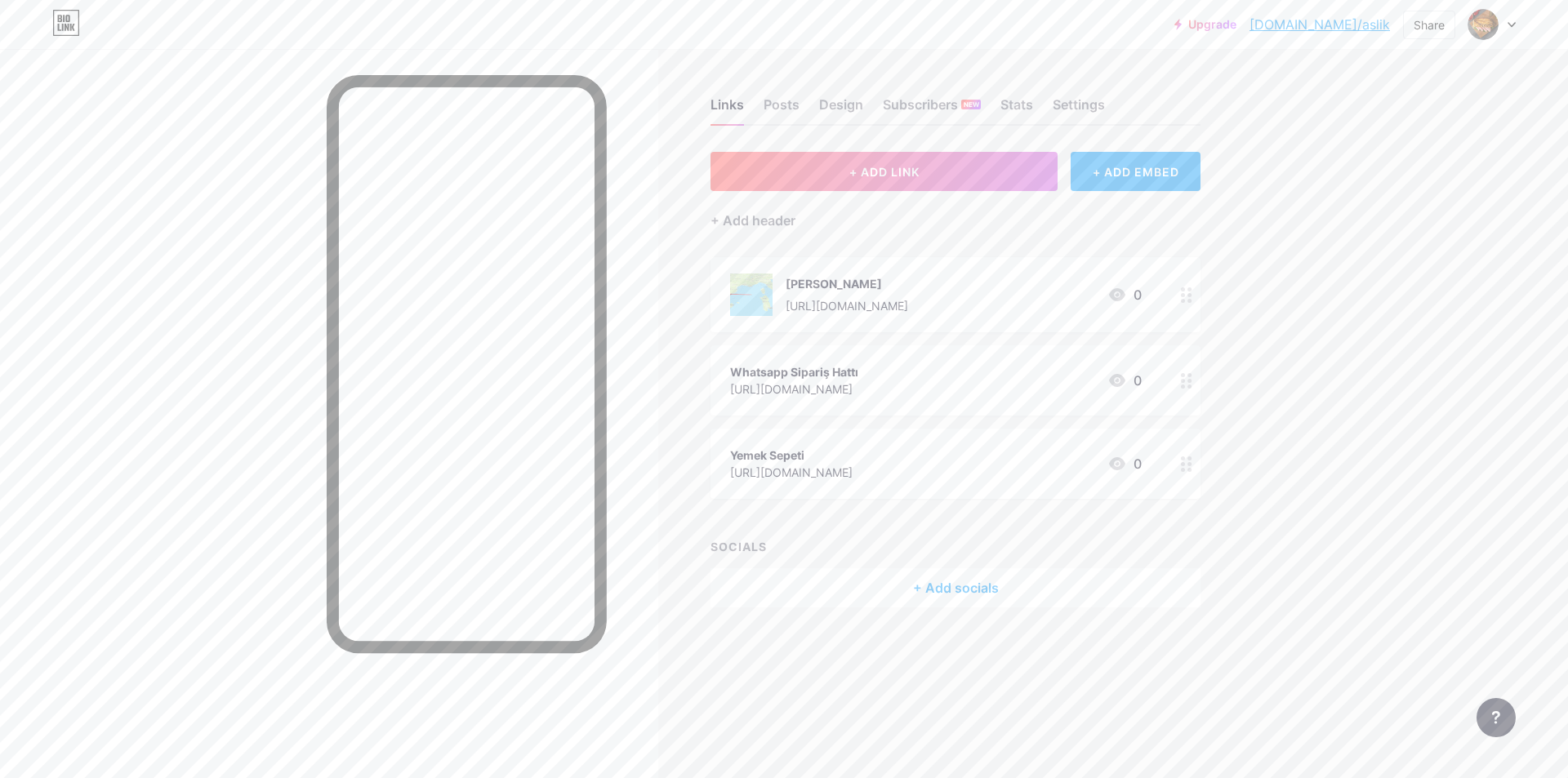
click at [903, 365] on div "Whatsapp Sipariş Hattı [URL][DOMAIN_NAME] 0" at bounding box center [936, 380] width 411 height 37
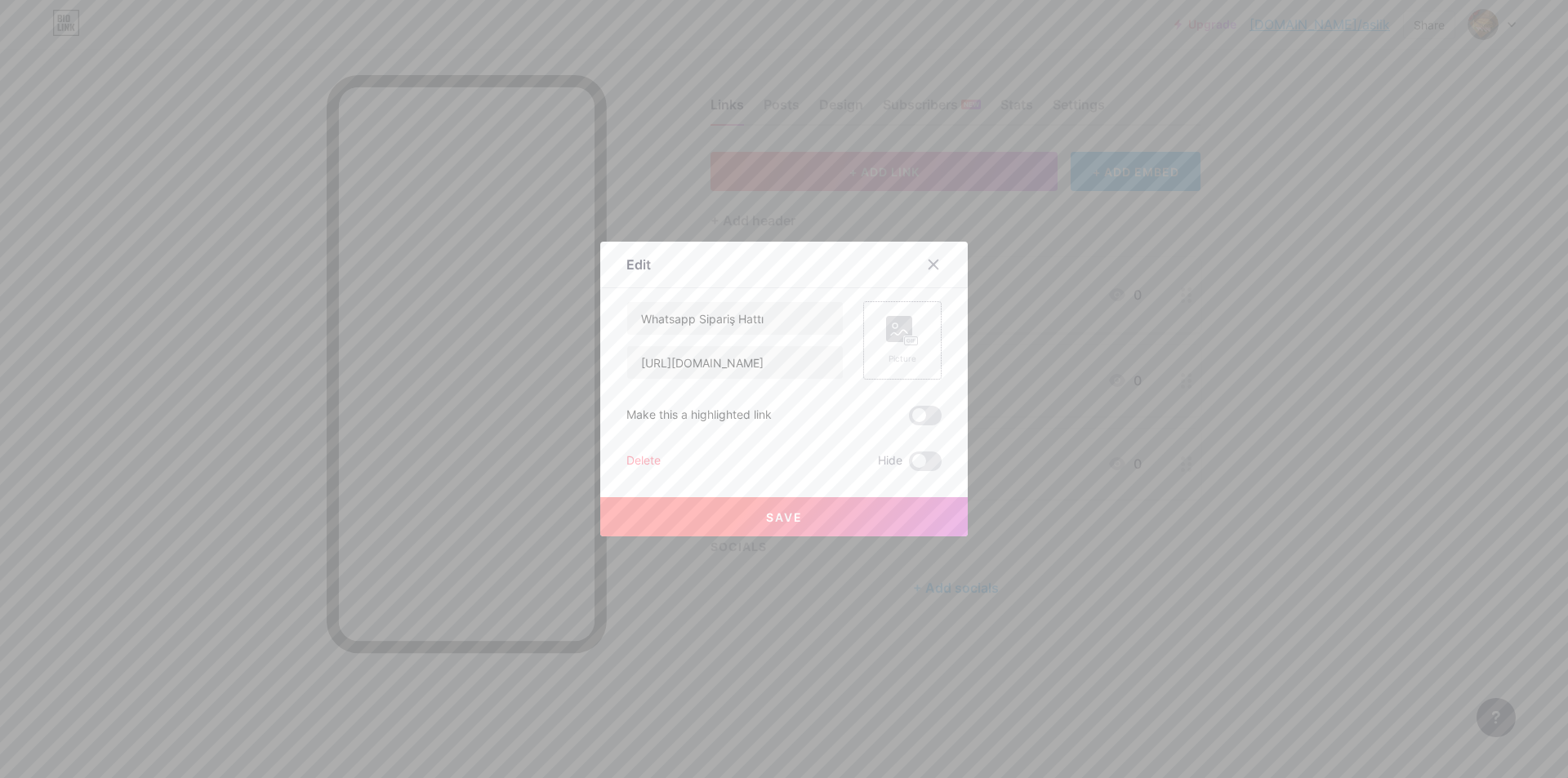
click at [893, 346] on icon at bounding box center [903, 331] width 32 height 30
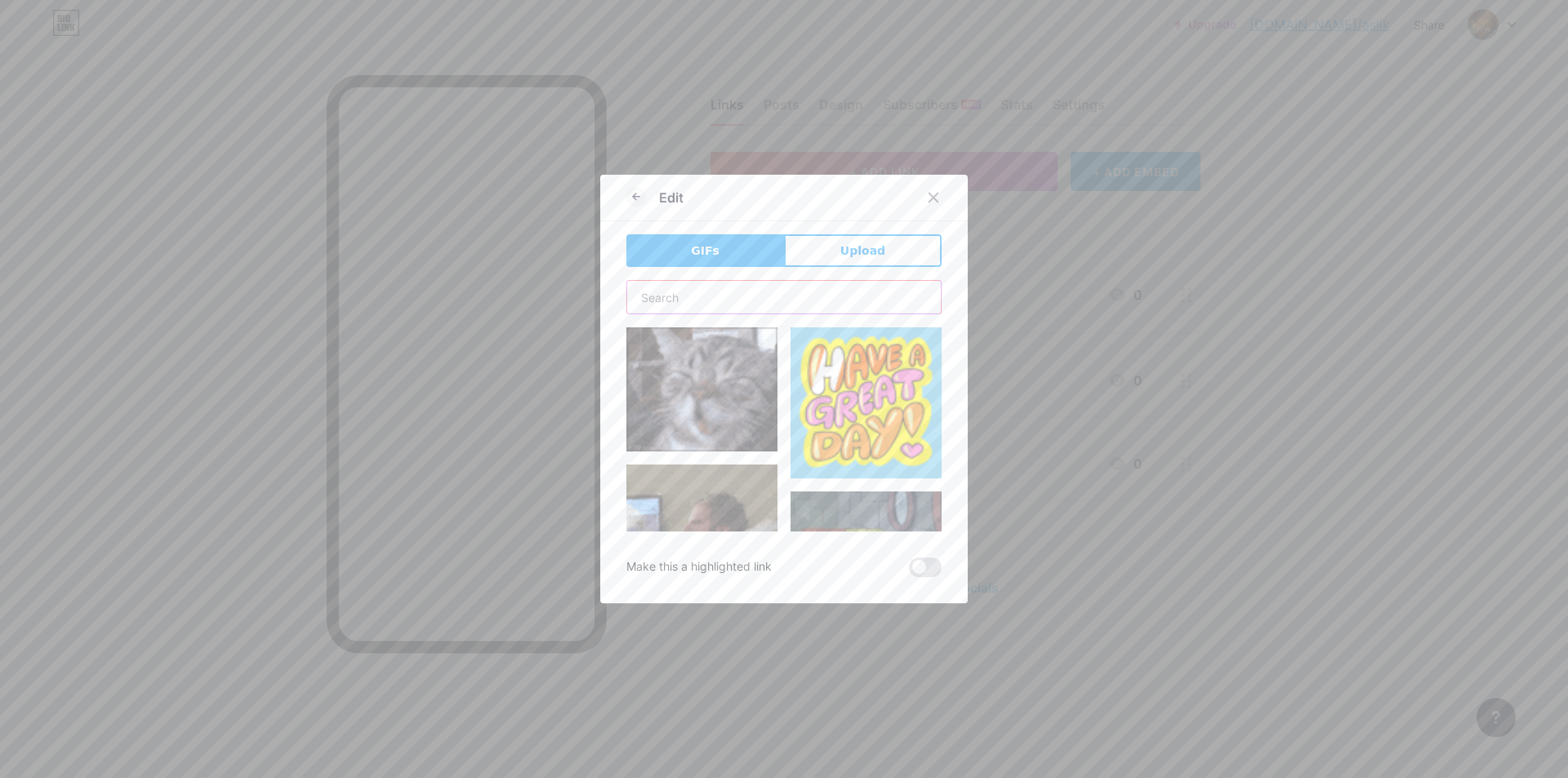
click at [655, 310] on input "text" at bounding box center [784, 297] width 313 height 32
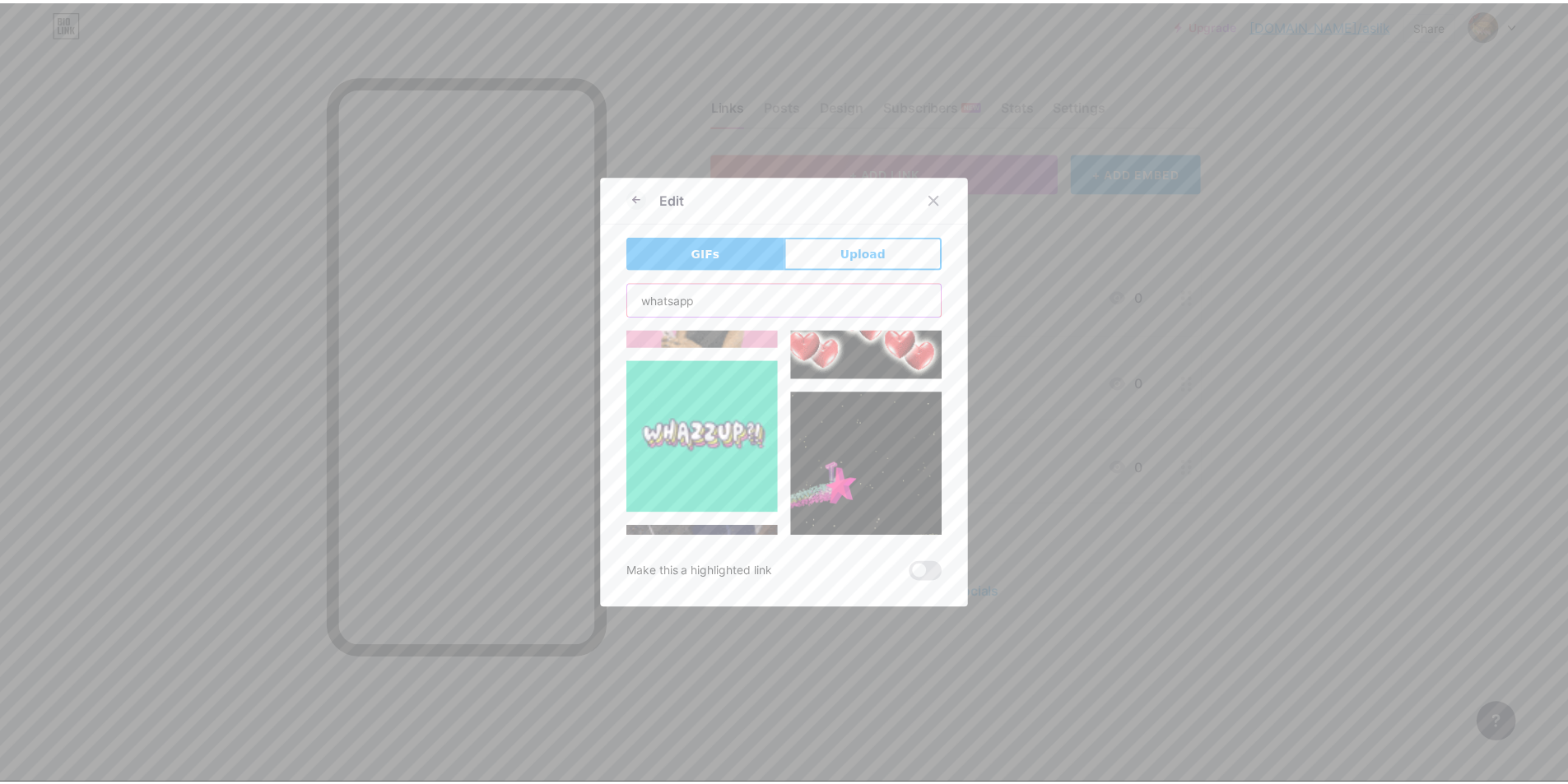
scroll to position [3315, 0]
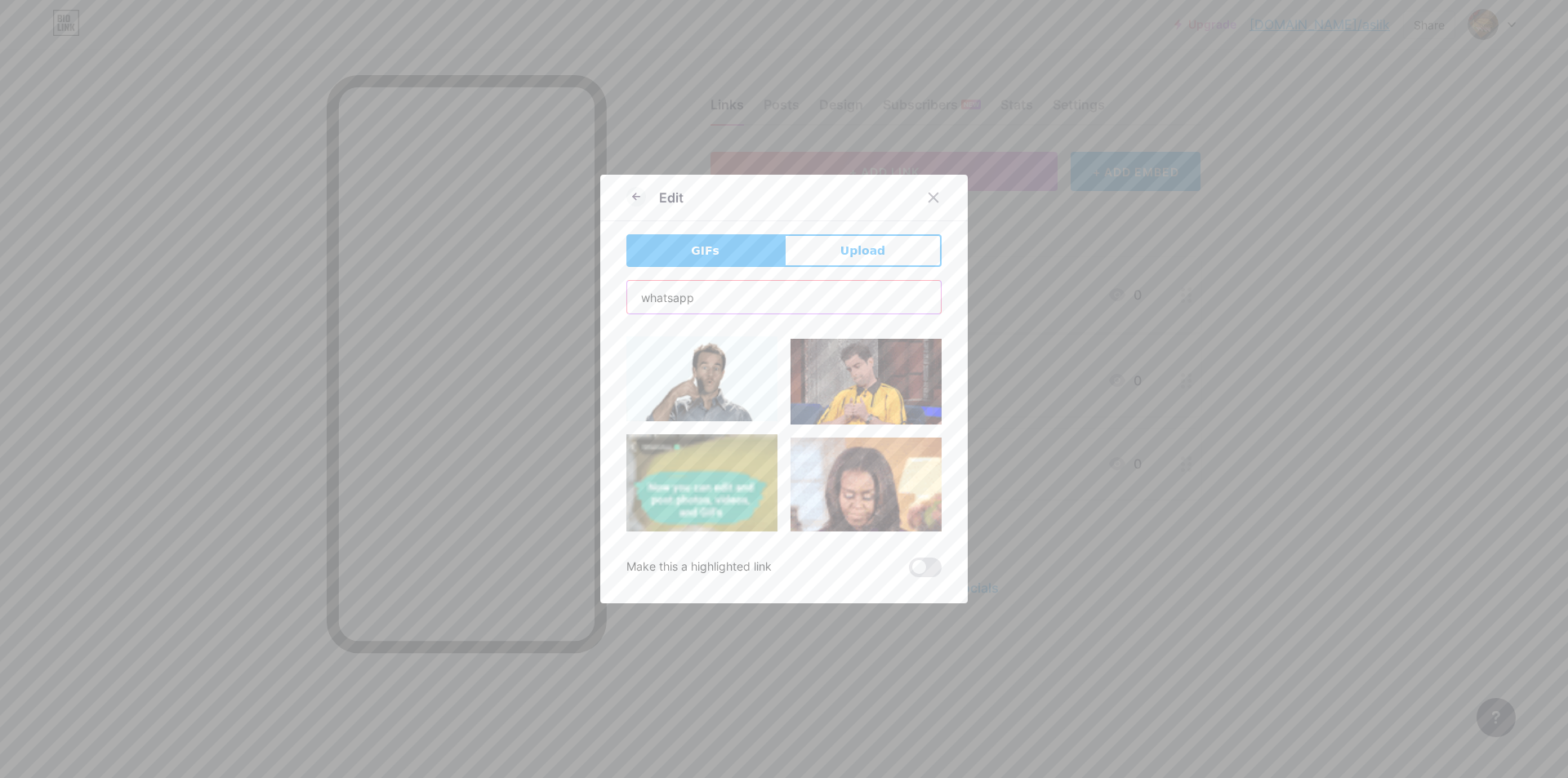
type input "whatsapp"
click at [880, 257] on button "Upload" at bounding box center [863, 250] width 158 height 32
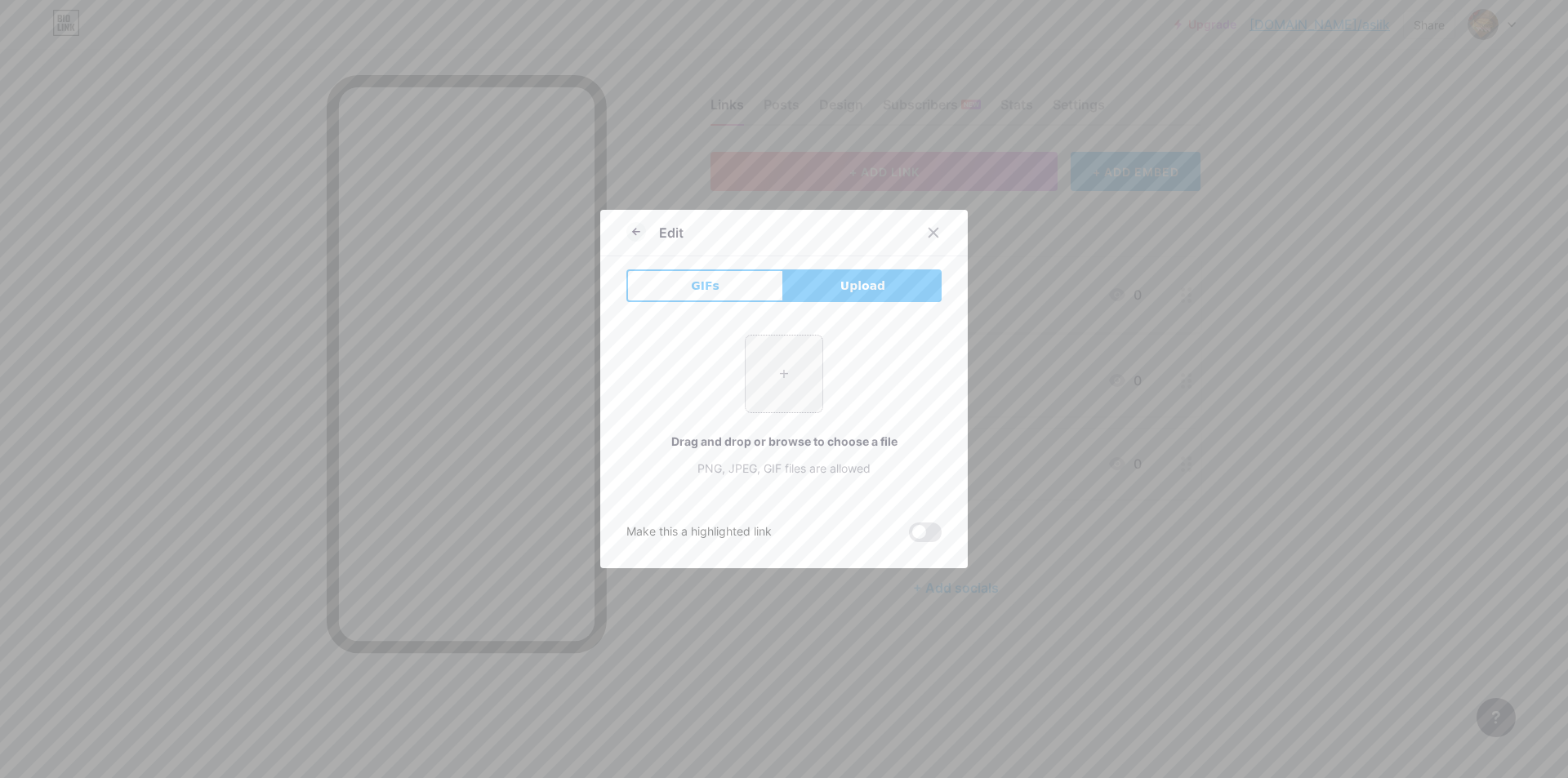
click at [788, 358] on input "file" at bounding box center [784, 373] width 77 height 77
type input "C:\fakepath\whatsapp_logo_icon_186881.webp"
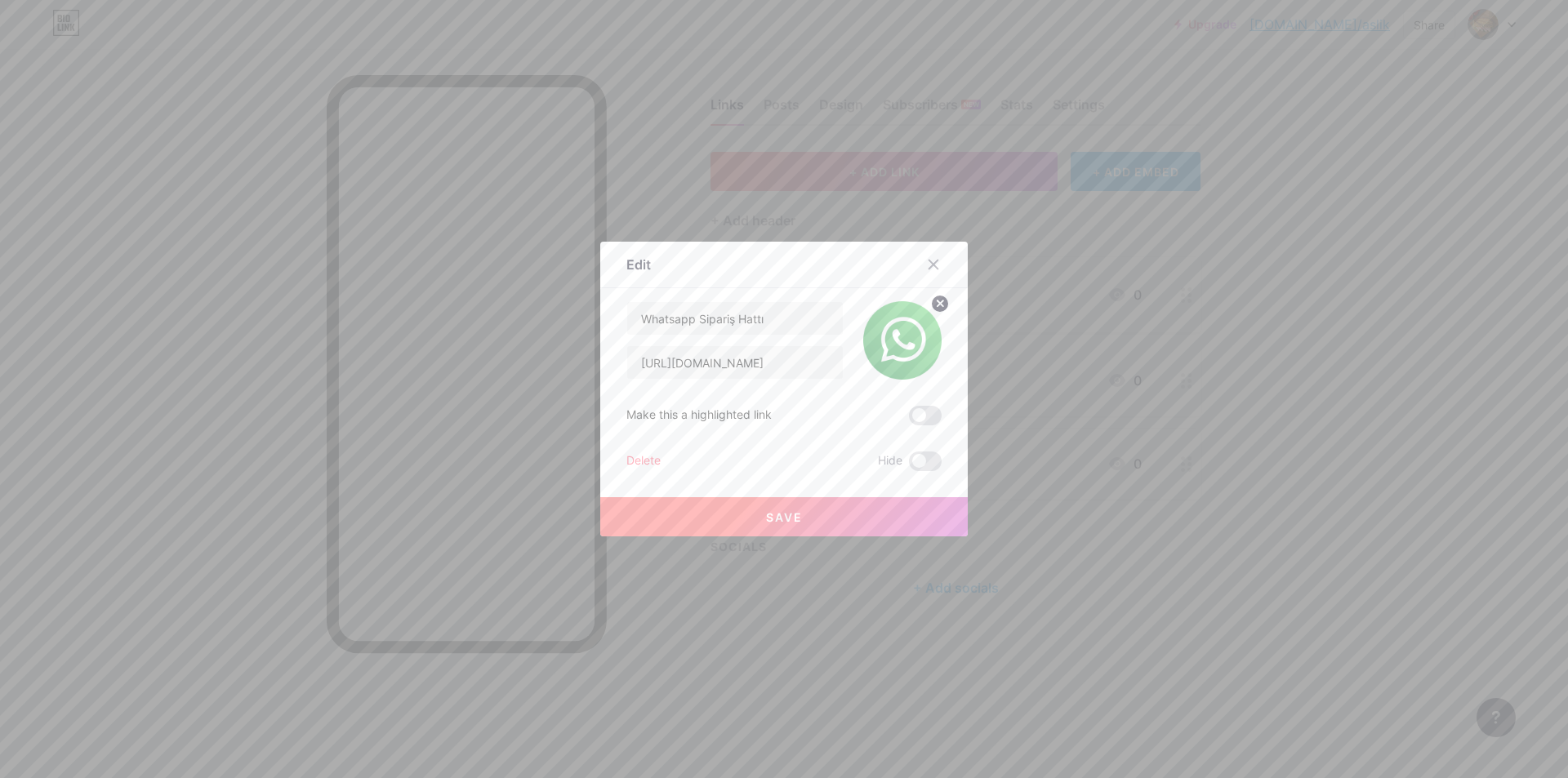
click at [783, 513] on span "Save" at bounding box center [784, 517] width 37 height 14
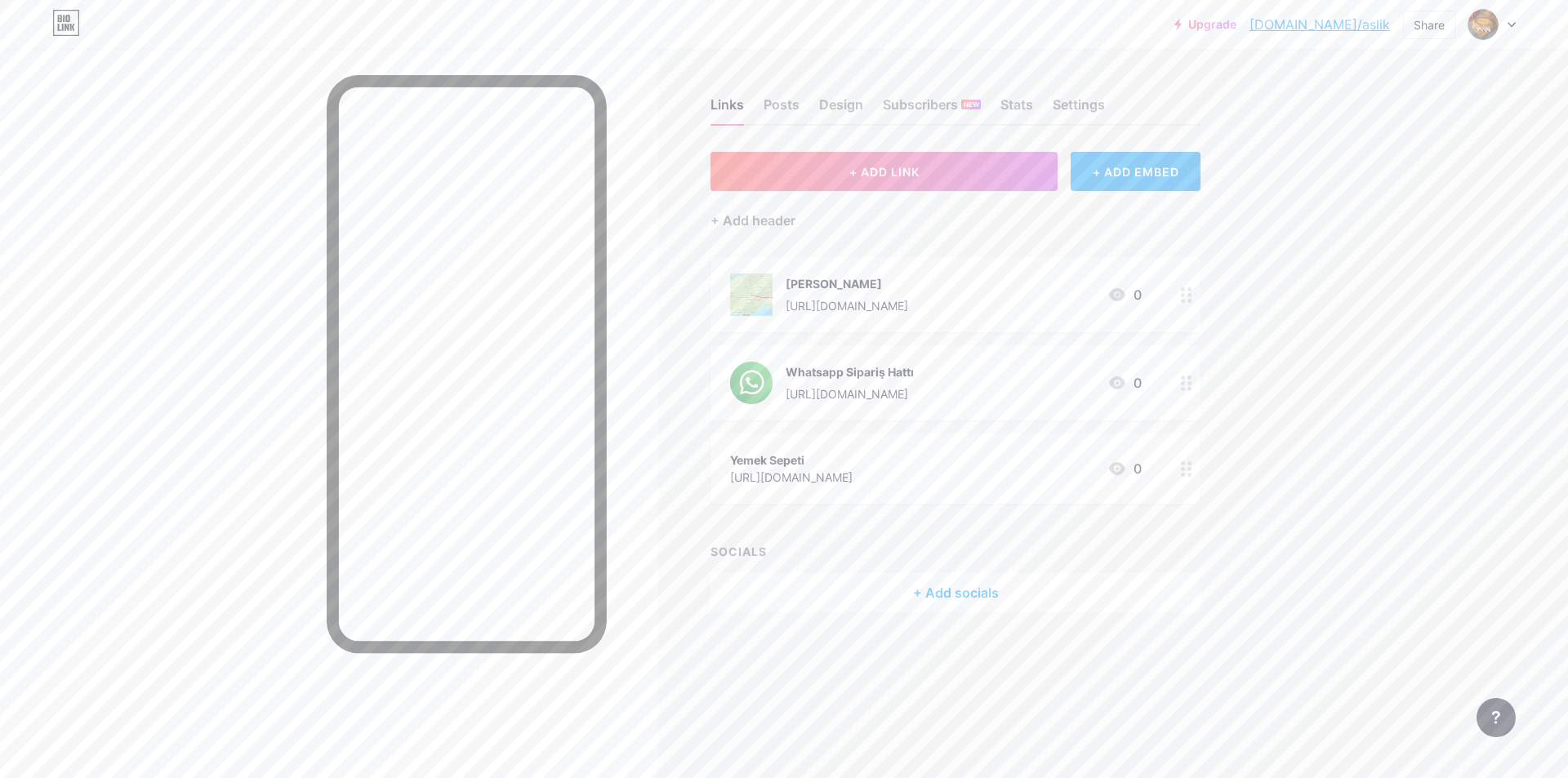
click at [852, 472] on div "[URL][DOMAIN_NAME]" at bounding box center [791, 477] width 123 height 17
click at [870, 358] on div "Picture" at bounding box center [903, 340] width 78 height 78
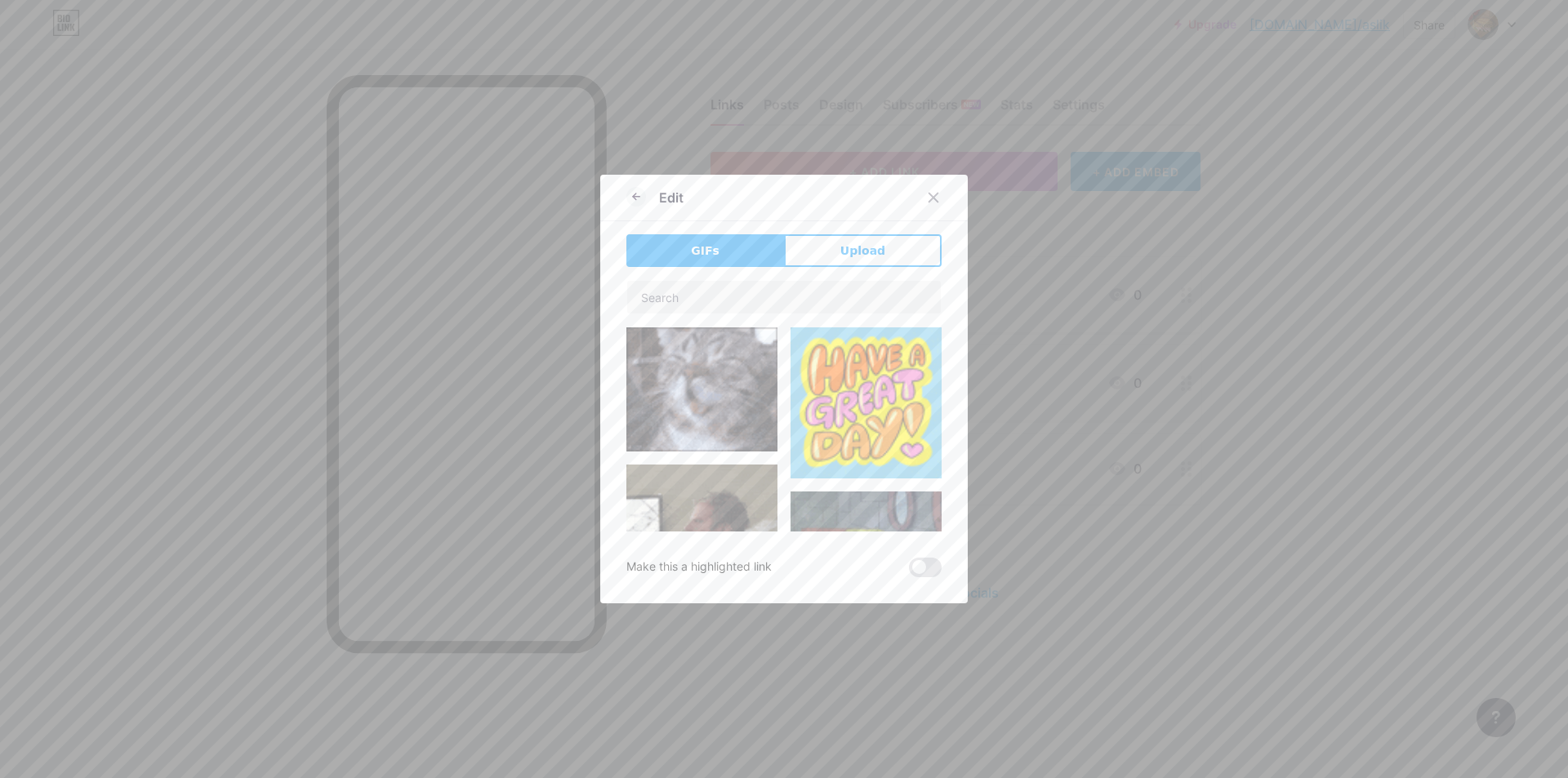
click at [834, 256] on button "Upload" at bounding box center [863, 250] width 158 height 32
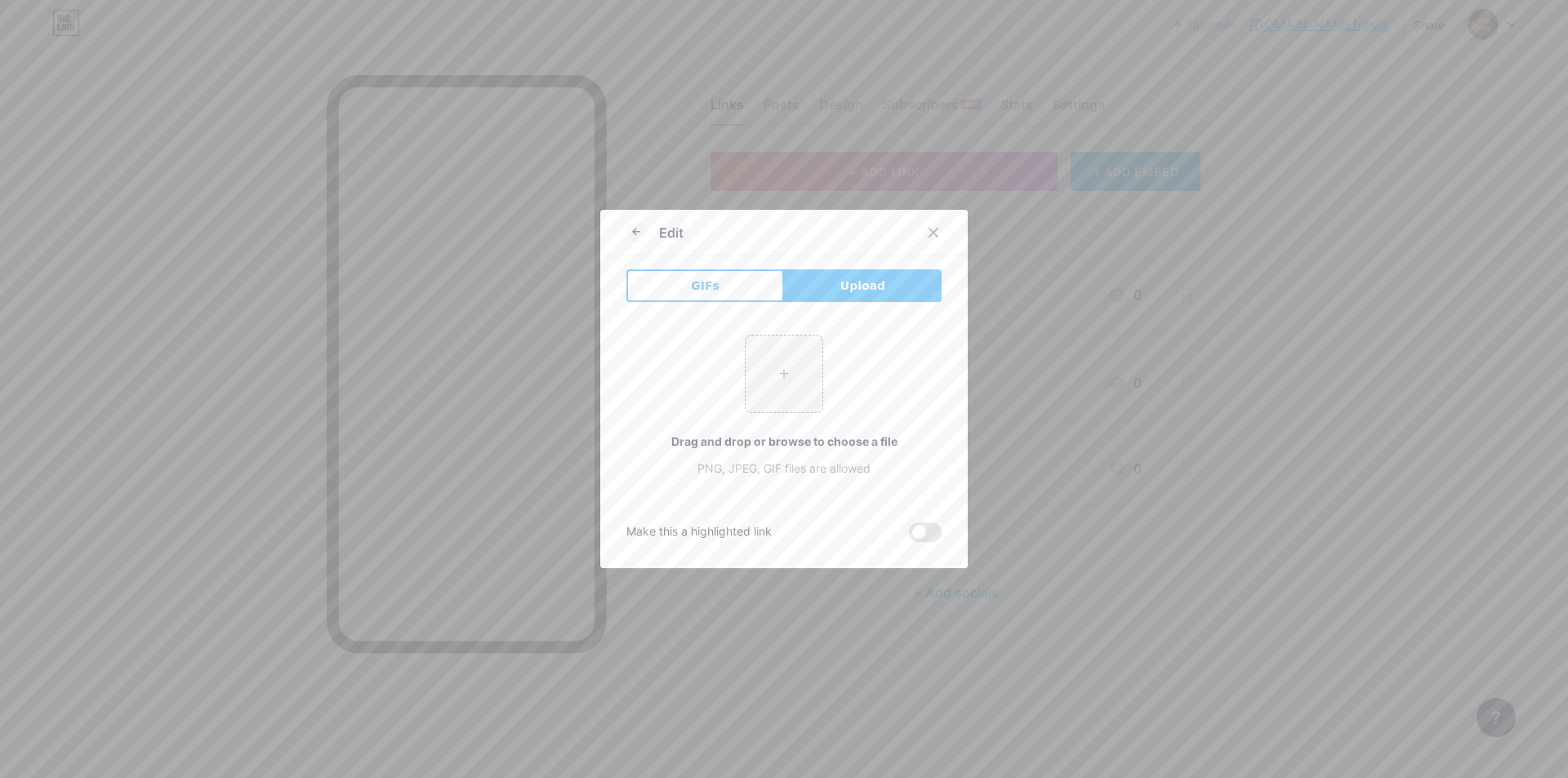
click at [777, 453] on div "Drag and drop or browse to choose a file PNG, JPEG, GIF files are allowed" at bounding box center [784, 455] width 315 height 44
click at [754, 446] on div "Drag and drop or browse to choose a file" at bounding box center [784, 442] width 315 height 17
click at [771, 372] on input "file" at bounding box center [784, 373] width 77 height 77
type input "C:\fakepath\images.png"
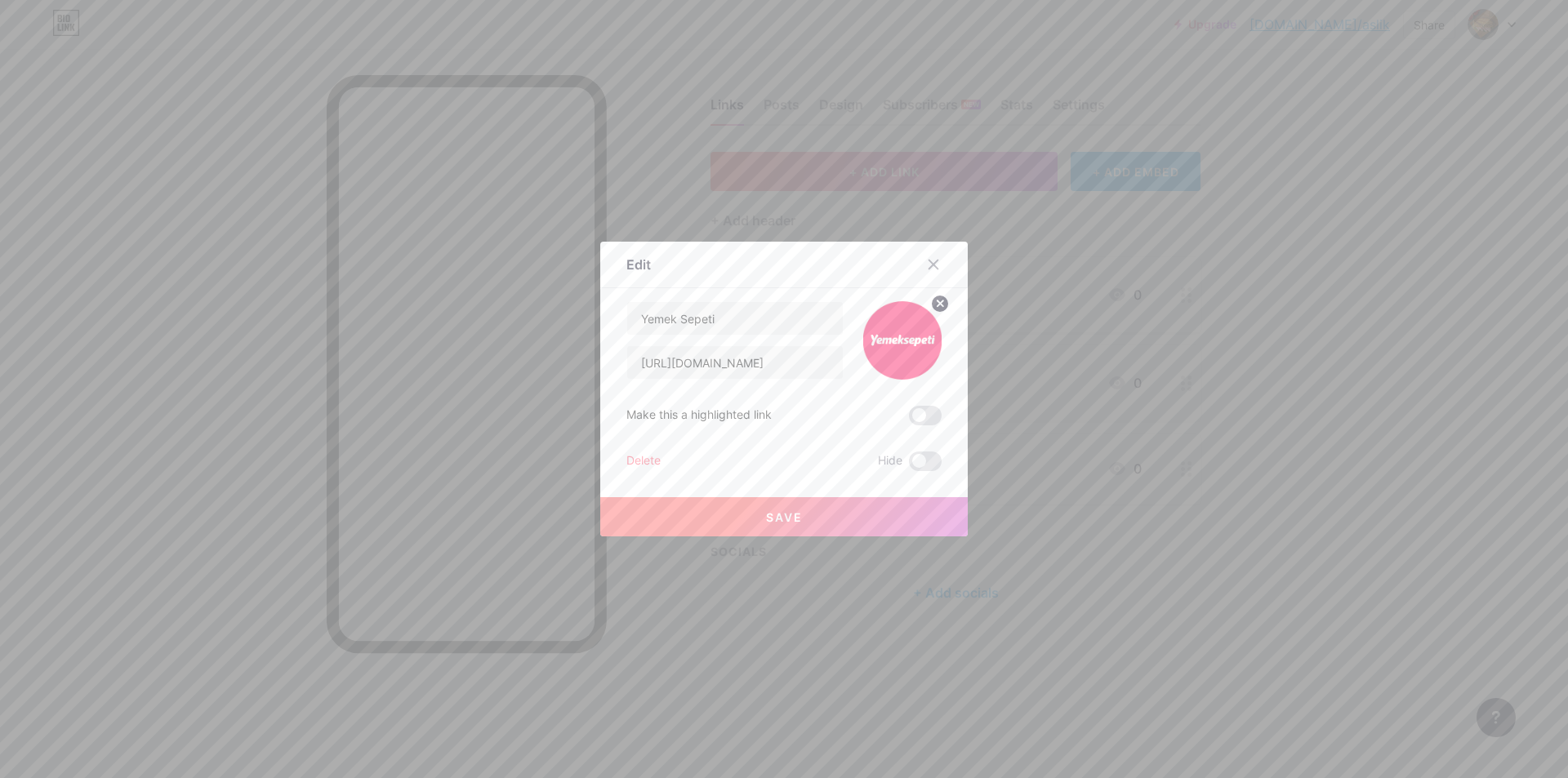
click at [831, 519] on button "Save" at bounding box center [784, 516] width 367 height 39
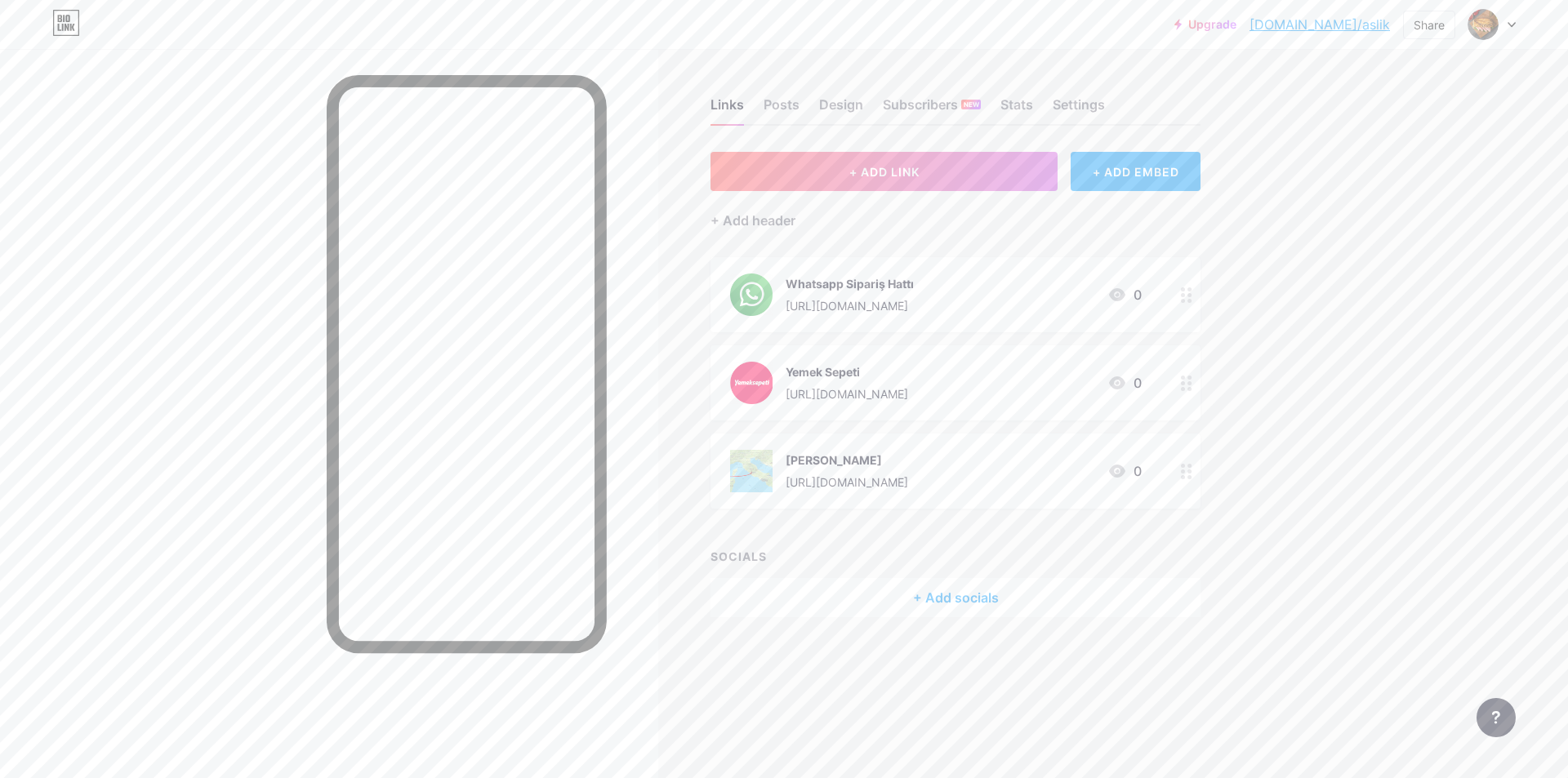
click at [855, 282] on div "Whatsapp Sipariş Hattı" at bounding box center [849, 284] width 129 height 17
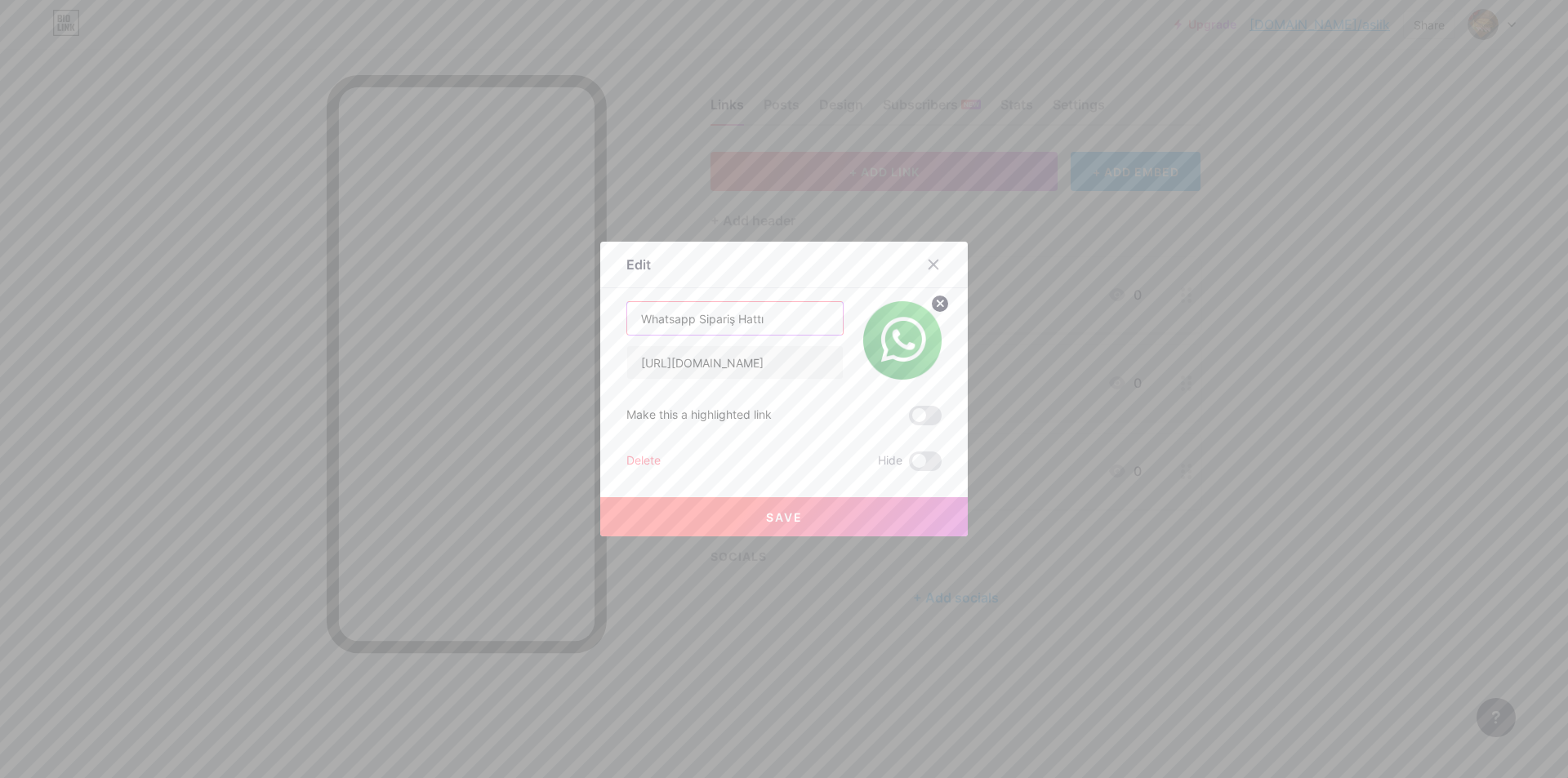
click at [757, 329] on input "Whatsapp Sipariş Hattı" at bounding box center [735, 318] width 215 height 32
type input "Whatsapp Sipariş (%10 indirim)"
click at [773, 507] on button "Save" at bounding box center [784, 516] width 367 height 39
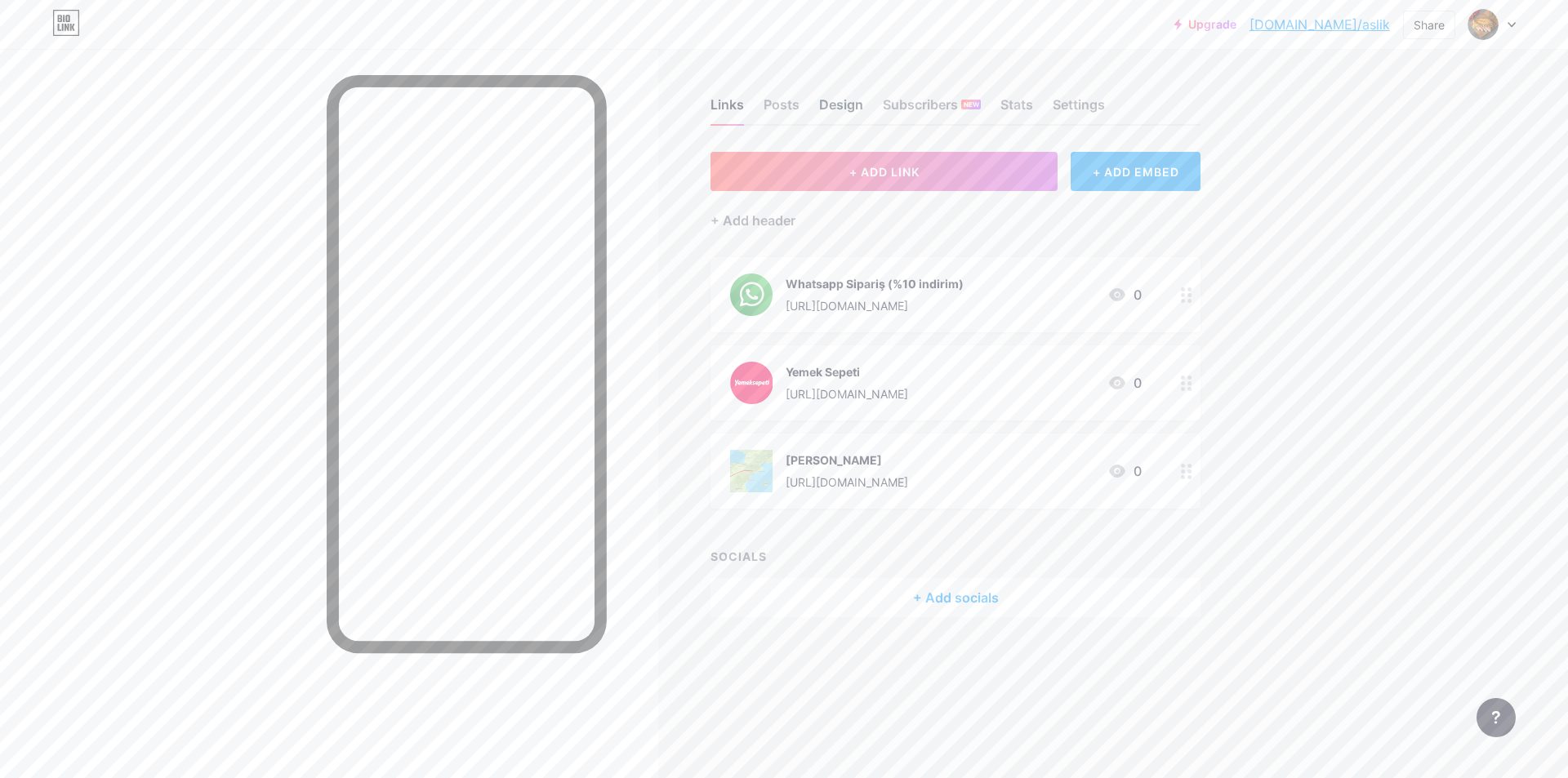
click at [845, 99] on div "Design" at bounding box center [841, 109] width 44 height 30
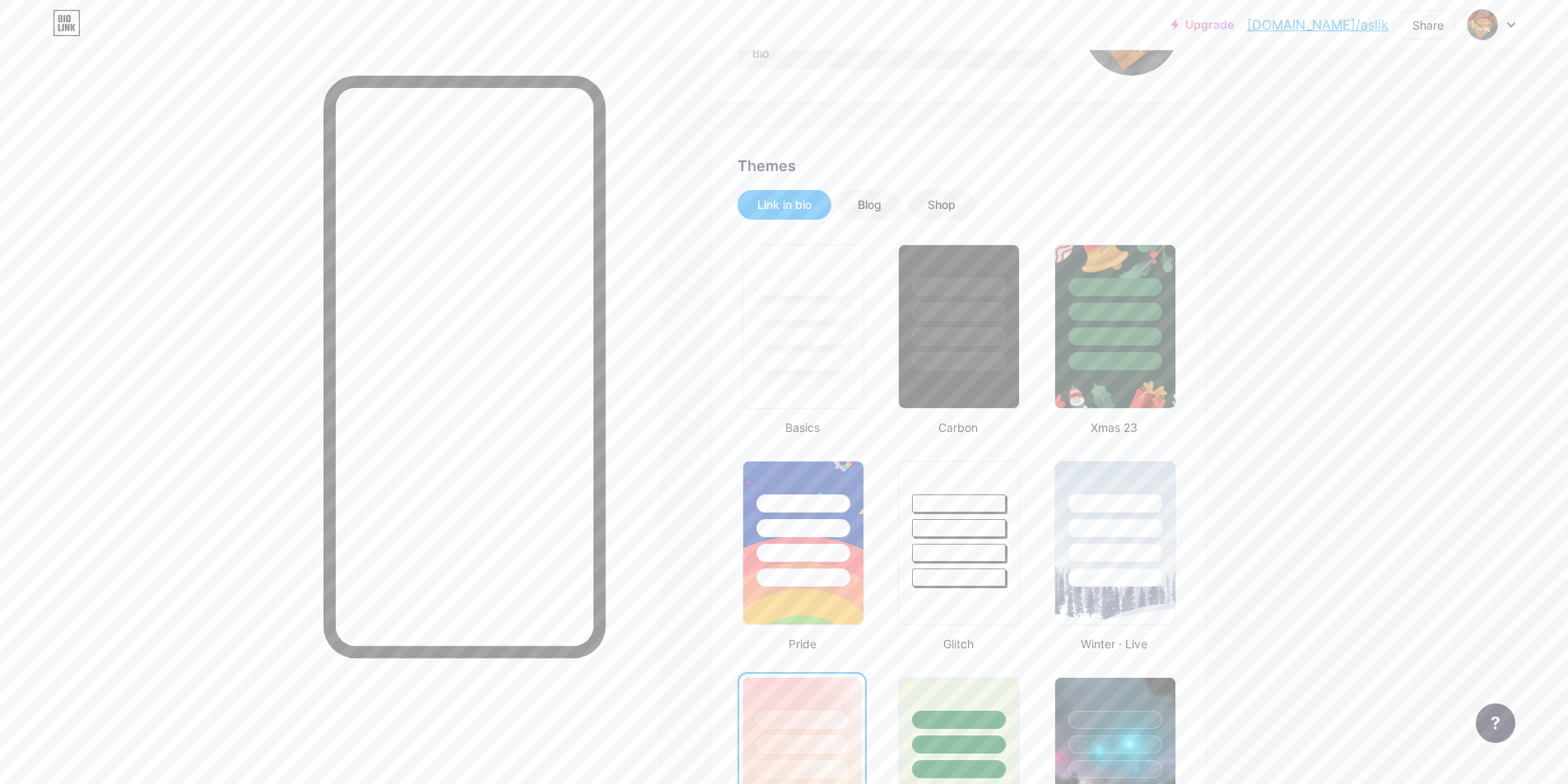
scroll to position [412, 0]
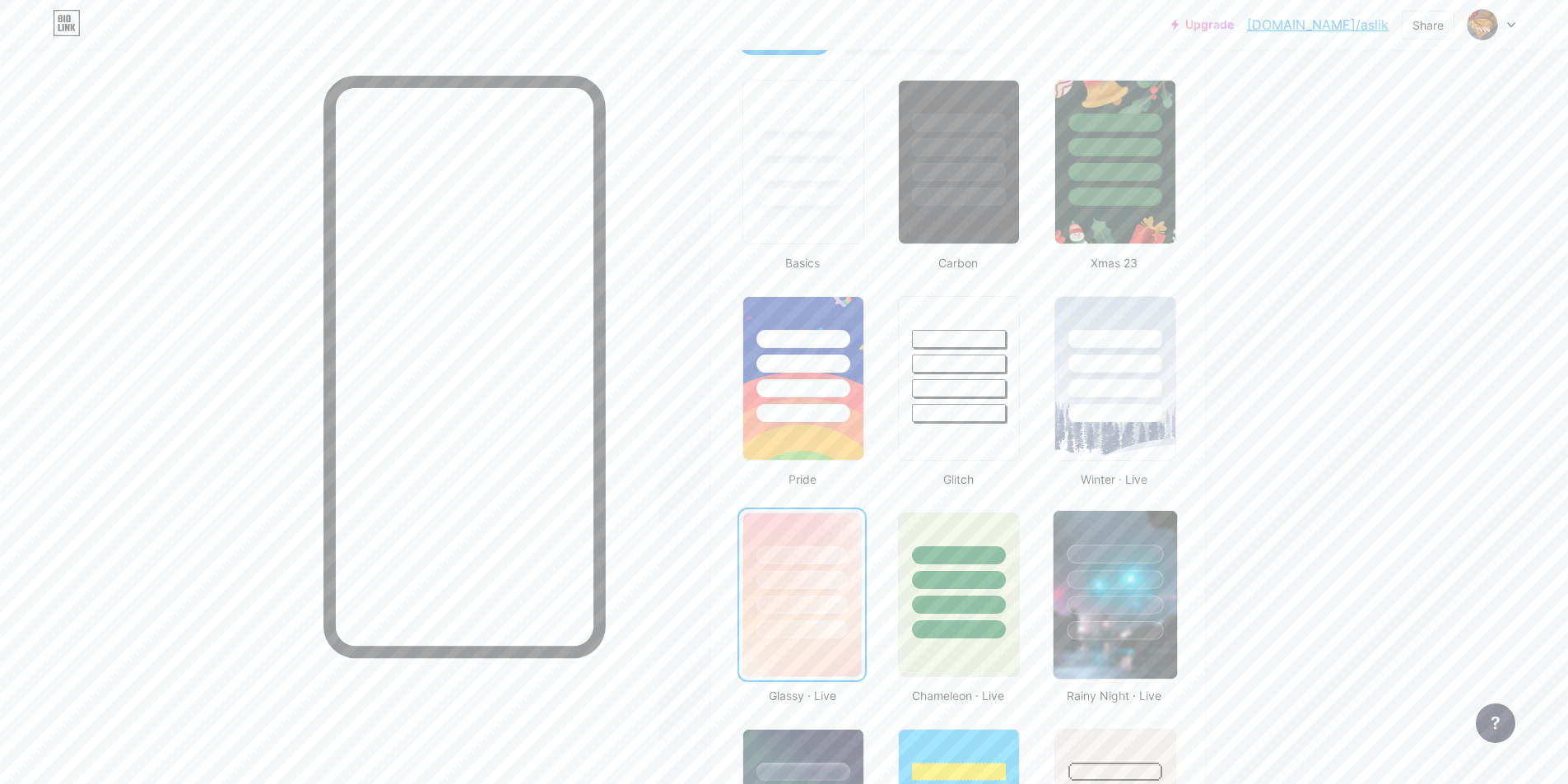
click at [1119, 588] on div at bounding box center [1115, 580] width 96 height 19
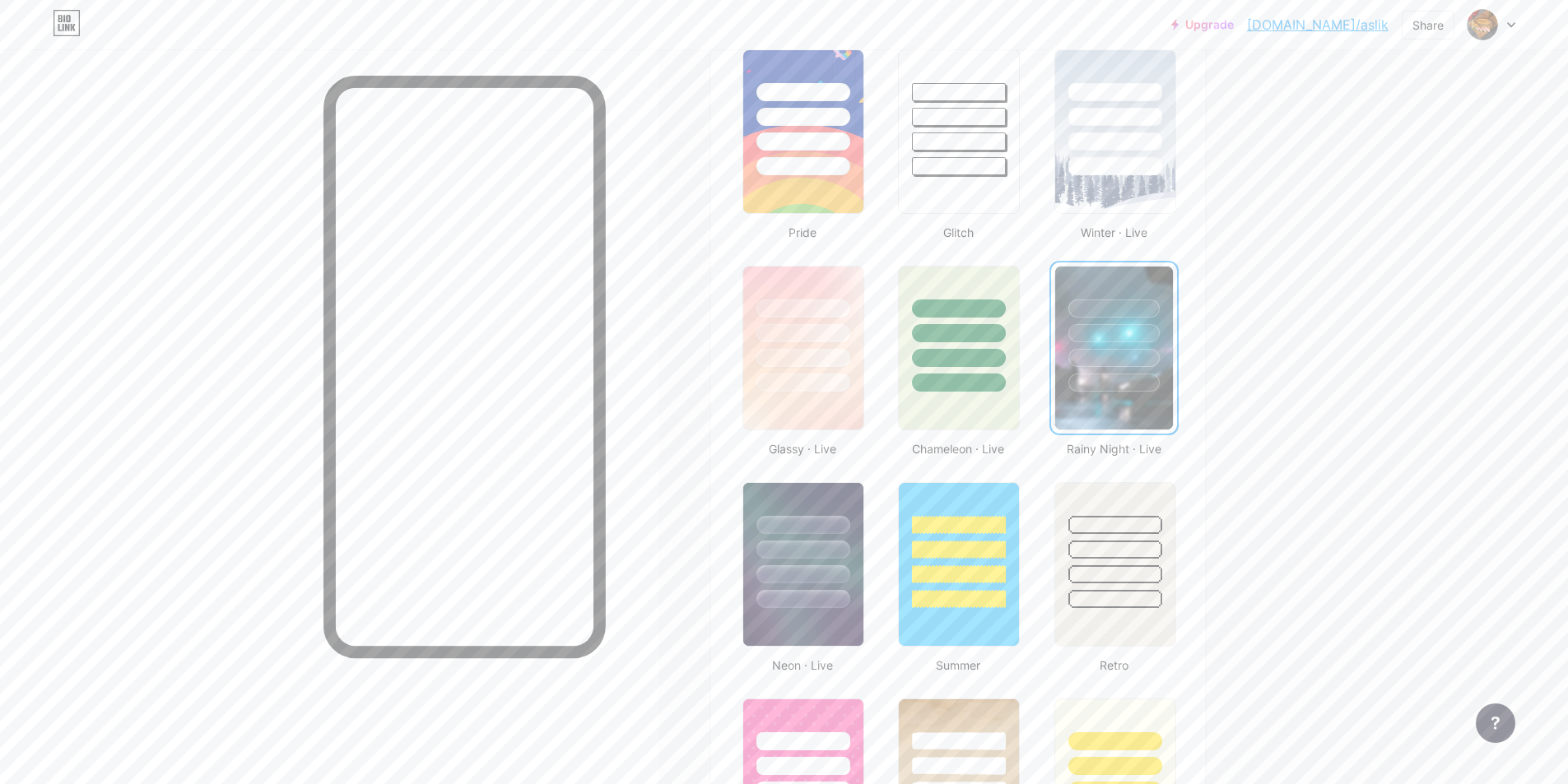
scroll to position [823, 0]
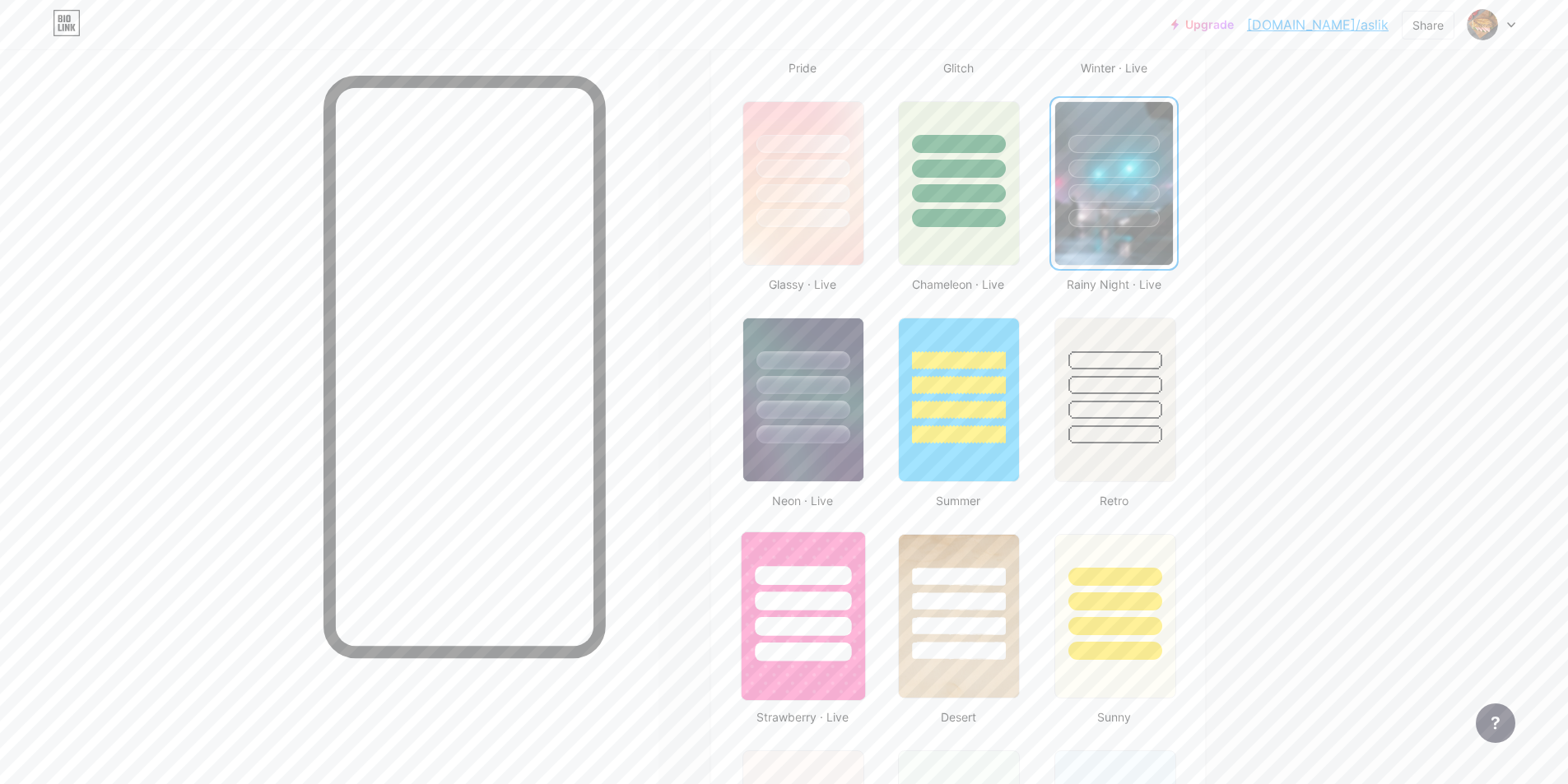
click at [788, 628] on div at bounding box center [802, 627] width 96 height 19
click at [943, 628] on div at bounding box center [959, 627] width 96 height 19
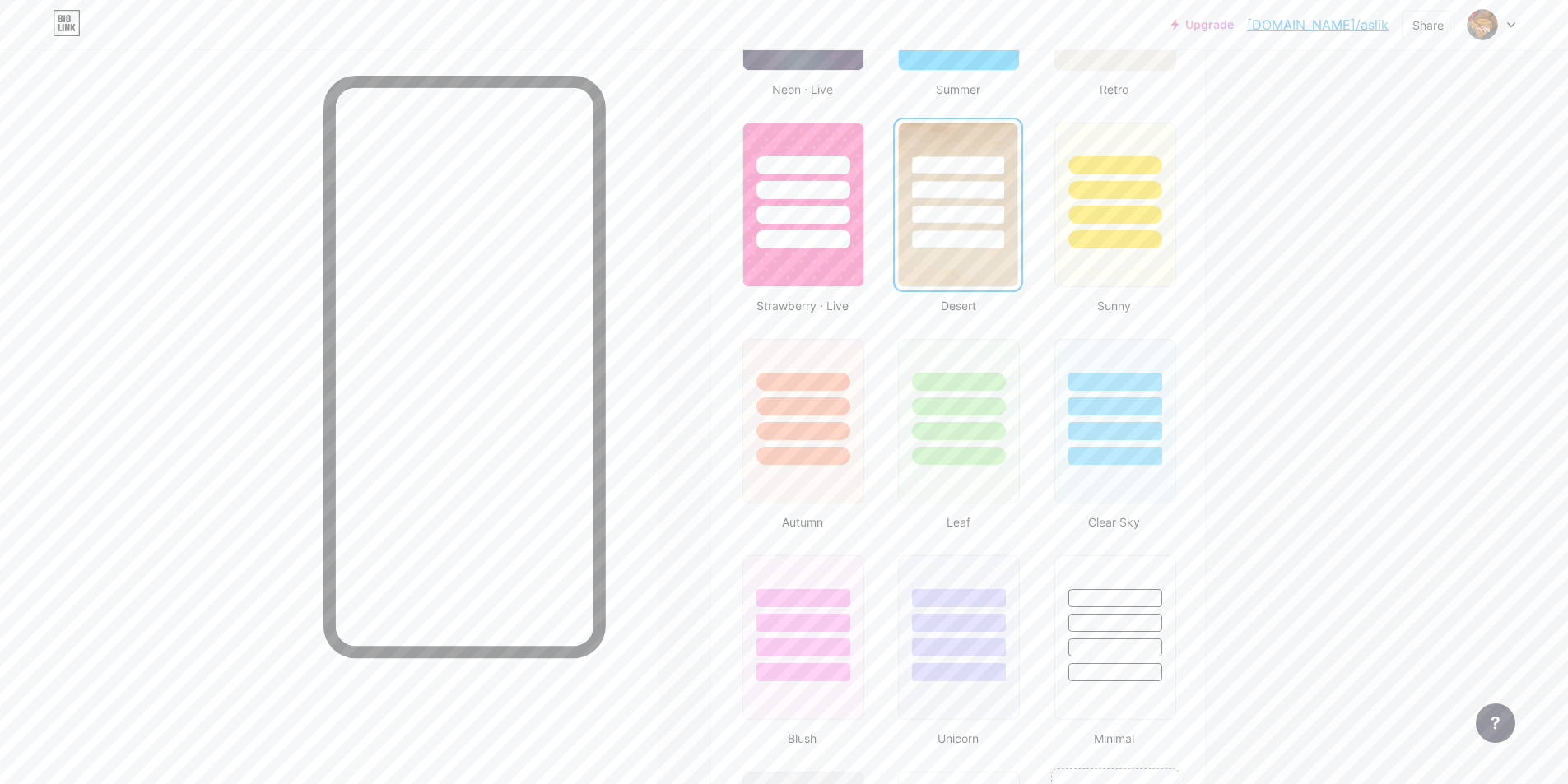
scroll to position [1317, 0]
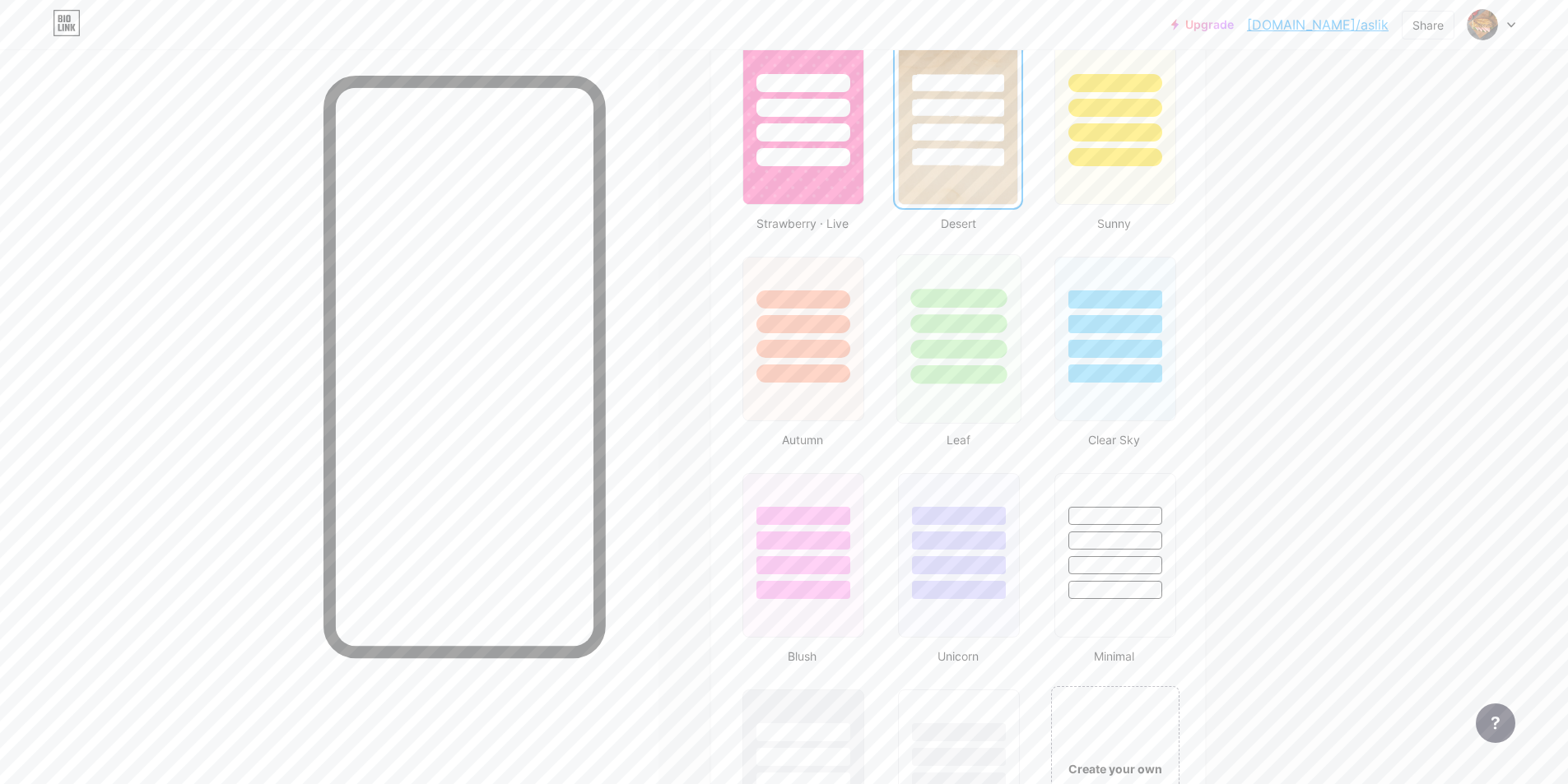
click at [917, 332] on div at bounding box center [959, 320] width 124 height 130
click at [1136, 511] on div at bounding box center [1115, 515] width 96 height 19
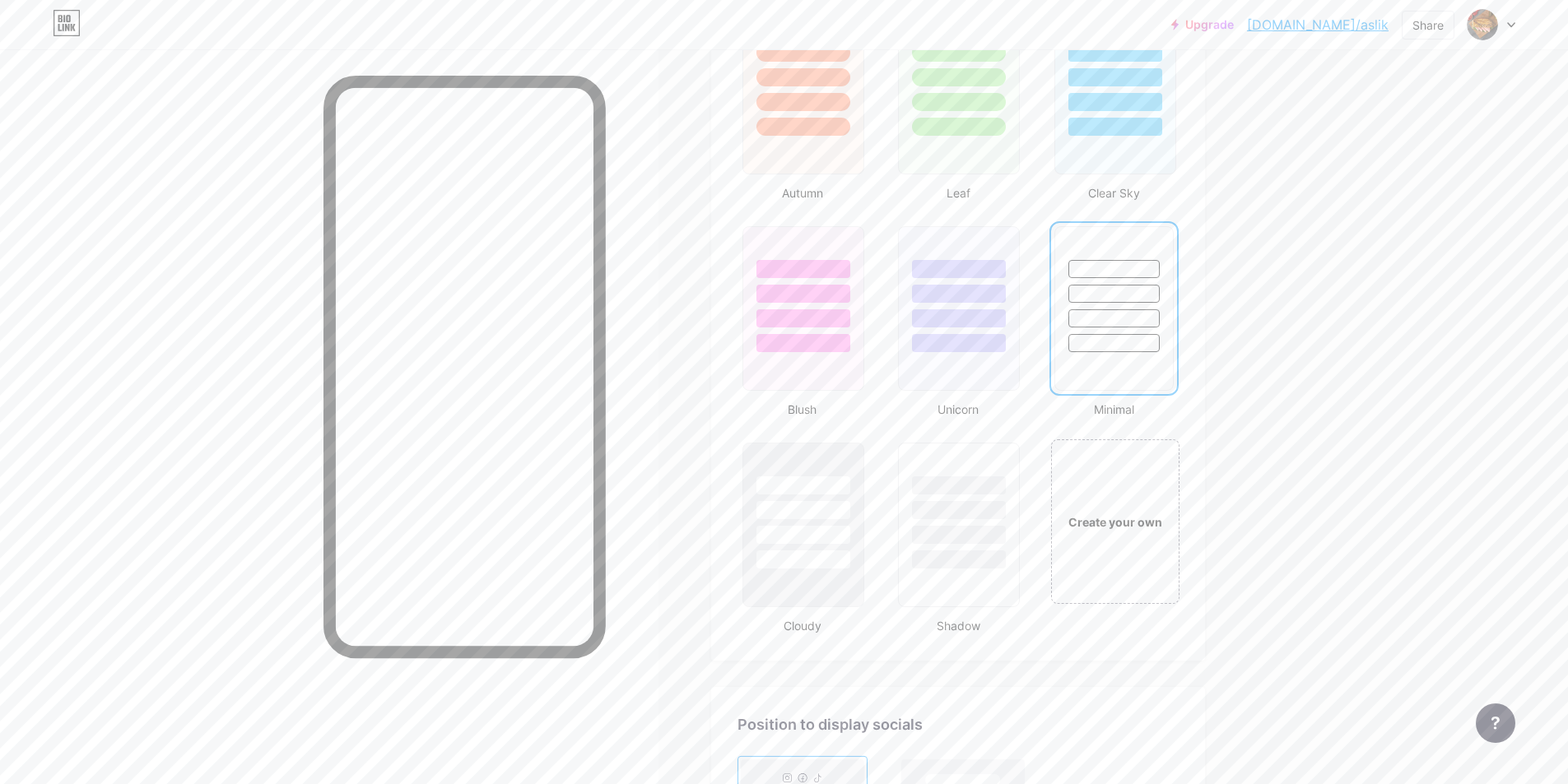
scroll to position [1646, 0]
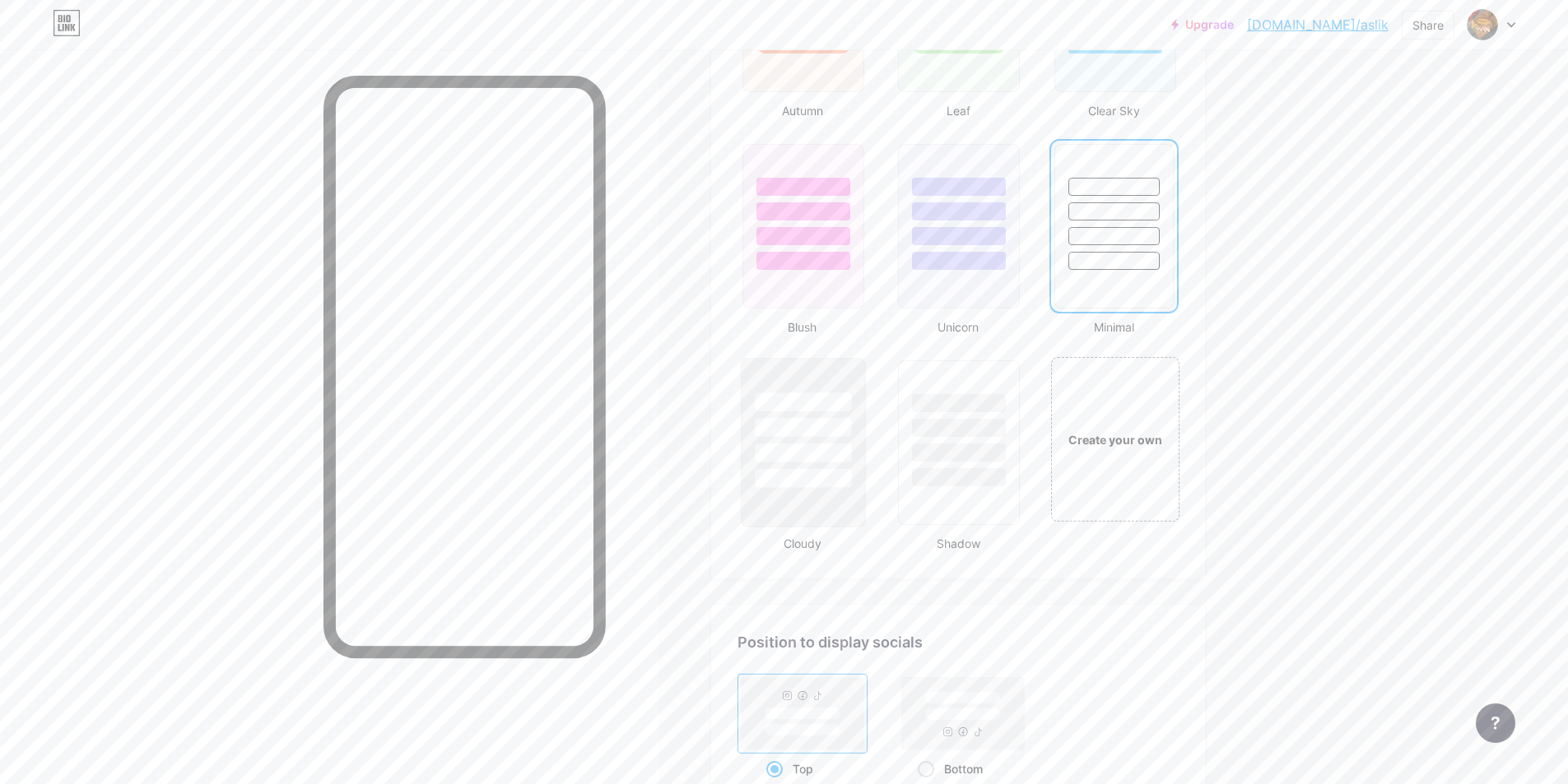
click at [742, 433] on div at bounding box center [804, 442] width 136 height 179
click at [823, 432] on div at bounding box center [802, 428] width 96 height 19
click at [962, 437] on div at bounding box center [959, 428] width 96 height 19
click at [1128, 454] on div "Create your own" at bounding box center [1115, 439] width 132 height 170
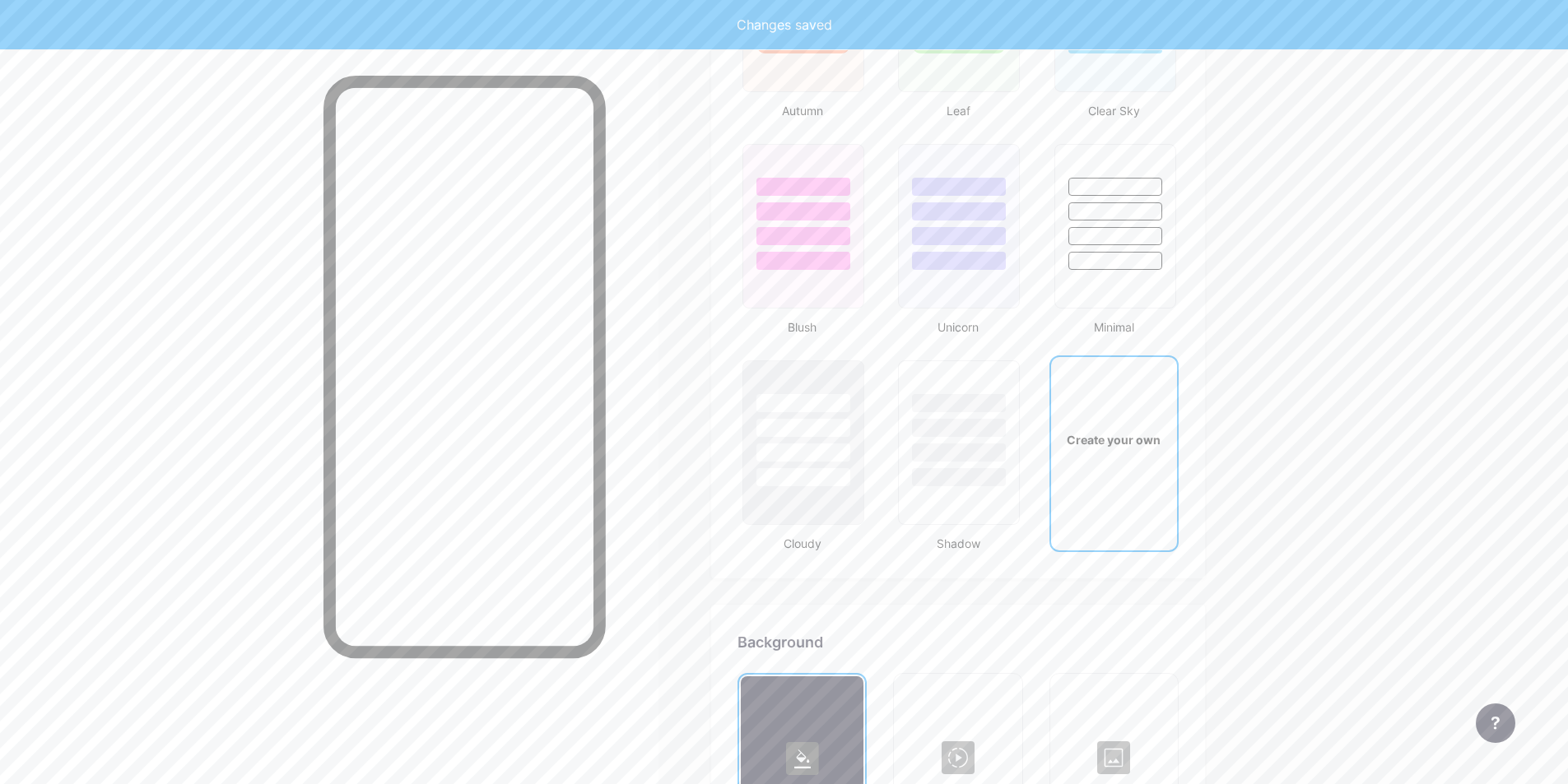
scroll to position [2350, 0]
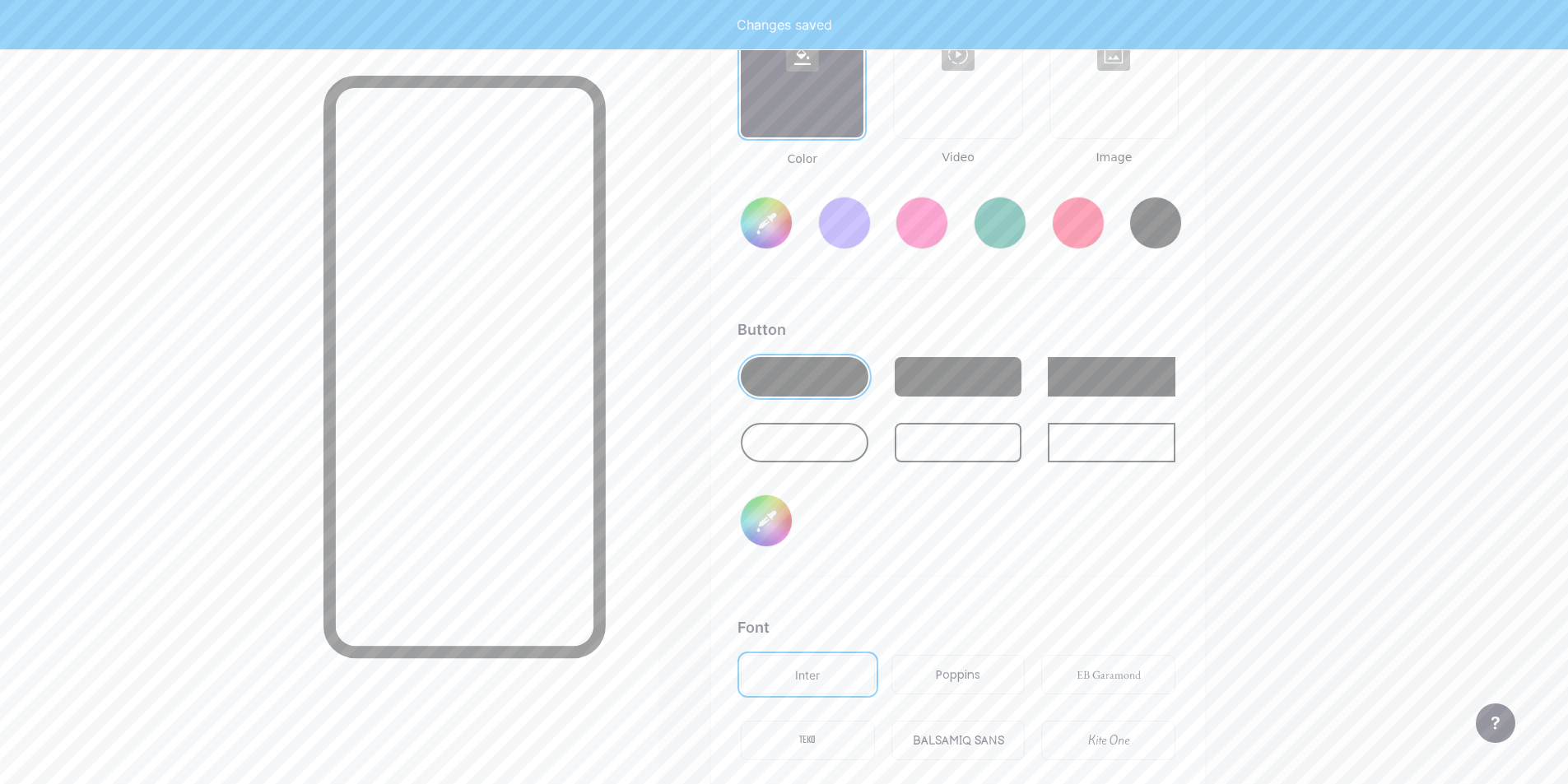
type input "#ffffff"
type input "#000000"
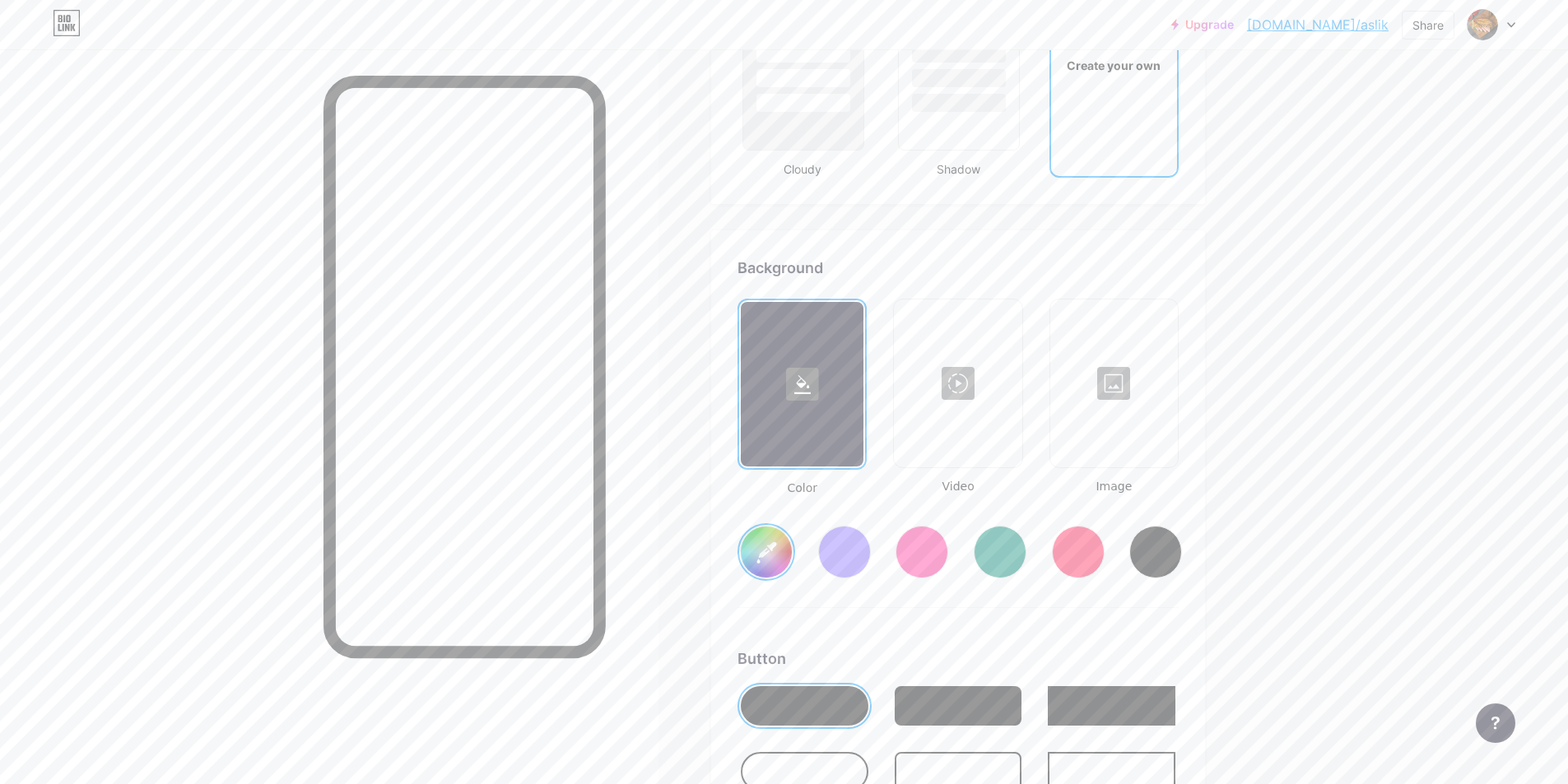
scroll to position [2103, 0]
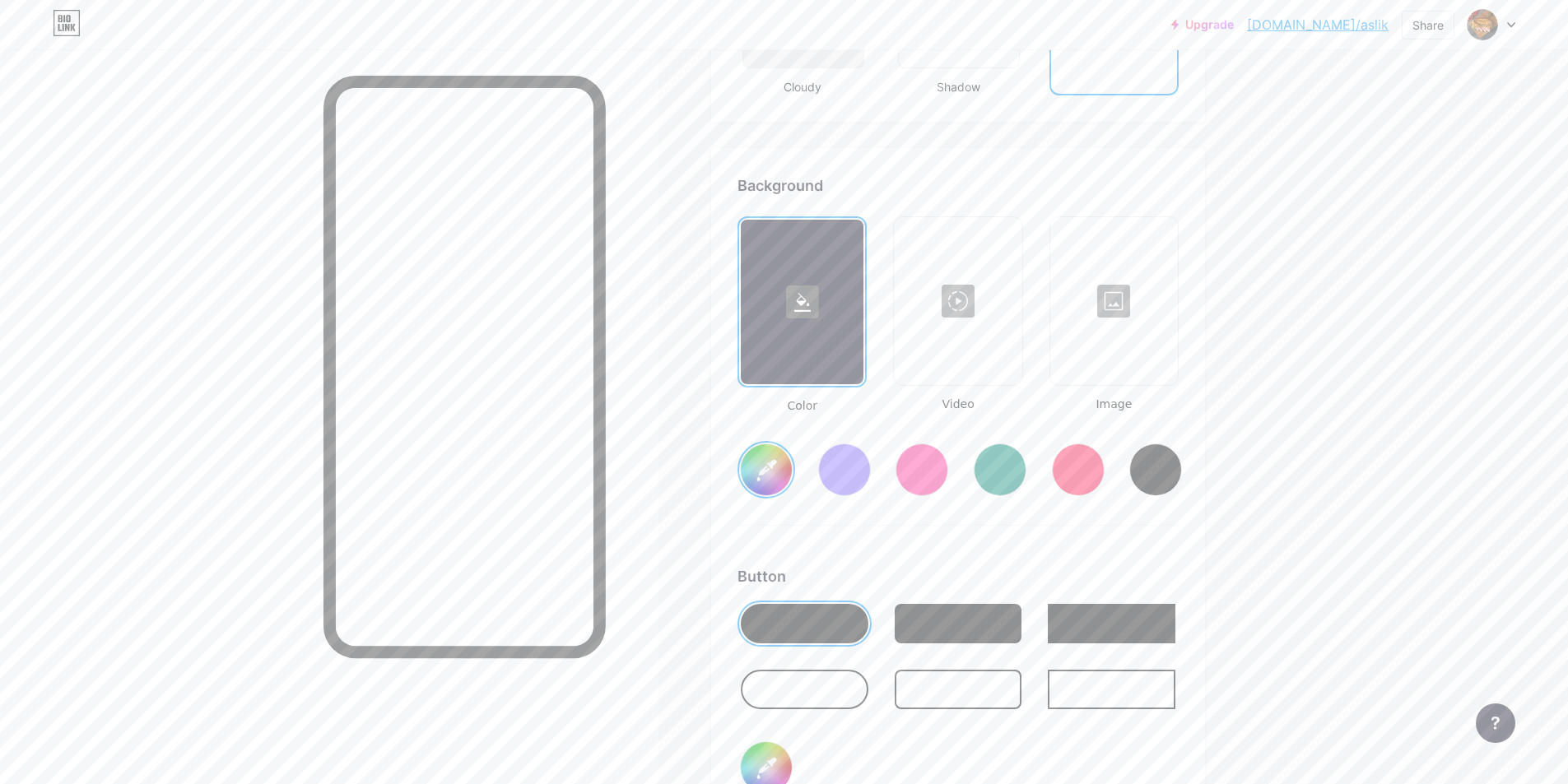
click at [1119, 297] on div at bounding box center [1114, 301] width 125 height 165
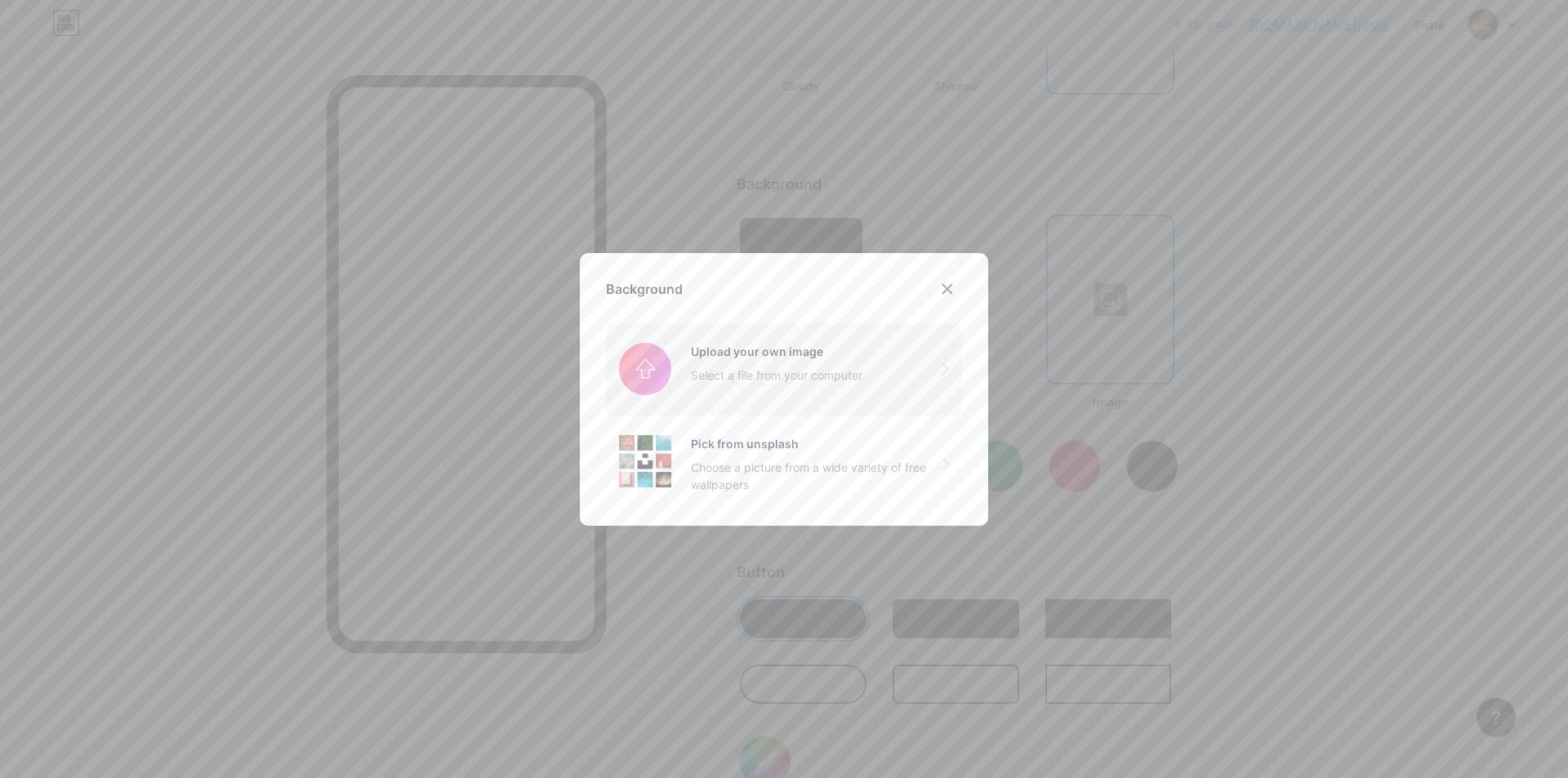
click at [777, 352] on input "file" at bounding box center [784, 369] width 356 height 91
click at [846, 370] on input "file" at bounding box center [784, 369] width 356 height 91
click at [708, 321] on div "Background Upload your own image Select a file from your computer Pick from uns…" at bounding box center [784, 393] width 356 height 238
click at [731, 349] on input "file" at bounding box center [784, 369] width 356 height 91
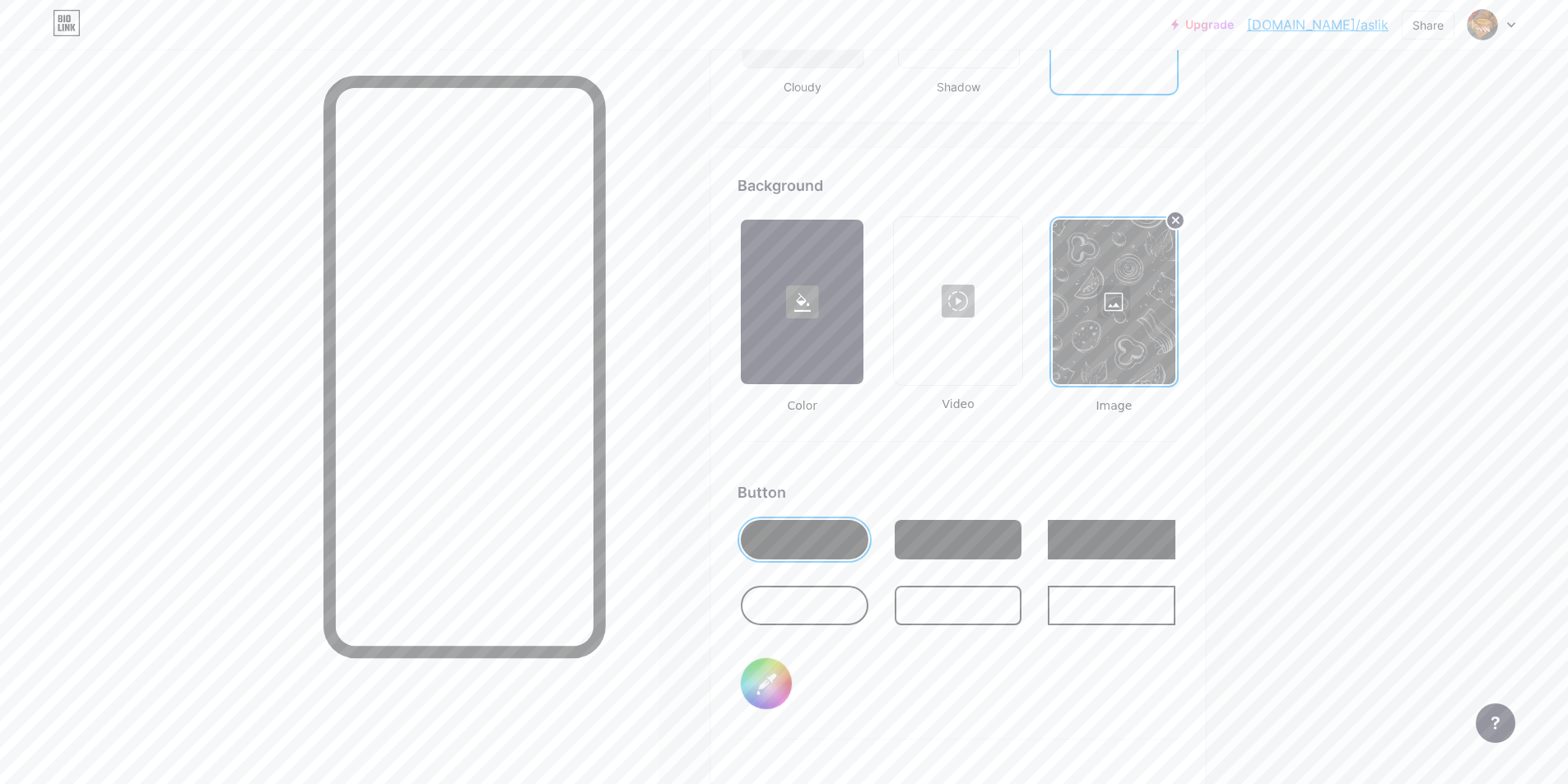
click at [1128, 321] on div at bounding box center [1114, 302] width 123 height 165
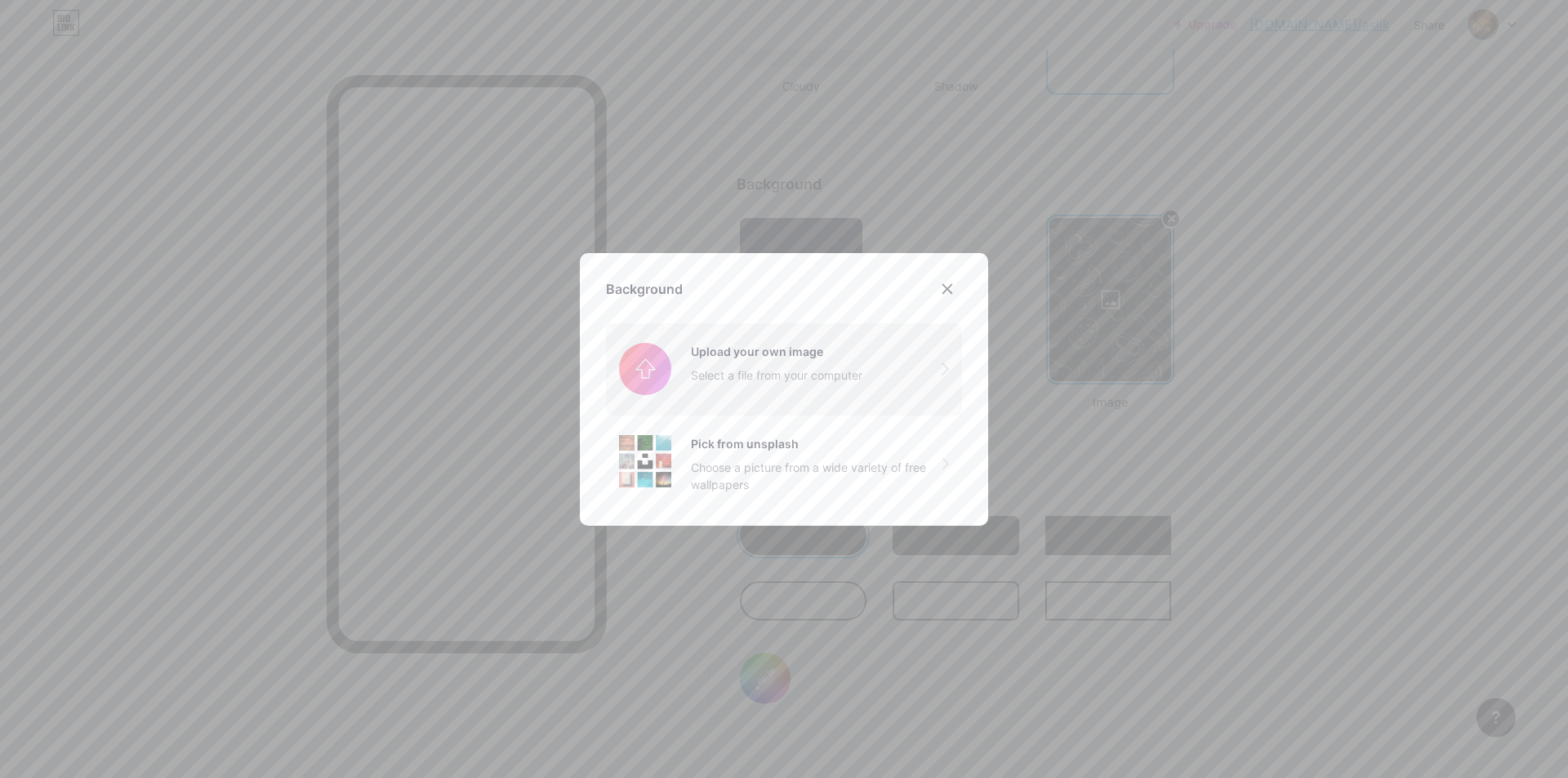
click at [760, 372] on input "file" at bounding box center [784, 369] width 356 height 91
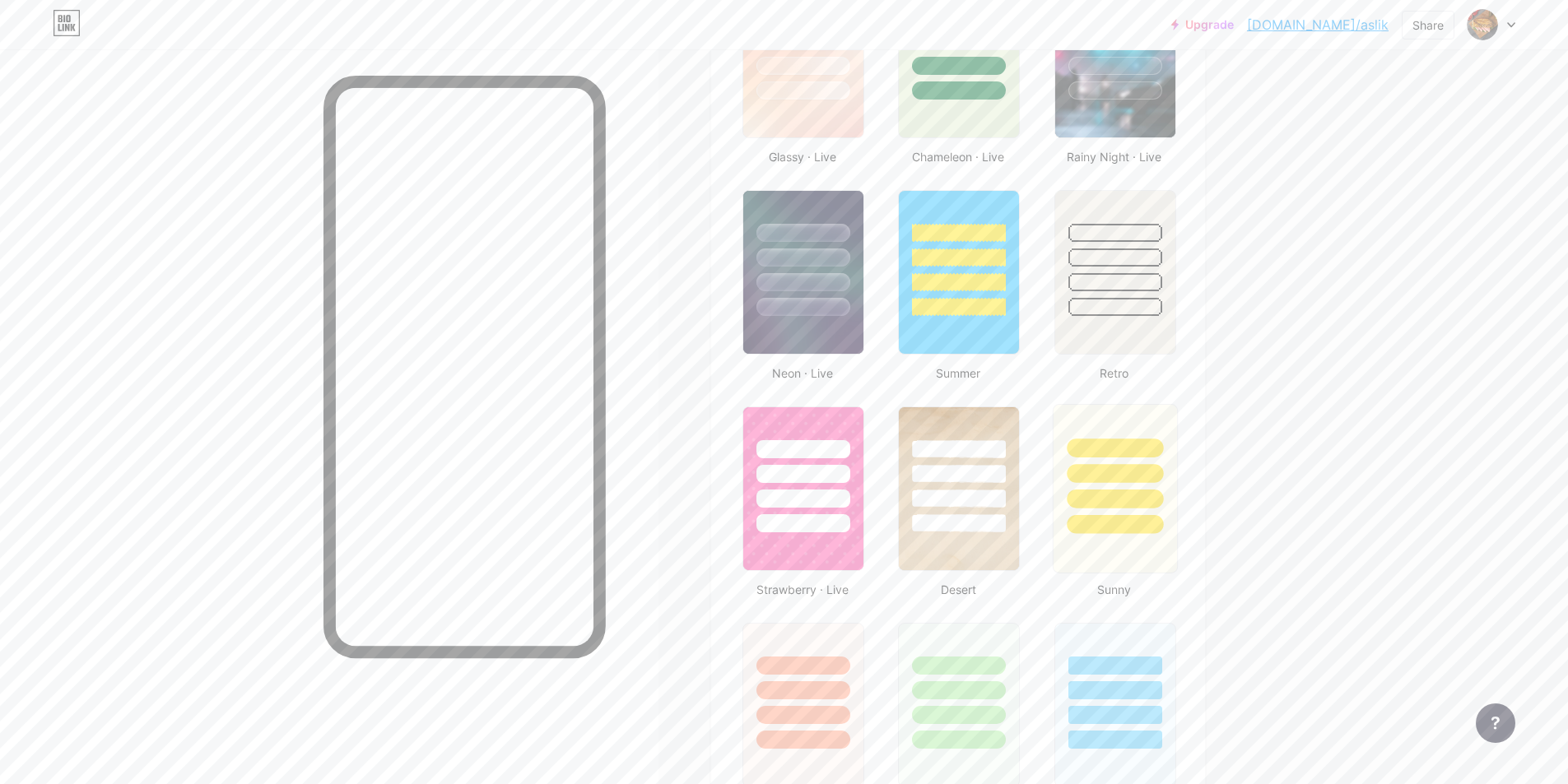
scroll to position [786, 0]
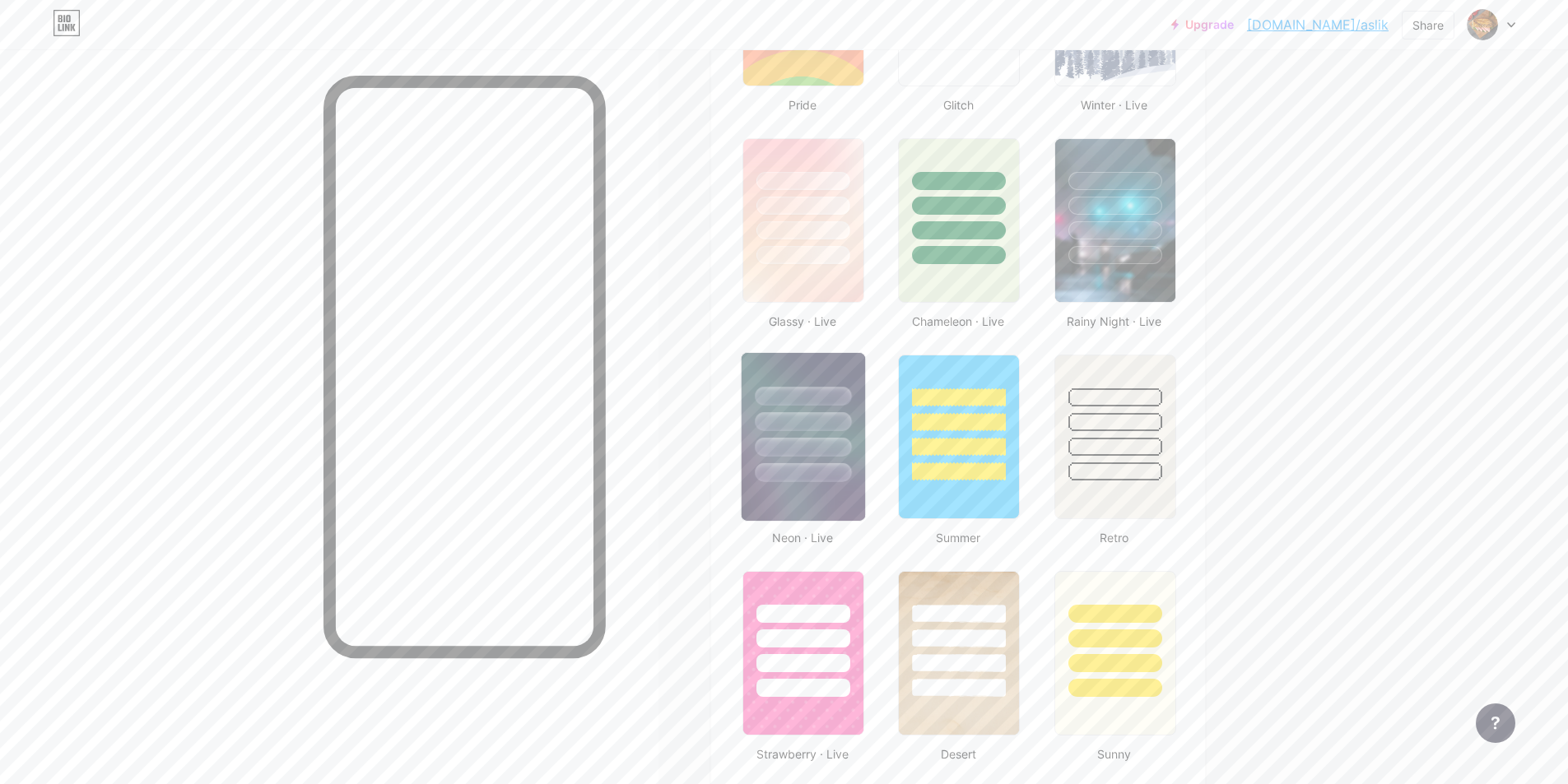
click at [837, 443] on div at bounding box center [802, 447] width 96 height 19
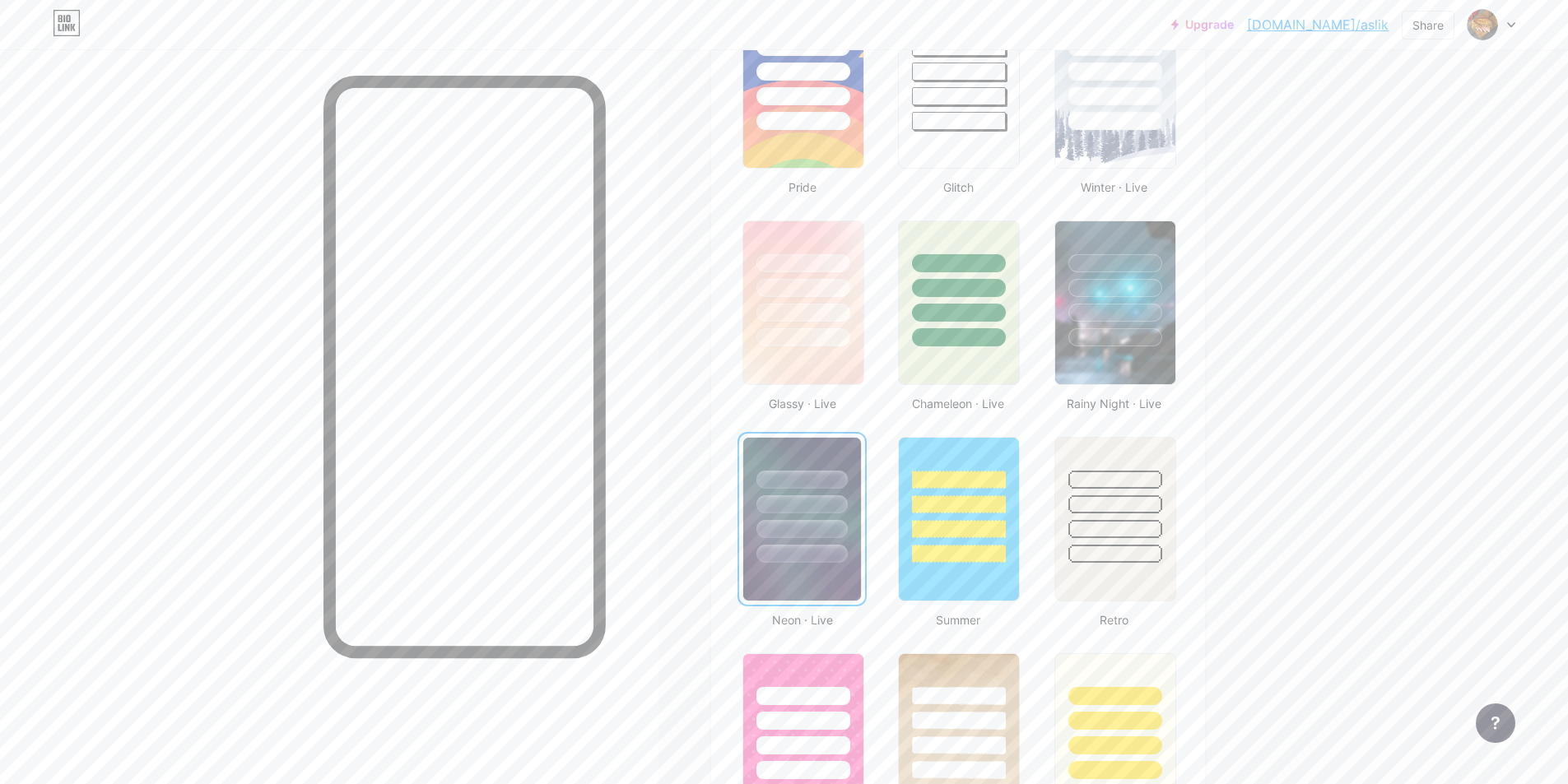
scroll to position [539, 0]
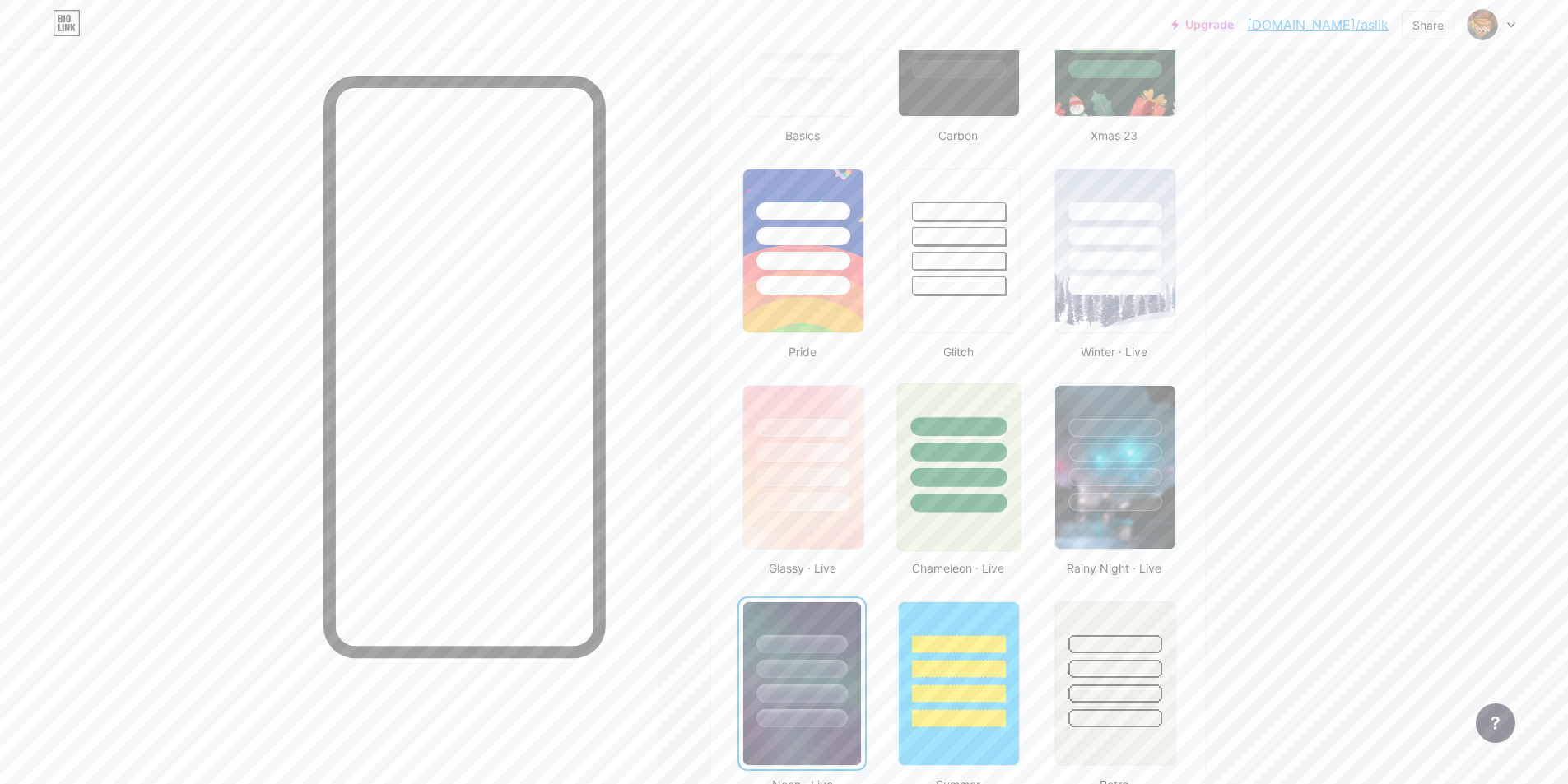
click at [1020, 454] on div at bounding box center [959, 448] width 124 height 130
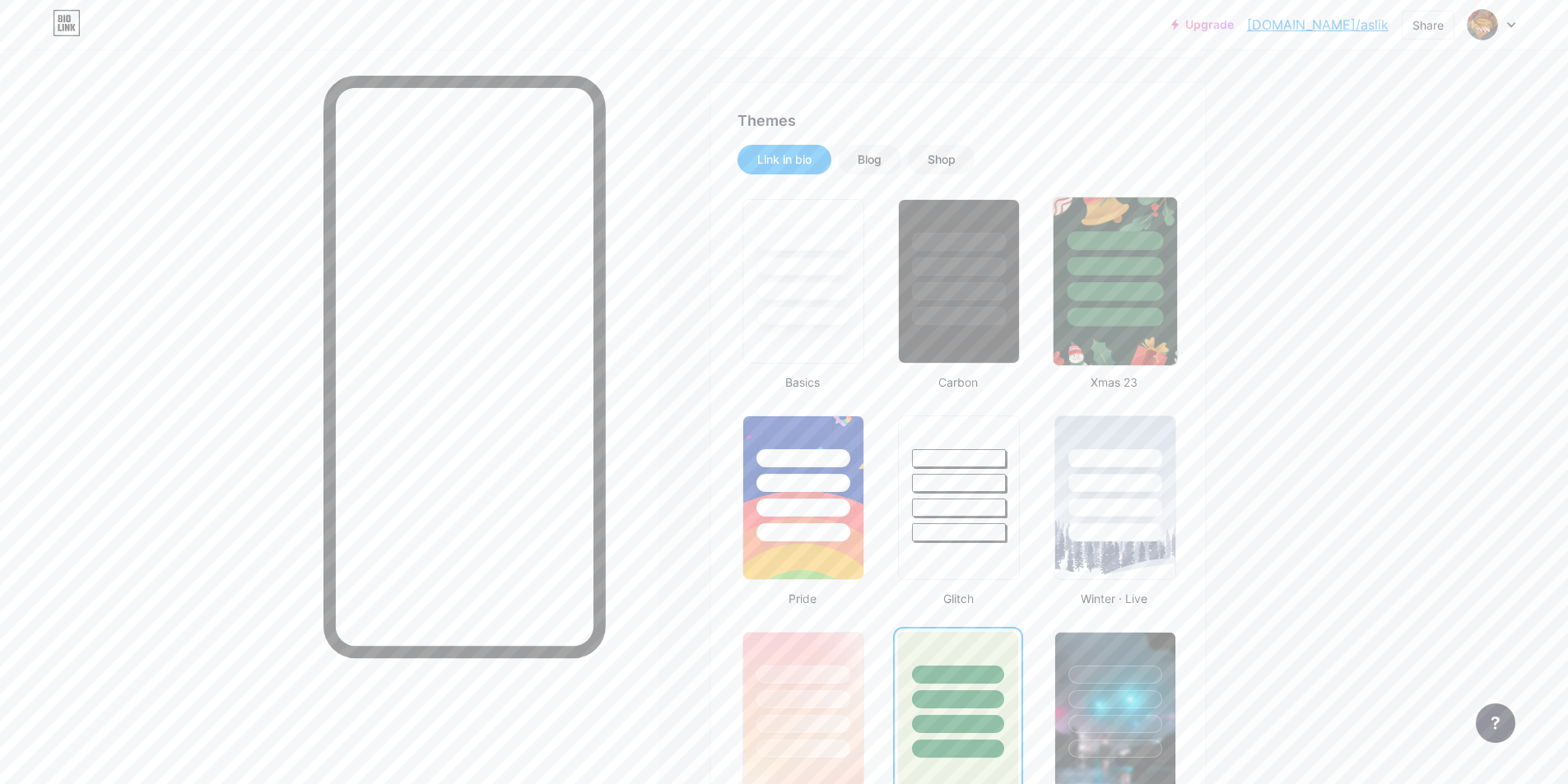
click at [1090, 286] on div at bounding box center [1115, 292] width 96 height 19
click at [1119, 471] on div at bounding box center [1115, 478] width 124 height 130
click at [856, 493] on div at bounding box center [803, 478] width 124 height 130
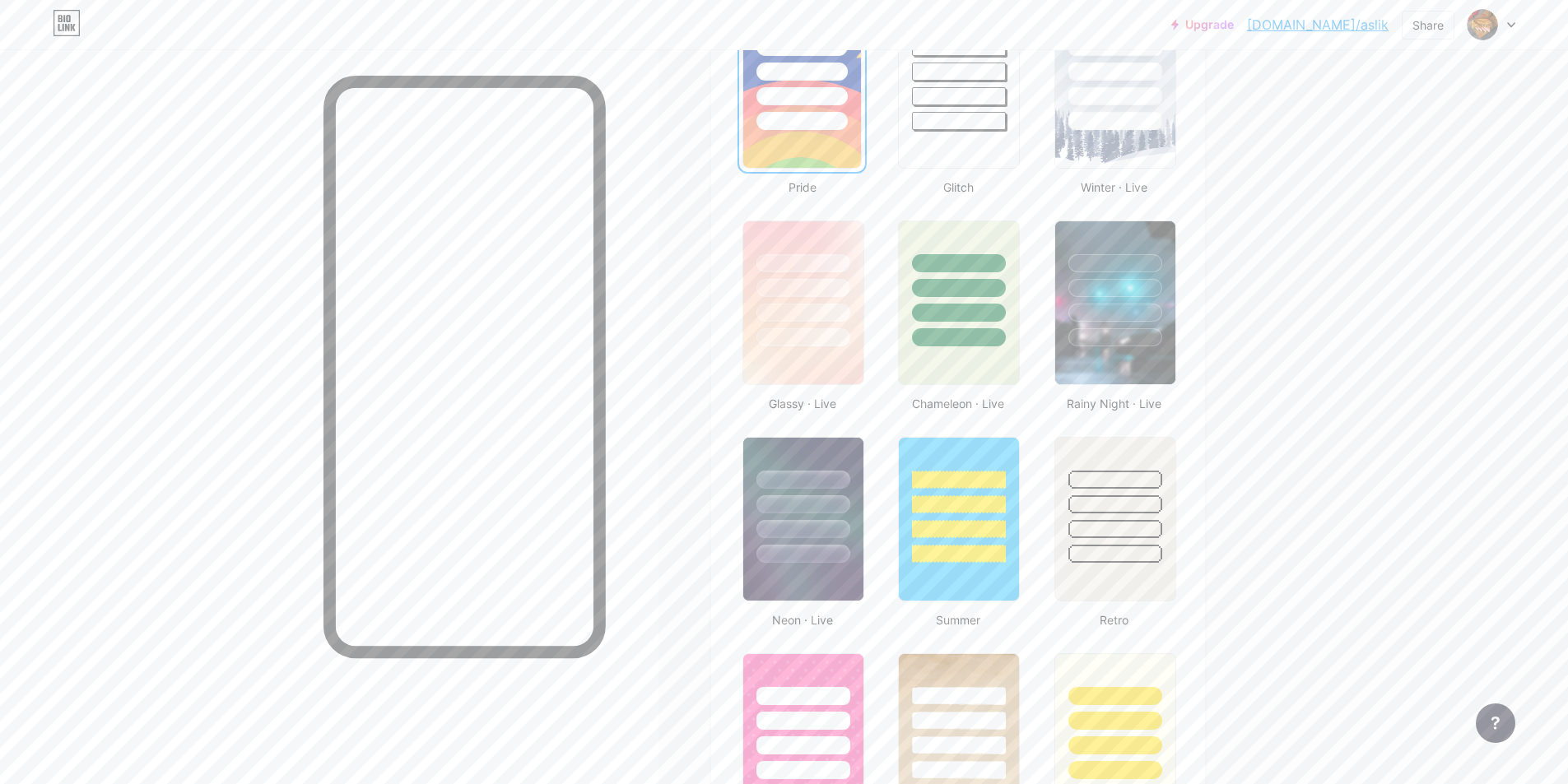
scroll to position [868, 0]
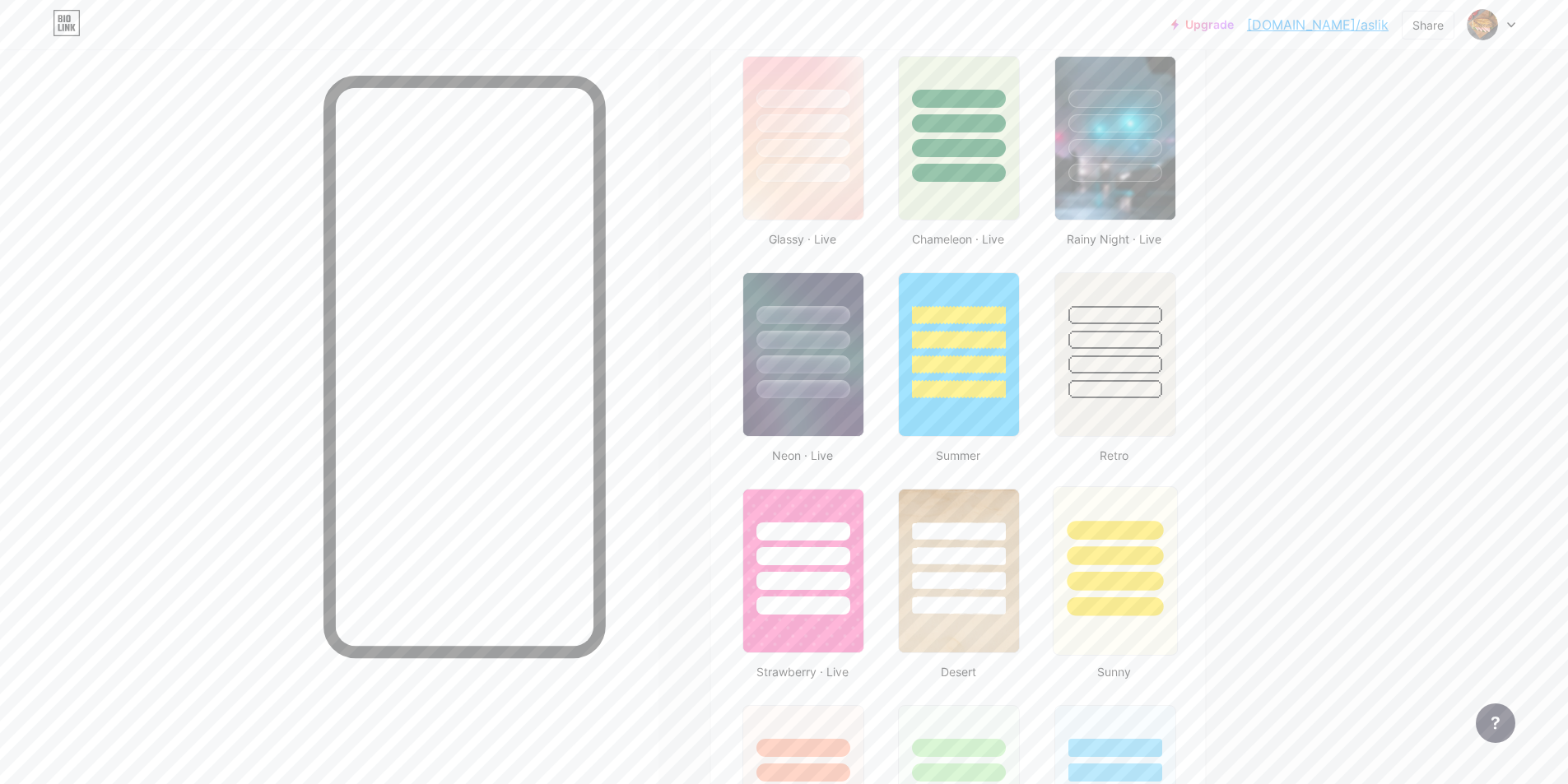
click at [1115, 599] on div at bounding box center [1115, 607] width 96 height 19
click at [1110, 170] on div at bounding box center [1115, 175] width 96 height 19
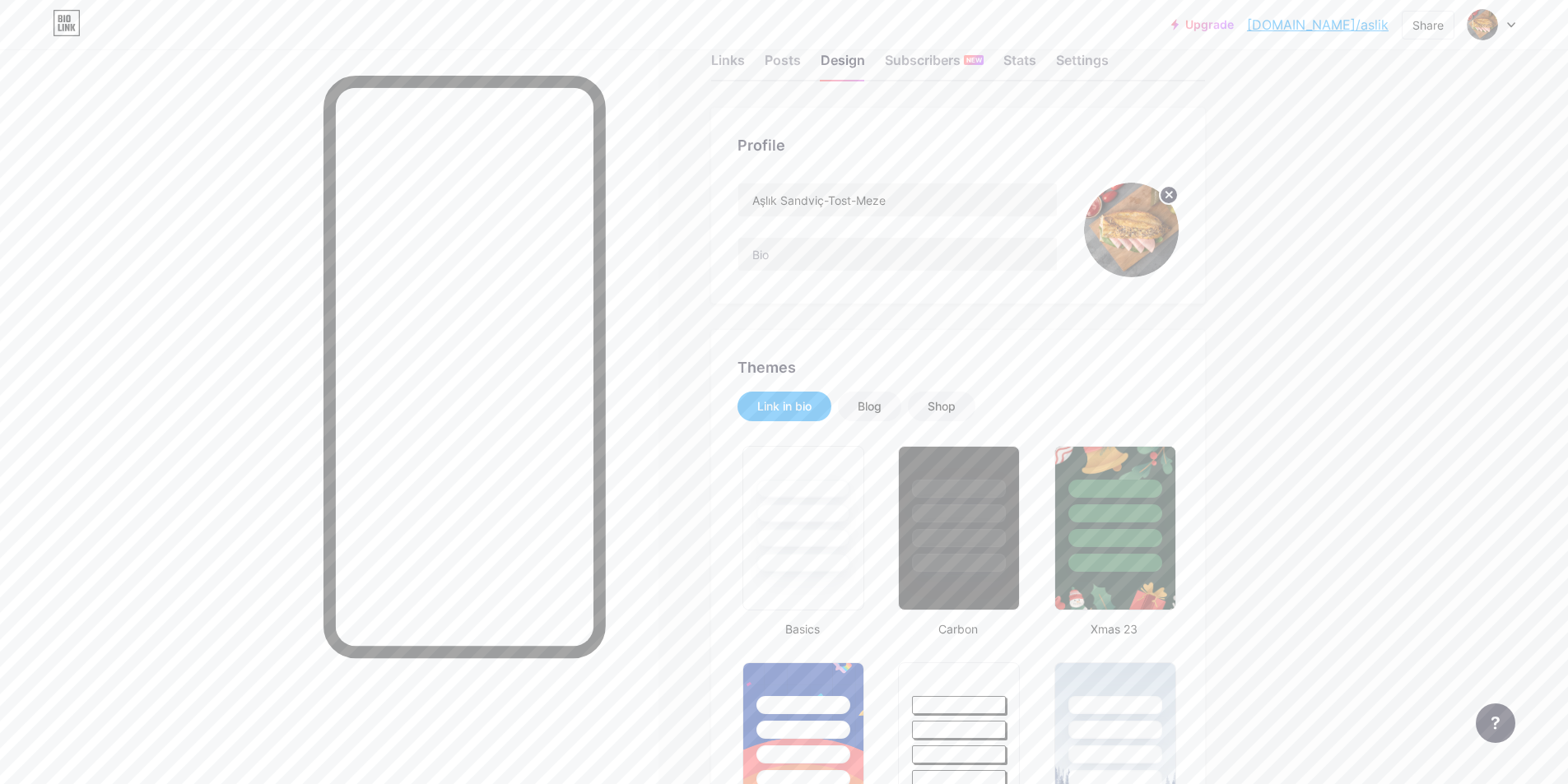
scroll to position [0, 0]
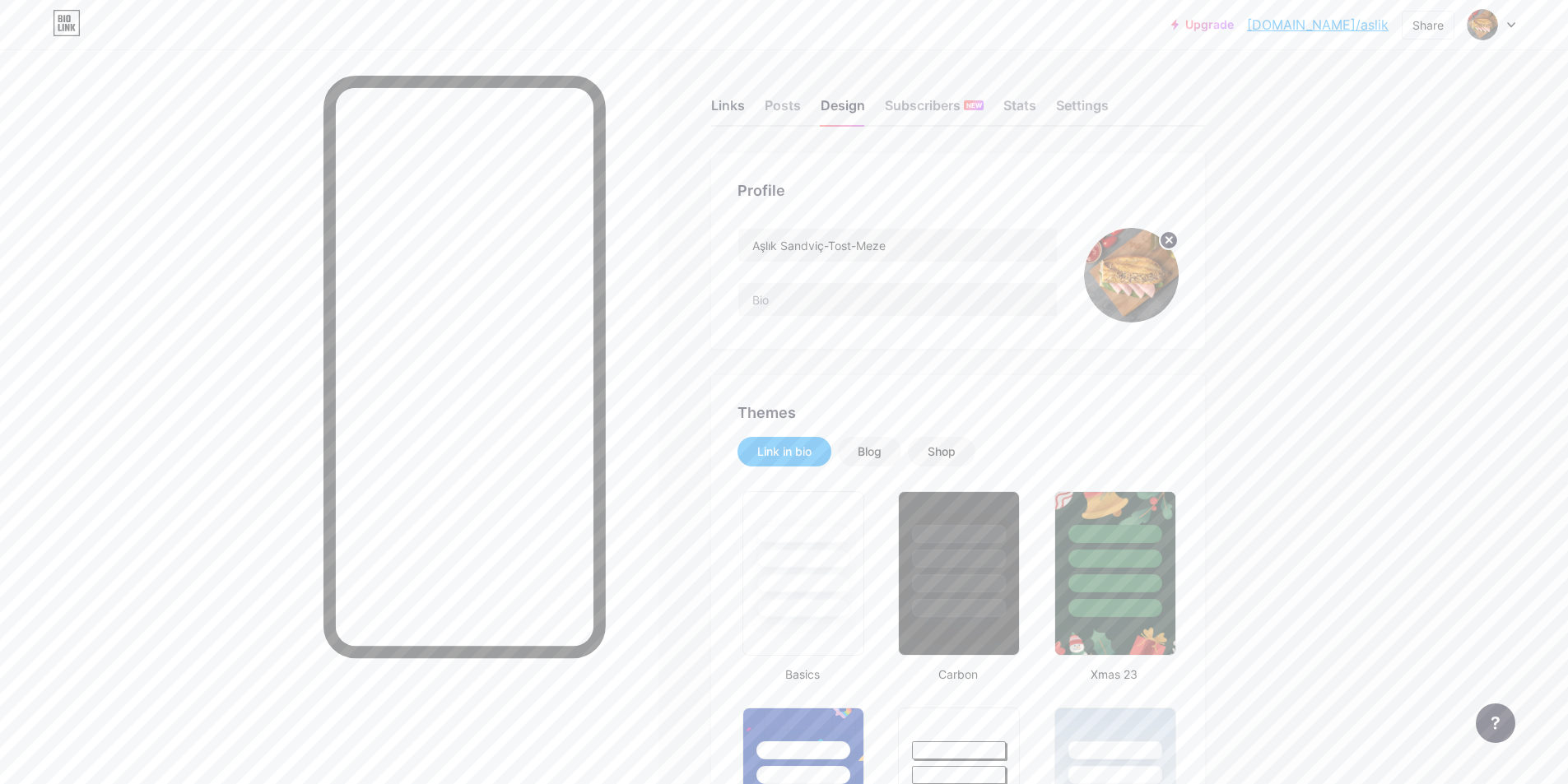
click at [737, 107] on div "Links" at bounding box center [727, 109] width 34 height 30
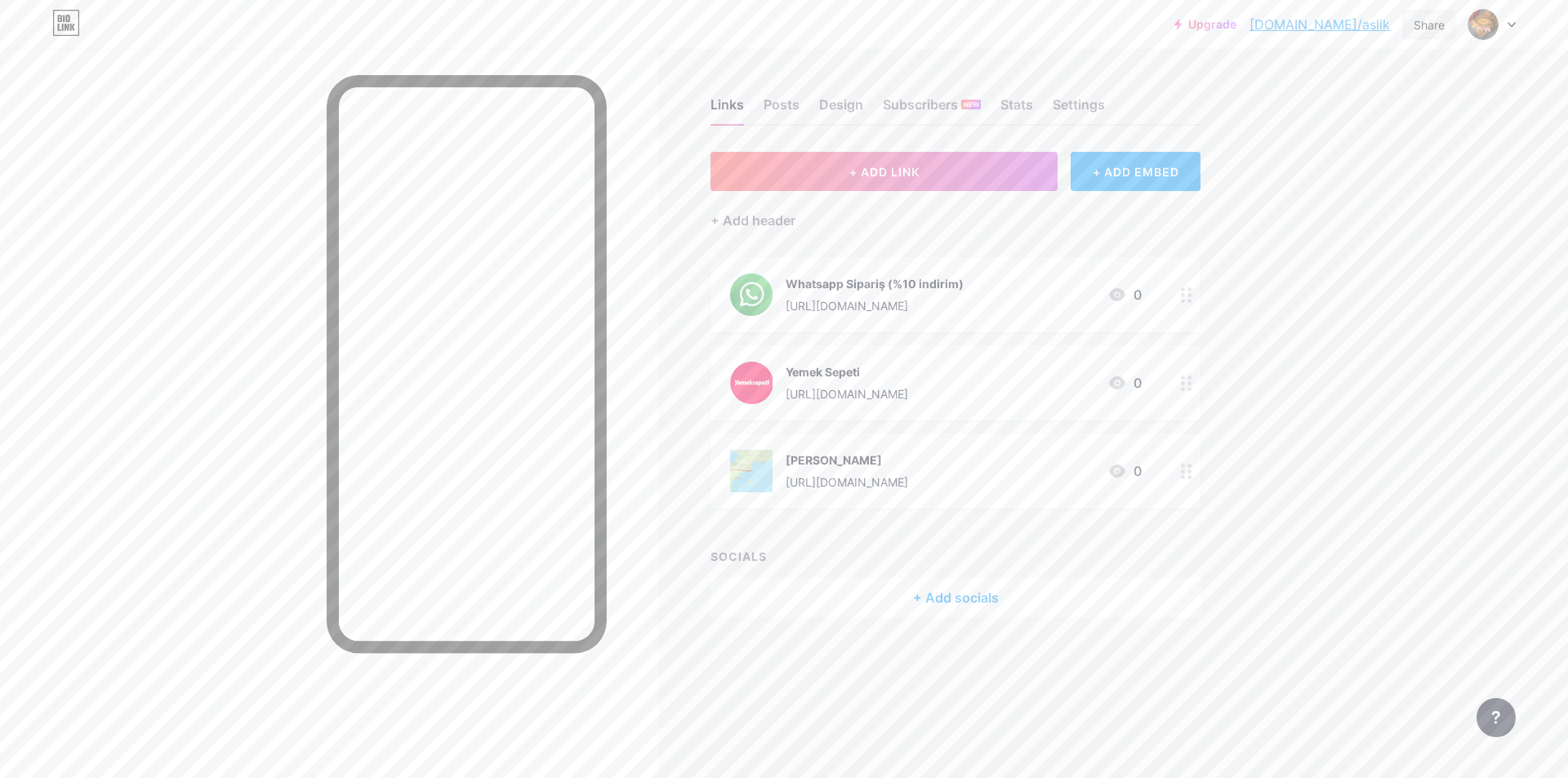
click at [1434, 37] on div "Share" at bounding box center [1428, 25] width 52 height 29
click at [1355, 126] on div "Get my QR code" at bounding box center [1314, 123] width 102 height 20
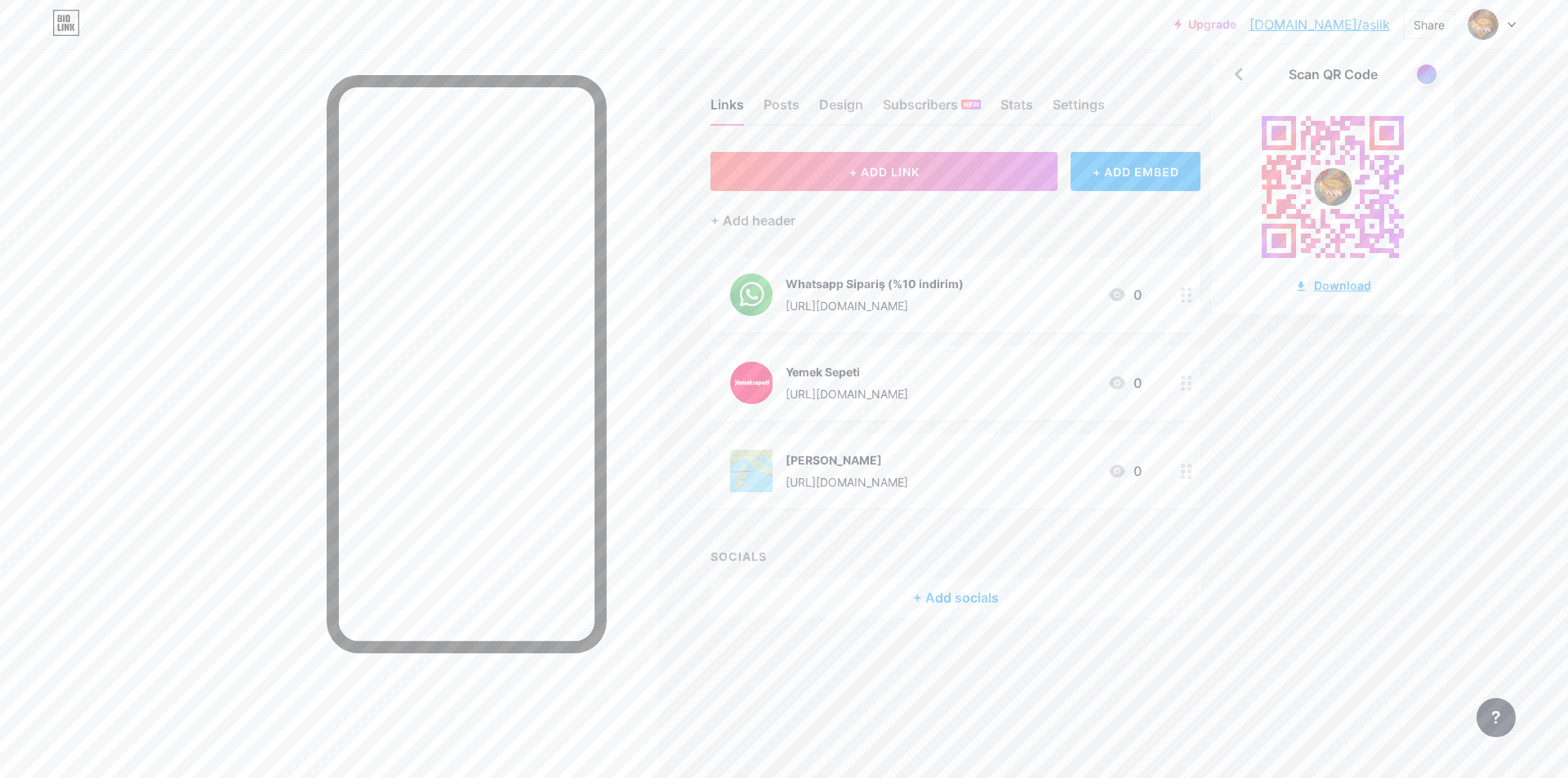
click at [1317, 289] on div "Download" at bounding box center [1332, 286] width 77 height 17
click at [1329, 289] on div "Download" at bounding box center [1332, 286] width 77 height 17
click at [774, 101] on div "Posts" at bounding box center [782, 109] width 36 height 30
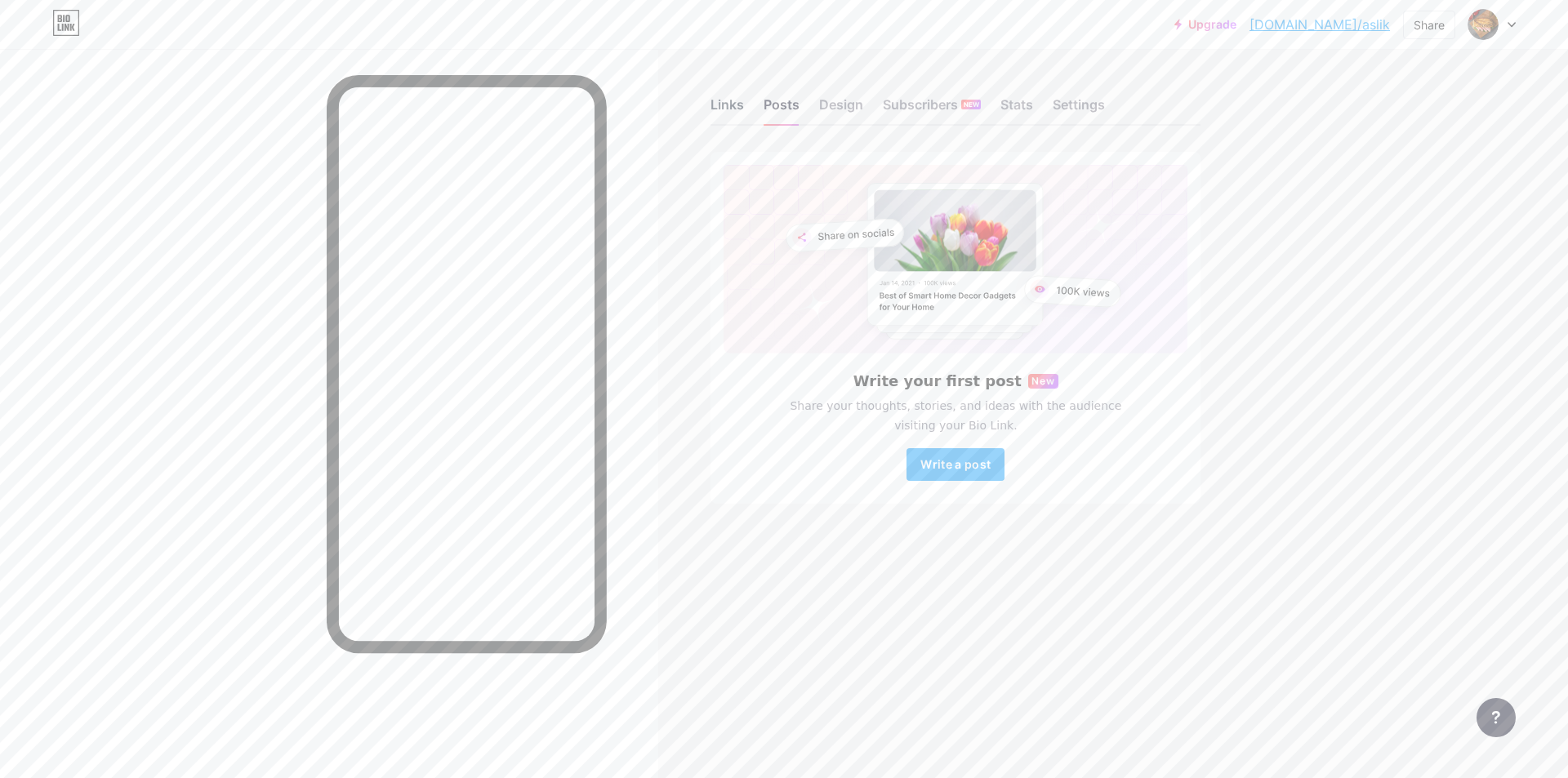
click at [727, 108] on div "Links" at bounding box center [726, 109] width 33 height 30
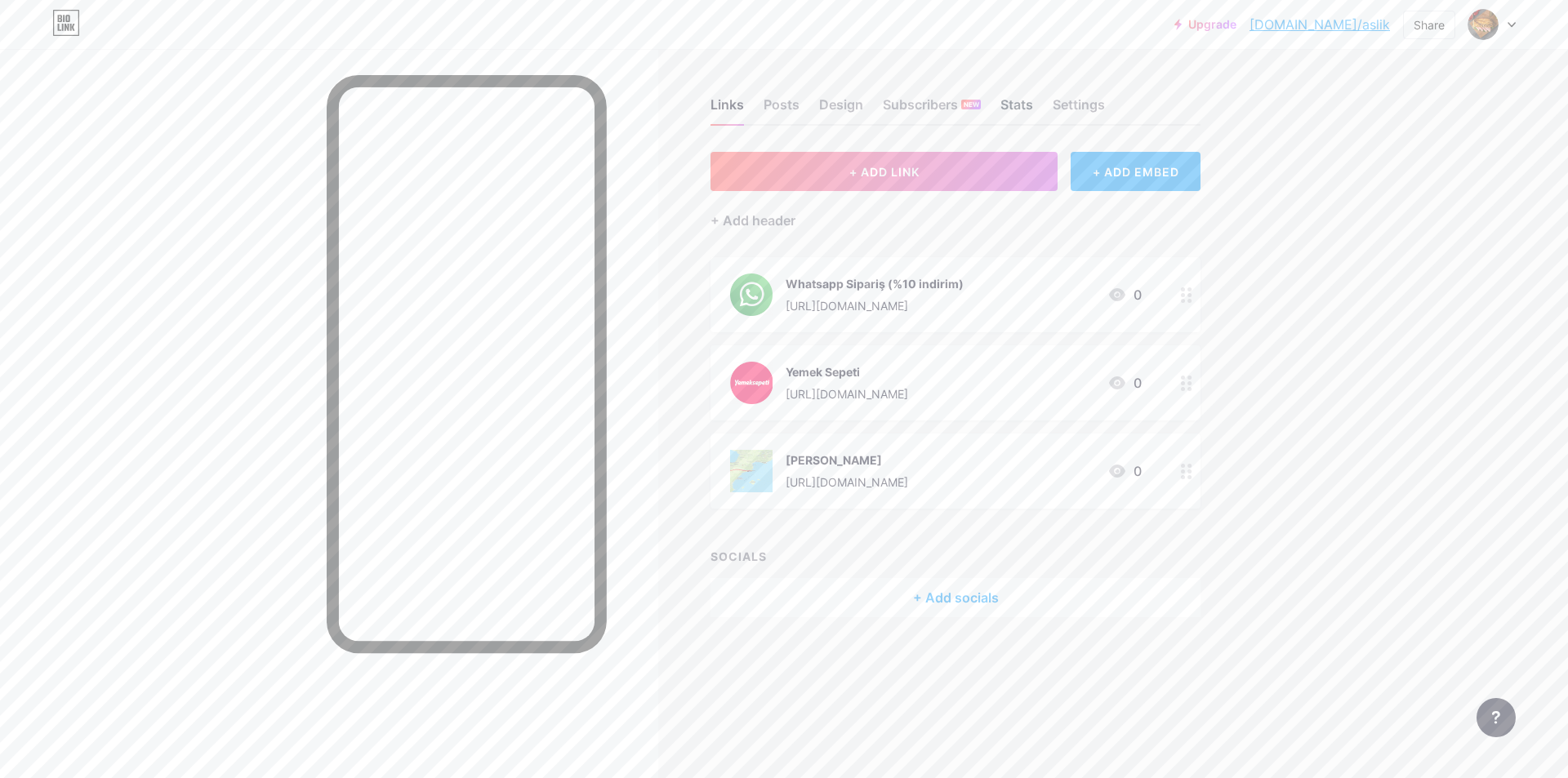
click at [1028, 106] on div "Stats" at bounding box center [1017, 109] width 32 height 30
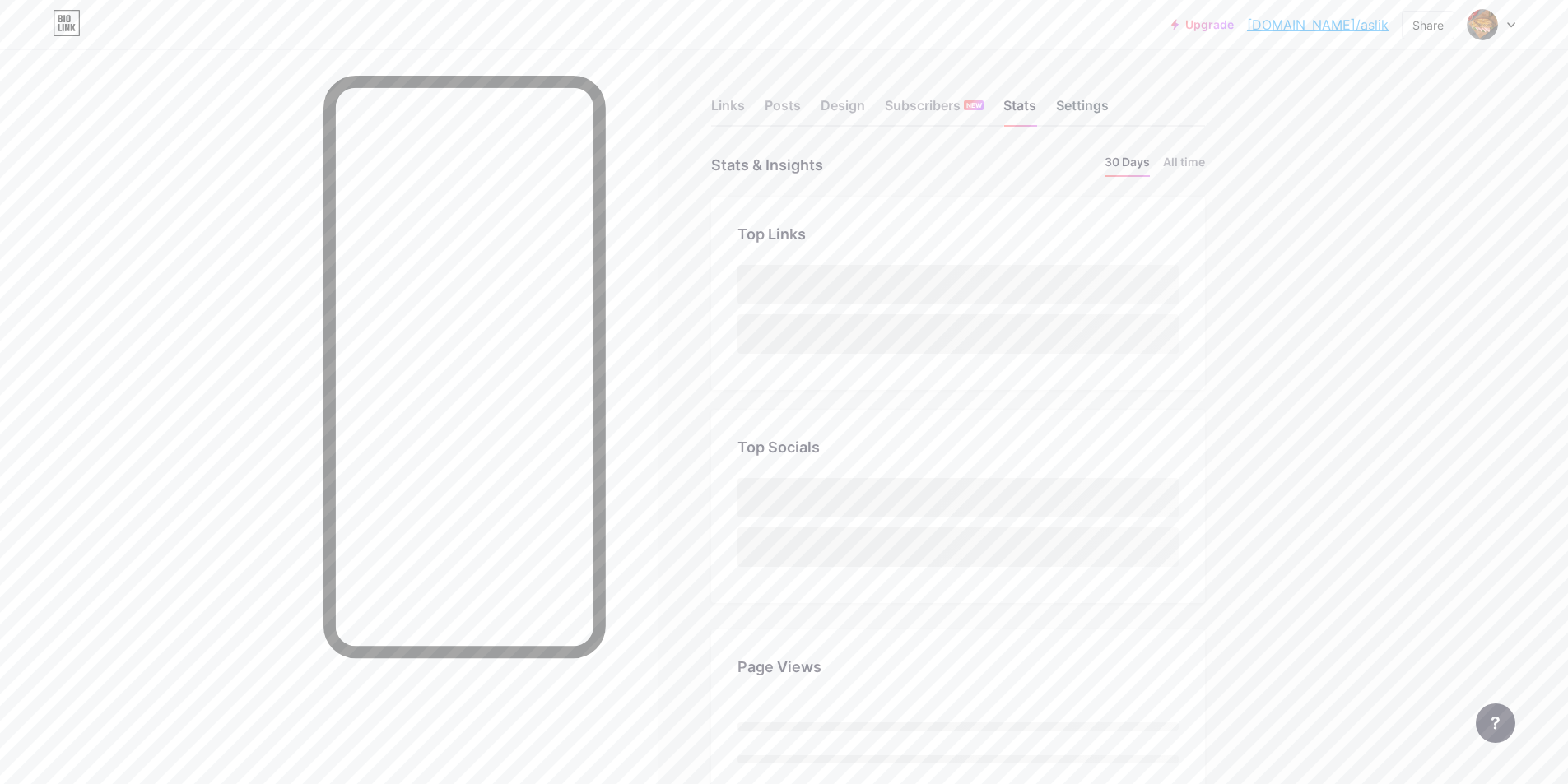
click at [1096, 107] on div "Settings" at bounding box center [1081, 109] width 53 height 30
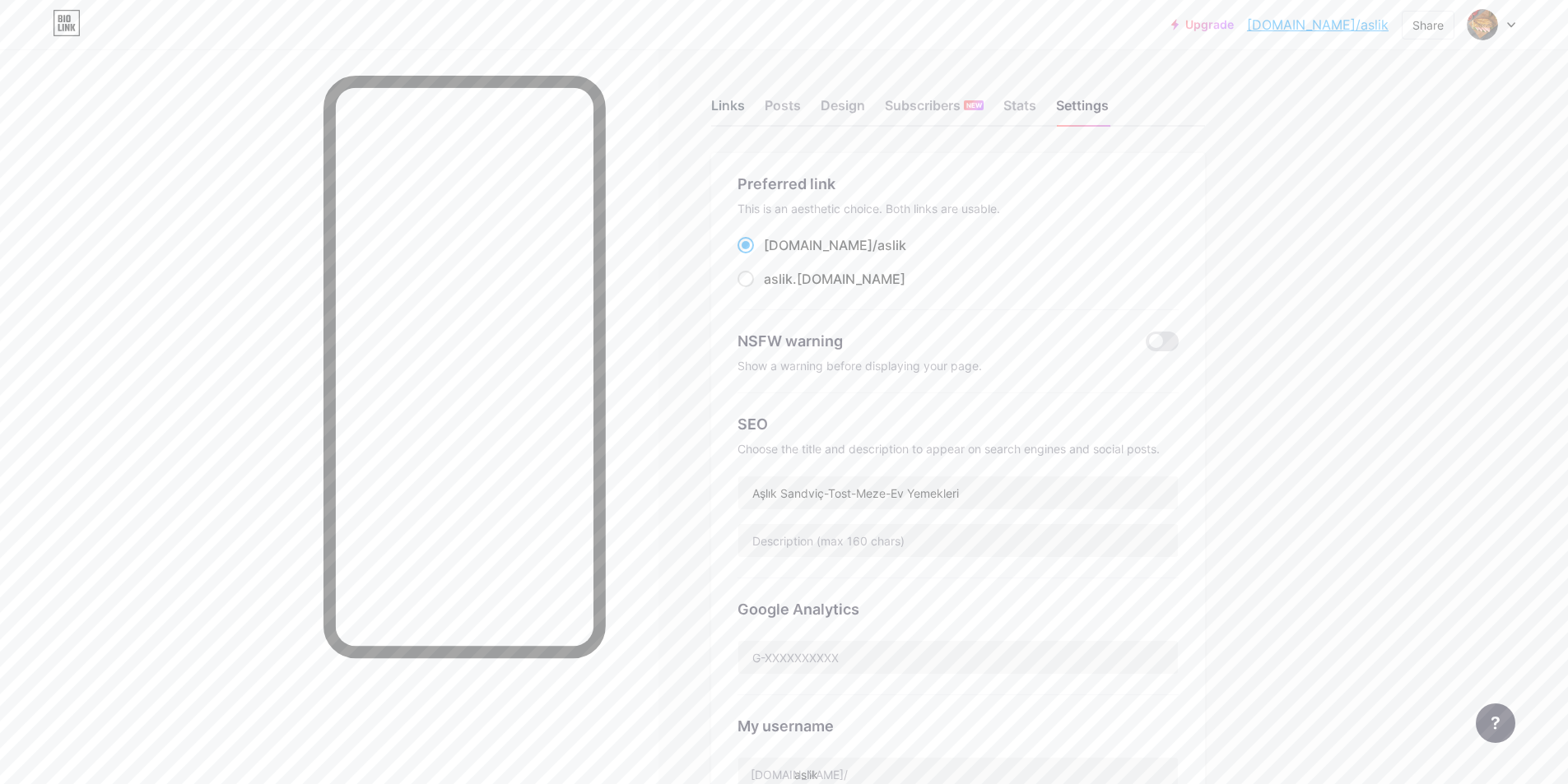
click at [741, 95] on div "Links" at bounding box center [727, 109] width 34 height 30
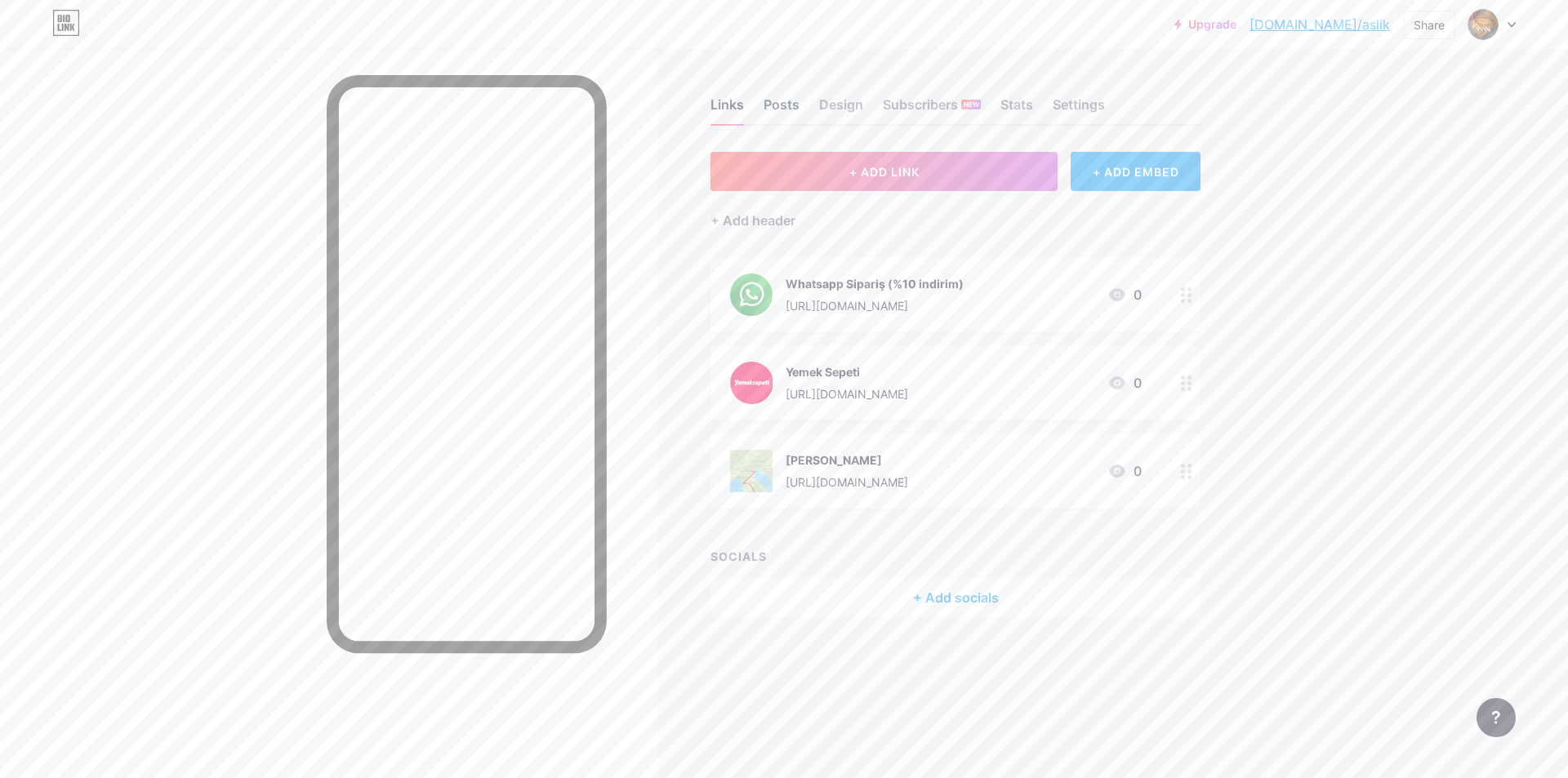
click at [793, 108] on div "Posts" at bounding box center [782, 109] width 36 height 30
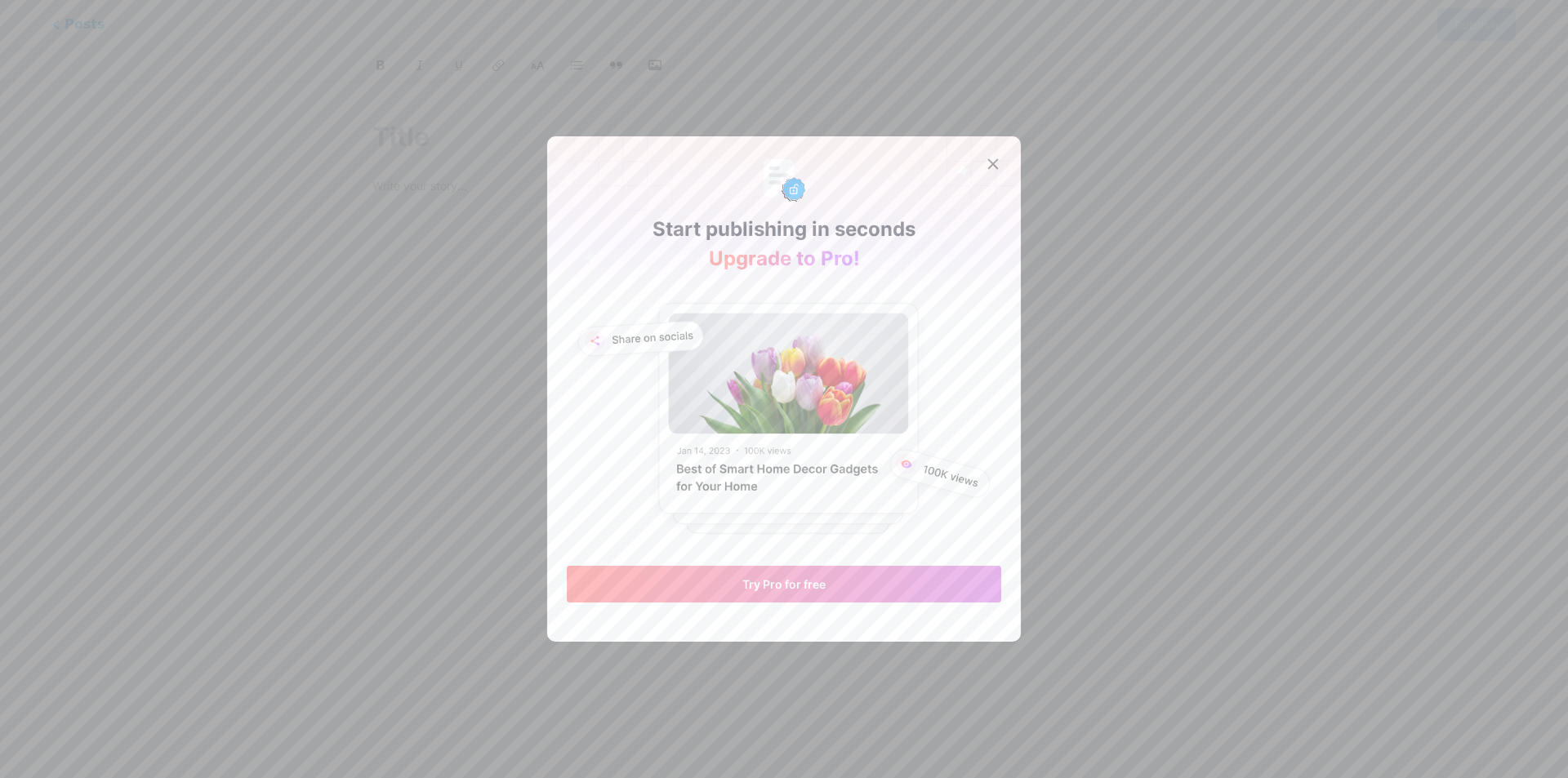
click at [1207, 282] on div at bounding box center [784, 389] width 1568 height 778
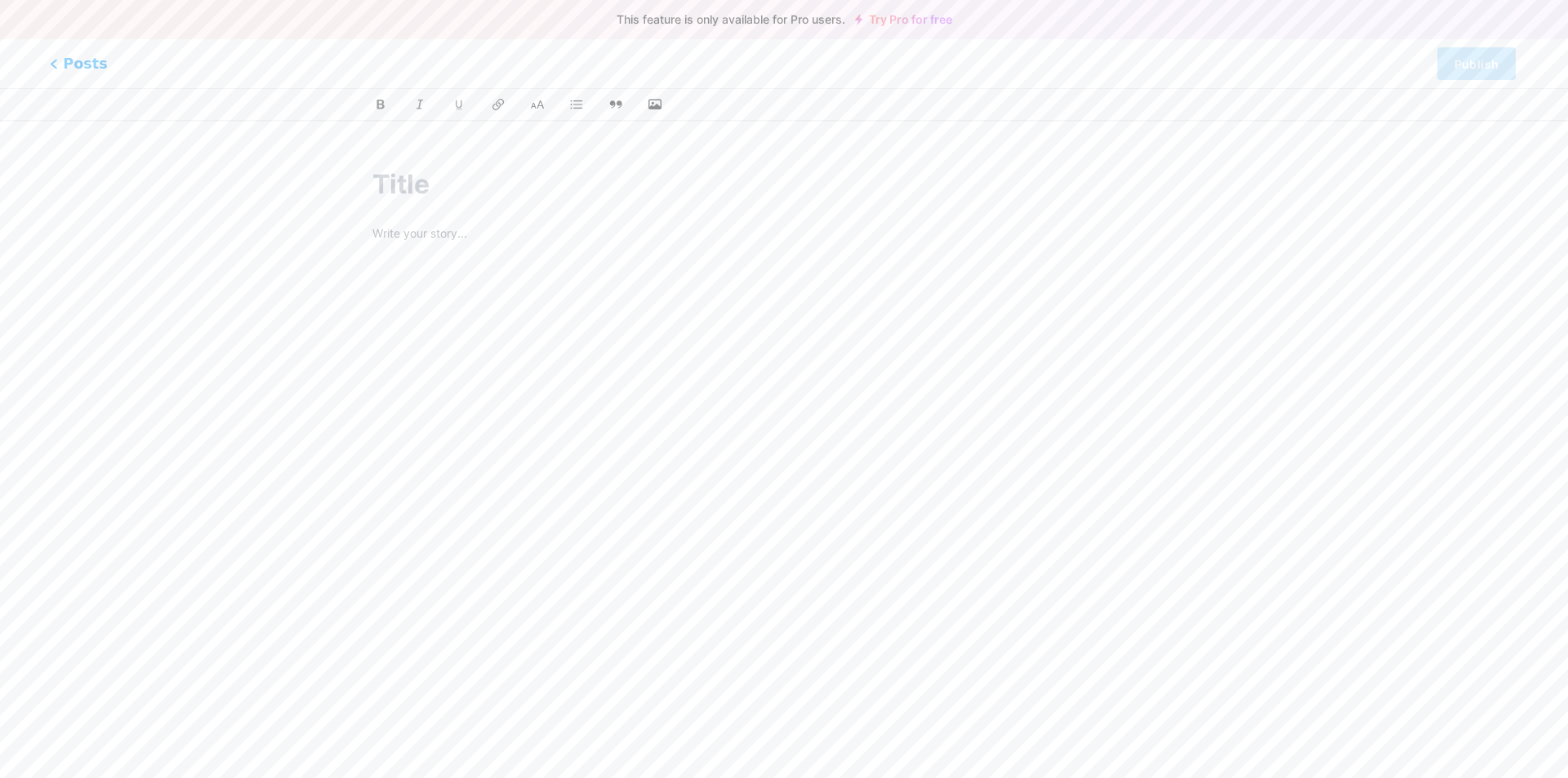
drag, startPoint x: 29, startPoint y: 64, endPoint x: 61, endPoint y: 60, distance: 32.2
click at [38, 64] on div "Posts Publish" at bounding box center [784, 63] width 1568 height 49
click at [66, 60] on span "Posts" at bounding box center [78, 64] width 58 height 21
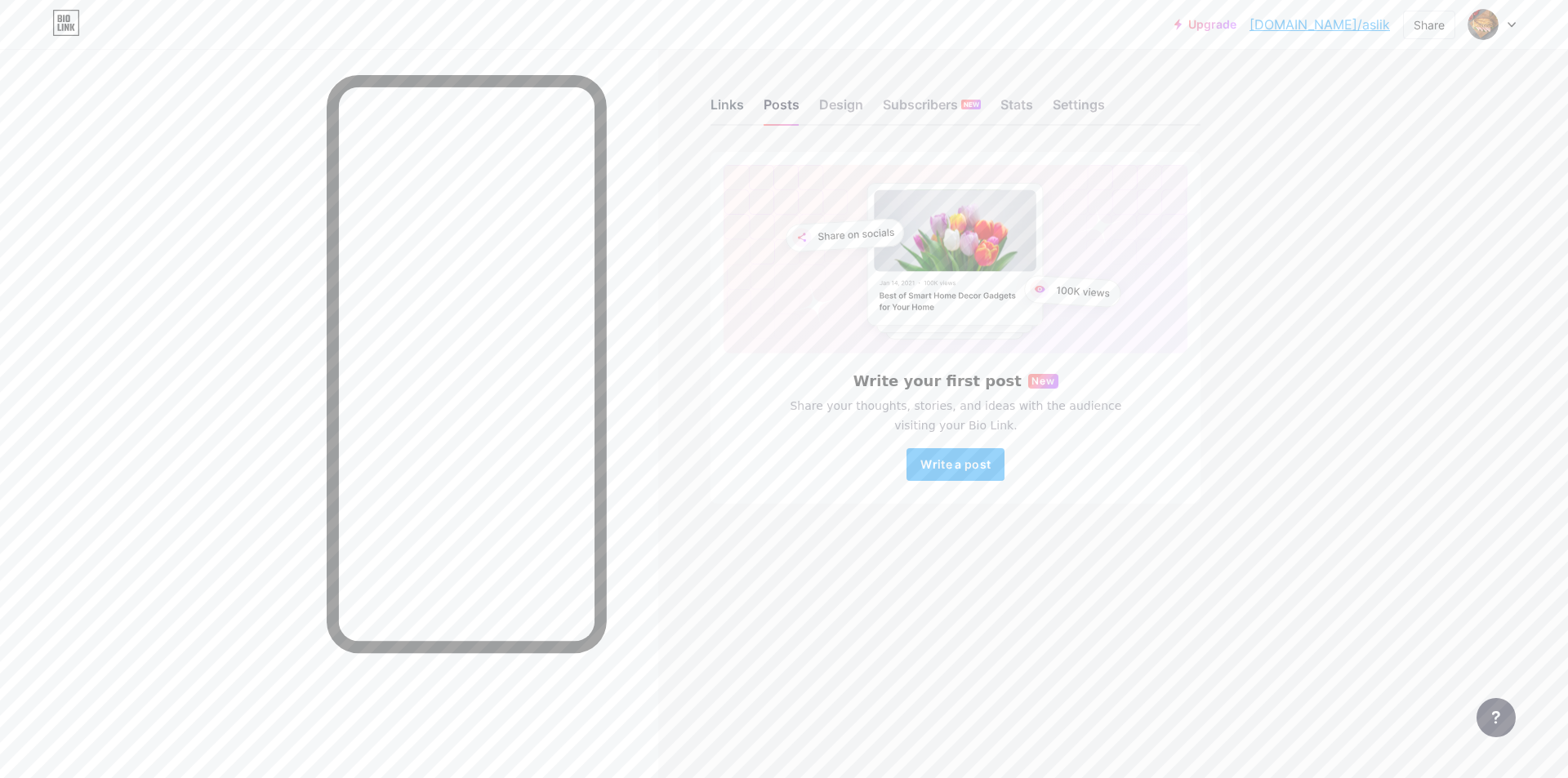
click at [720, 107] on div "Links" at bounding box center [726, 109] width 33 height 30
